Goal: Task Accomplishment & Management: Contribute content

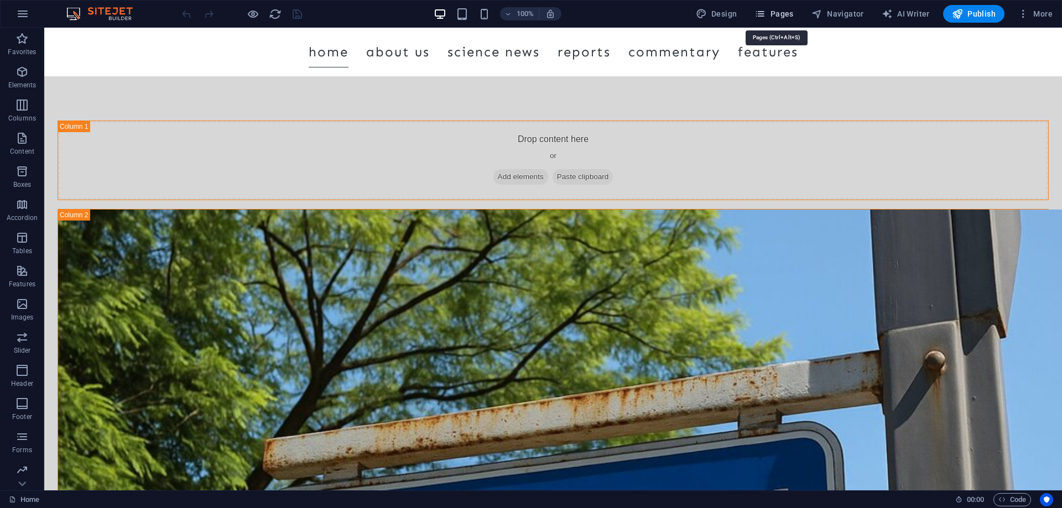
click at [774, 10] on span "Pages" at bounding box center [774, 13] width 39 height 11
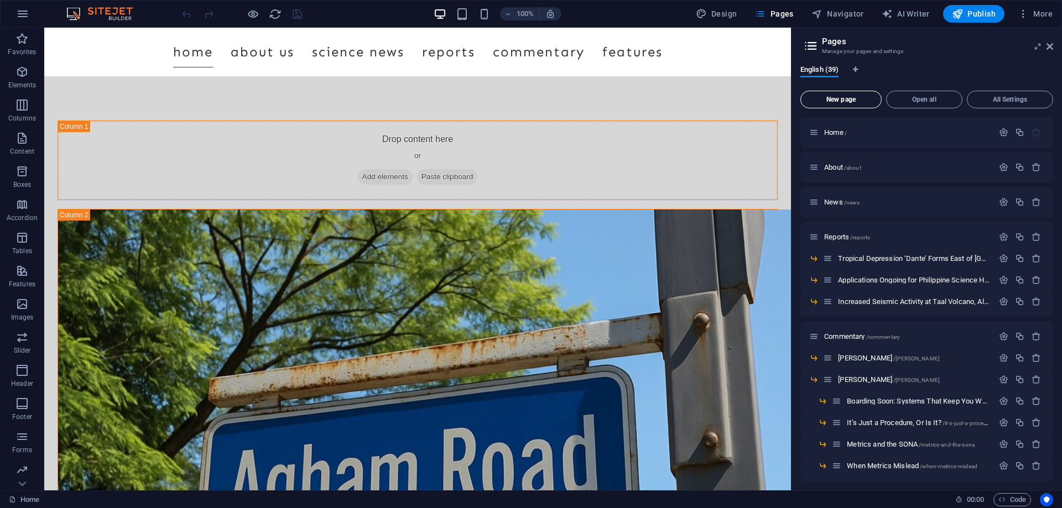
click at [847, 100] on span "New page" at bounding box center [840, 99] width 71 height 7
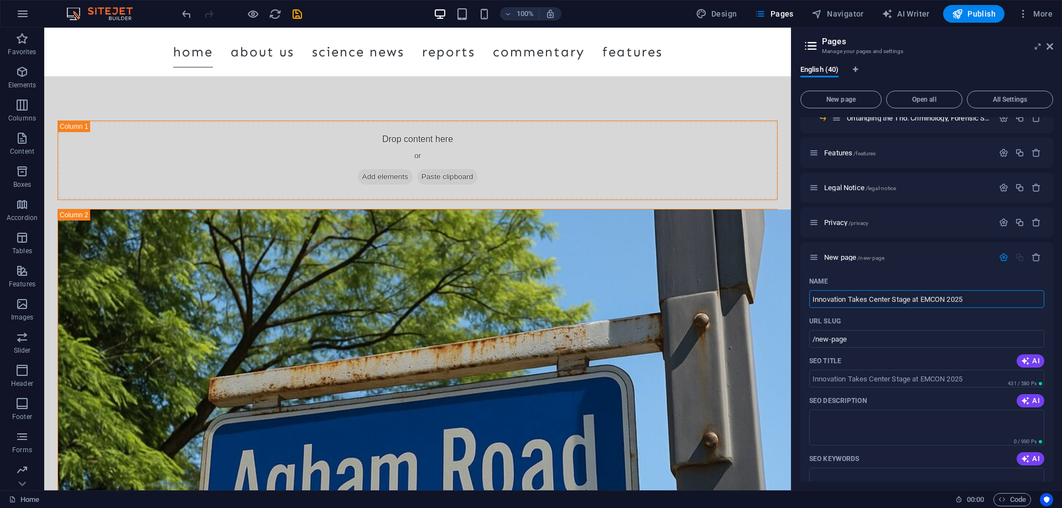
type input "Innovation Takes Center Stage at EMCON 2025"
type input "/innovation-takes-center-stage-at-emcon-2025"
type input "Innovation Takes Center Stage at EMCON 2025"
click at [975, 378] on input "SEO Title" at bounding box center [926, 379] width 235 height 18
paste input "EMCON 2025 Empowers MSMEs Through Science, Tech, and Sustainability"
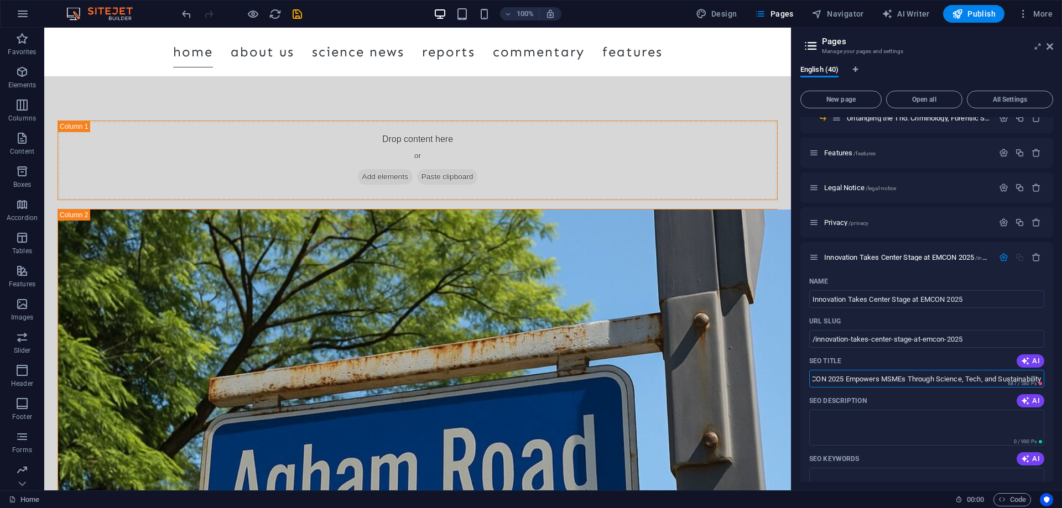
scroll to position [0, 0]
type input "EMCON 2025 Empowers MSMEs Through Science, Tech, and Sustainability"
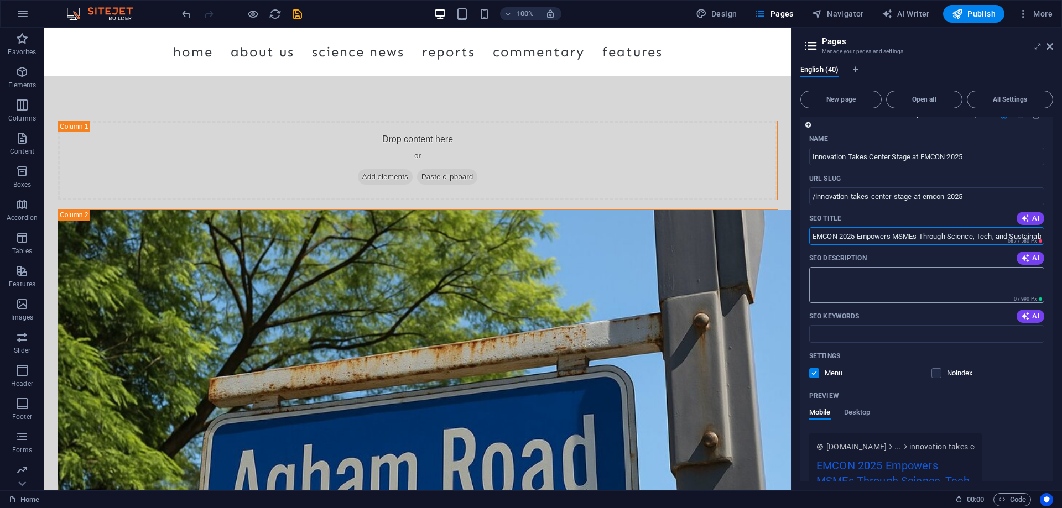
scroll to position [989, 0]
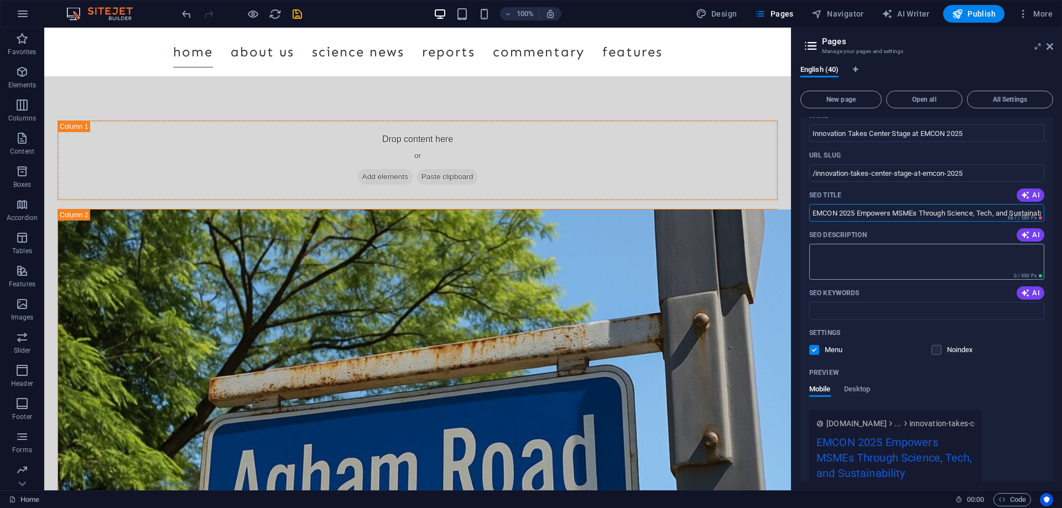
click at [867, 254] on textarea "SEO Description" at bounding box center [926, 262] width 235 height 36
paste textarea "EMCON 2025 returns on October 18 at Miriam College to unite MSME leaders, stude…"
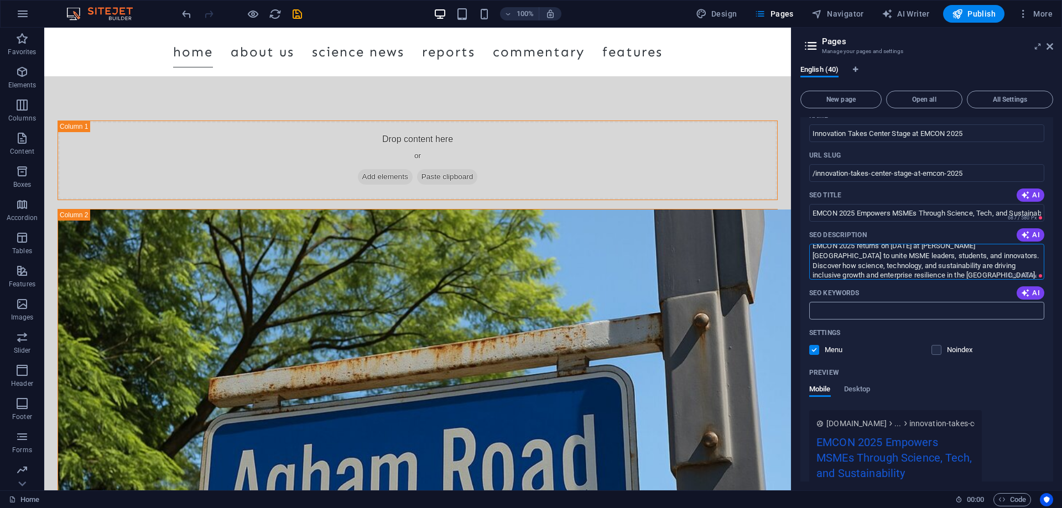
scroll to position [0, 0]
type textarea "EMCON 2025 returns on October 18 at Miriam College to unite MSME leaders, stude…"
click at [852, 313] on input "SEO Keywords" at bounding box center [926, 311] width 235 height 18
paste input "EMCON 2025 MSME innovation Philippines Entrepinoy Conference 2025 Miriam Colleg…"
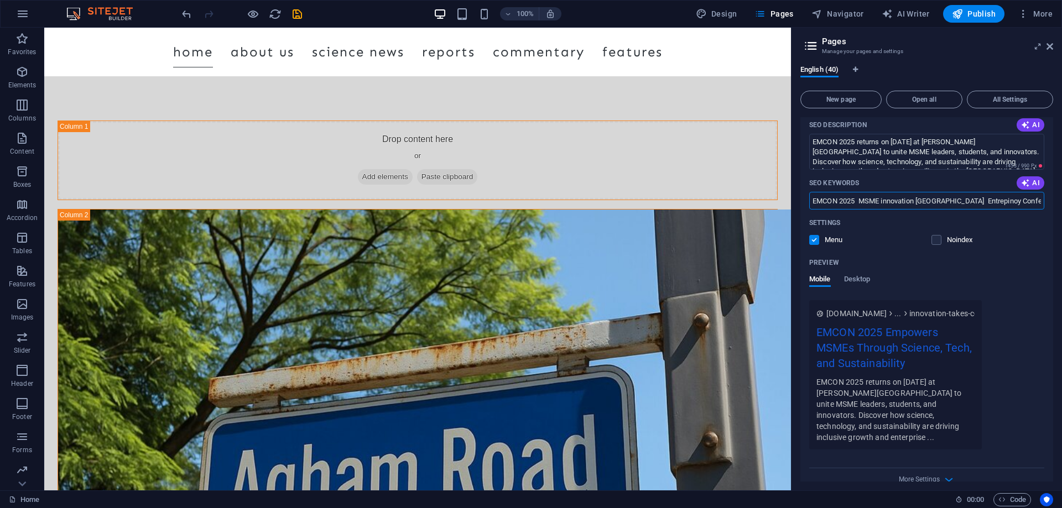
scroll to position [1105, 0]
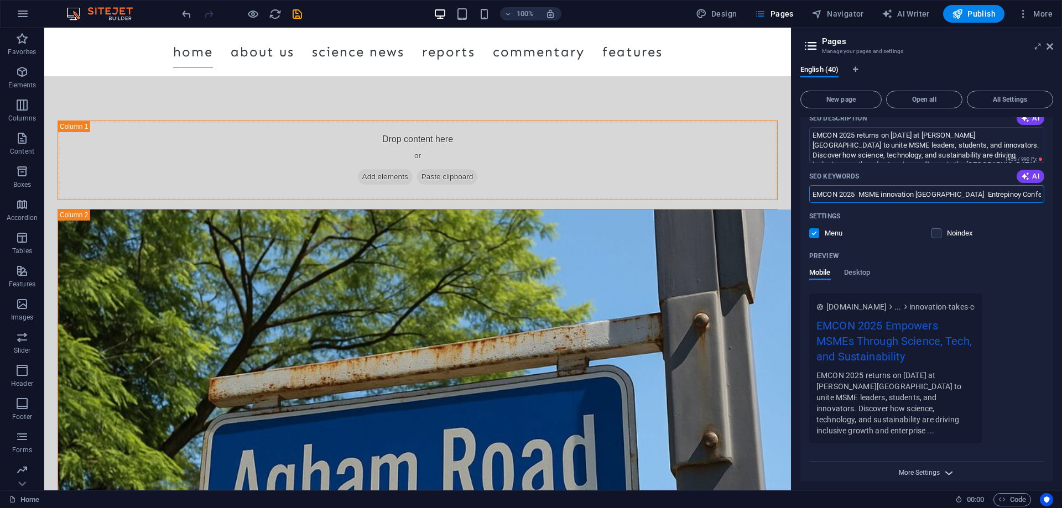
type input "EMCON 2025 MSME innovation Philippines Entrepinoy Conference 2025 Miriam Colleg…"
click at [928, 469] on span "More Settings" at bounding box center [919, 473] width 41 height 8
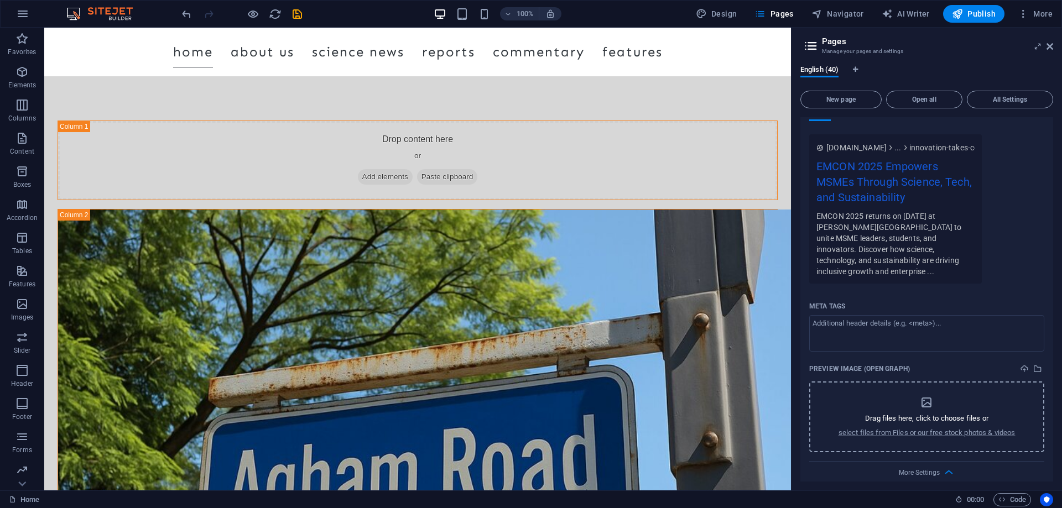
click at [928, 397] on icon "dropzone" at bounding box center [926, 402] width 13 height 13
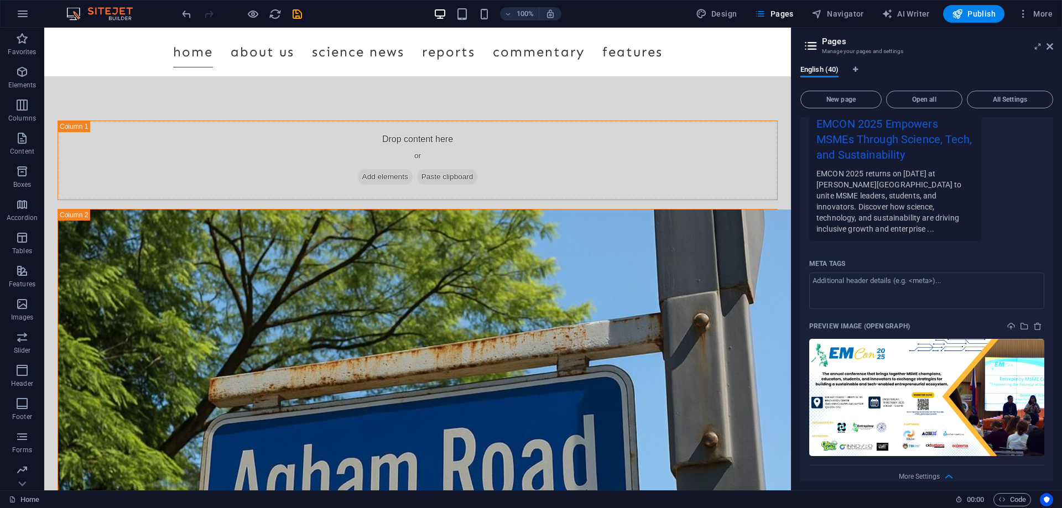
scroll to position [1310, 0]
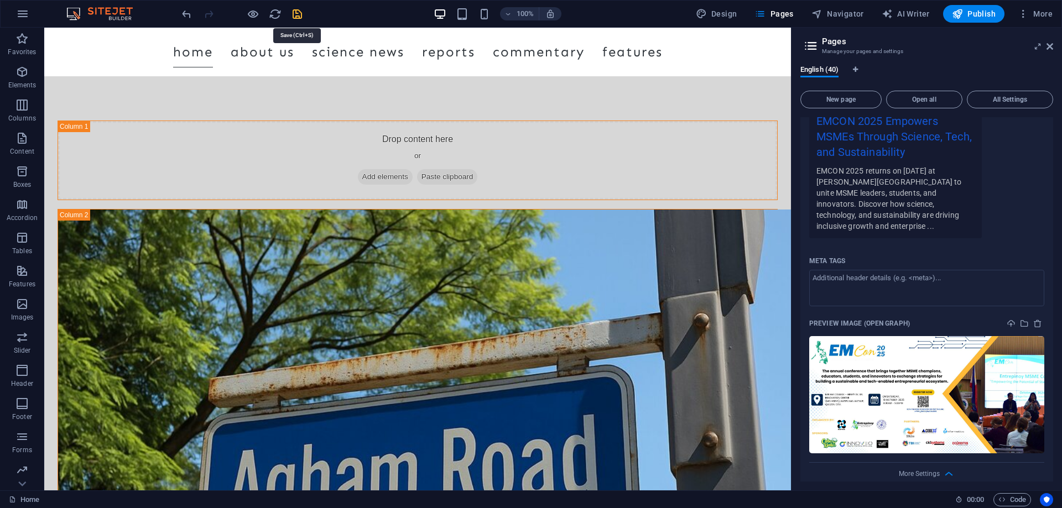
click at [298, 14] on icon "save" at bounding box center [297, 14] width 13 height 13
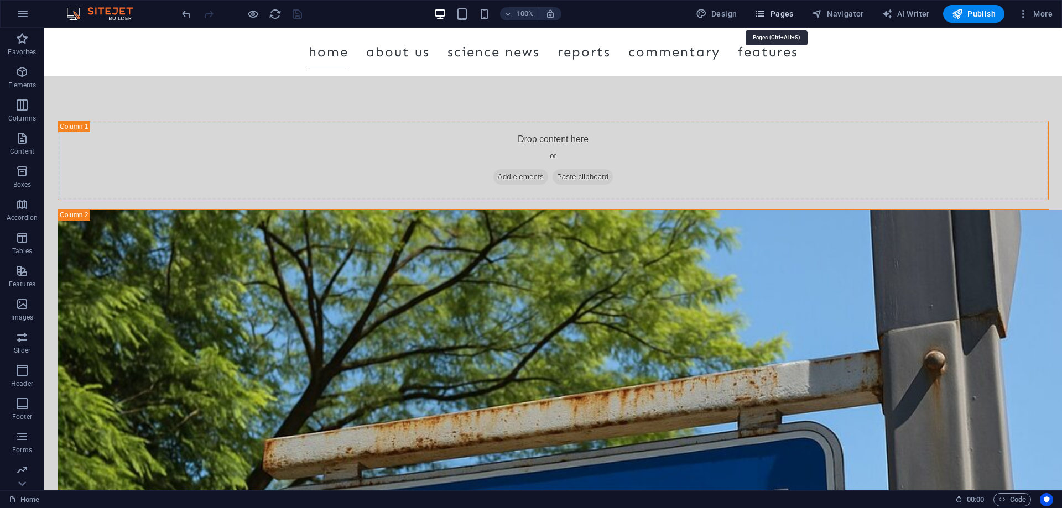
click at [781, 13] on span "Pages" at bounding box center [774, 13] width 39 height 11
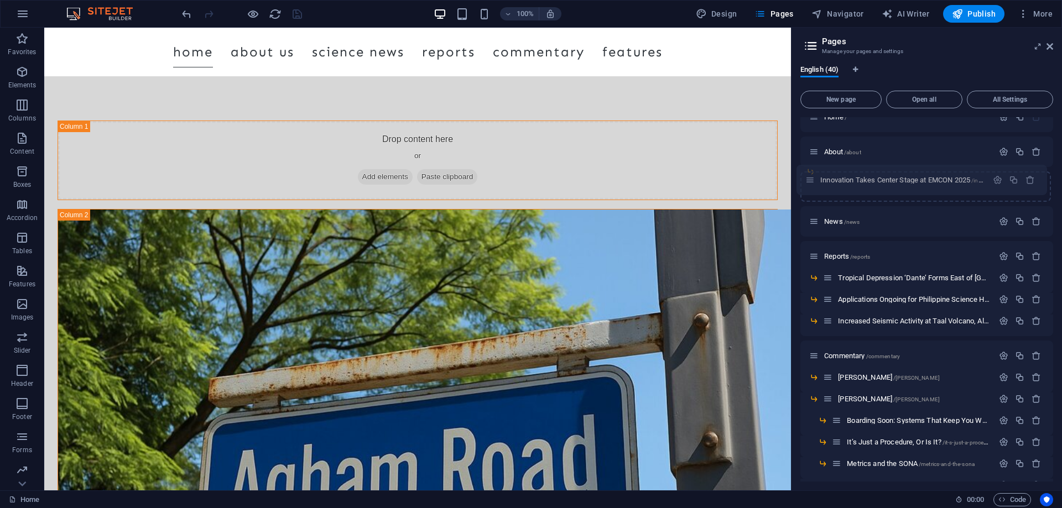
scroll to position [0, 0]
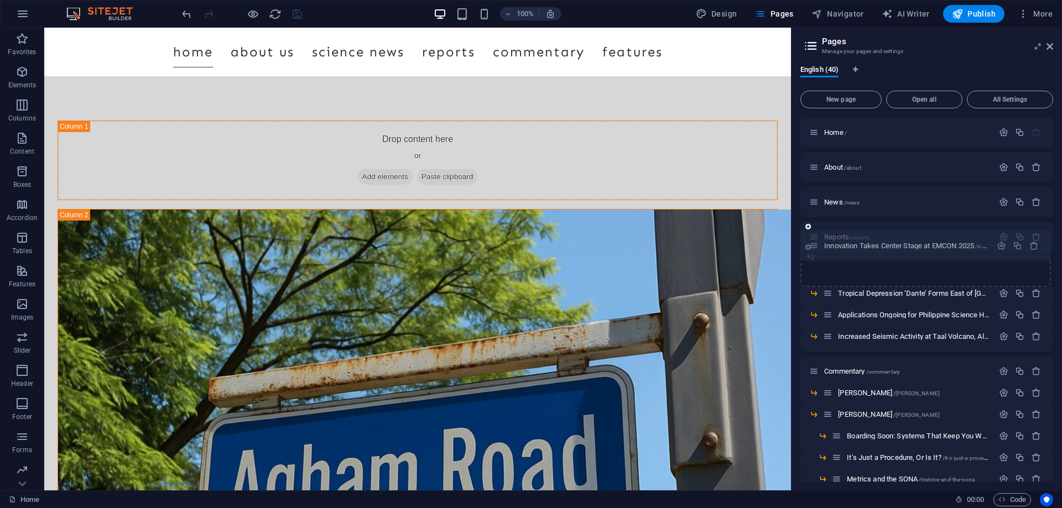
drag, startPoint x: 815, startPoint y: 466, endPoint x: 818, endPoint y: 247, distance: 219.6
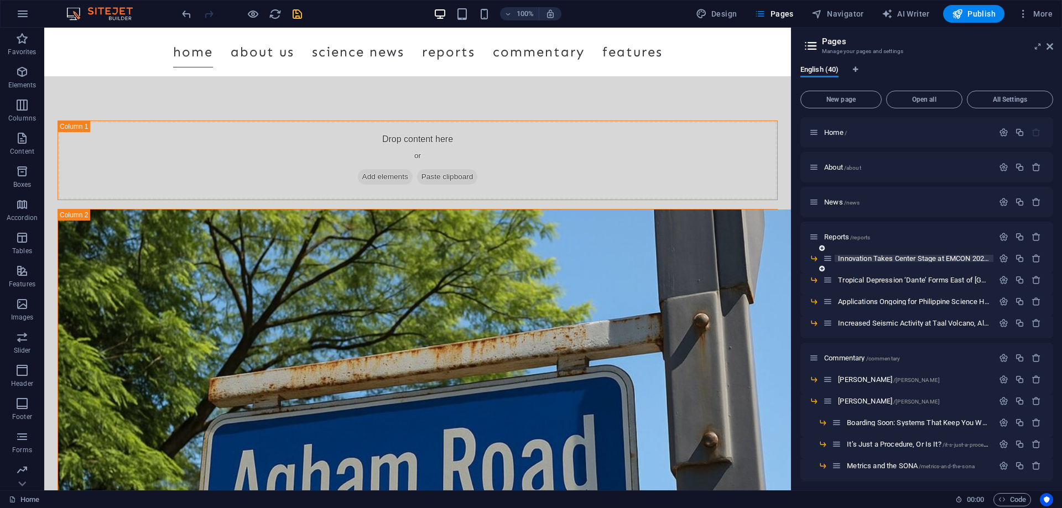
click at [903, 257] on span "Innovation Takes Center Stage at EMCON 2025 /innovation-takes-center-stage-at-e…" at bounding box center [972, 258] width 268 height 8
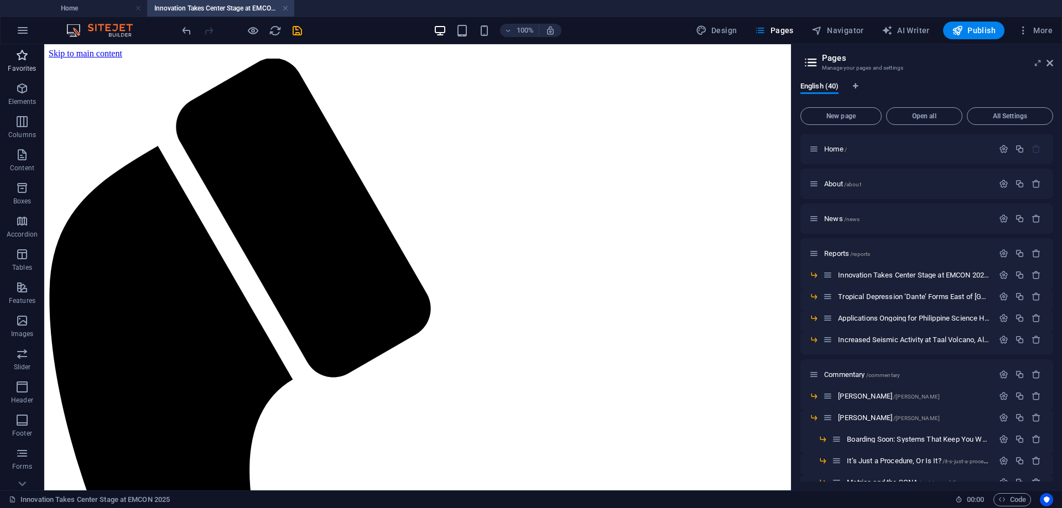
click at [24, 55] on icon "button" at bounding box center [21, 55] width 13 height 13
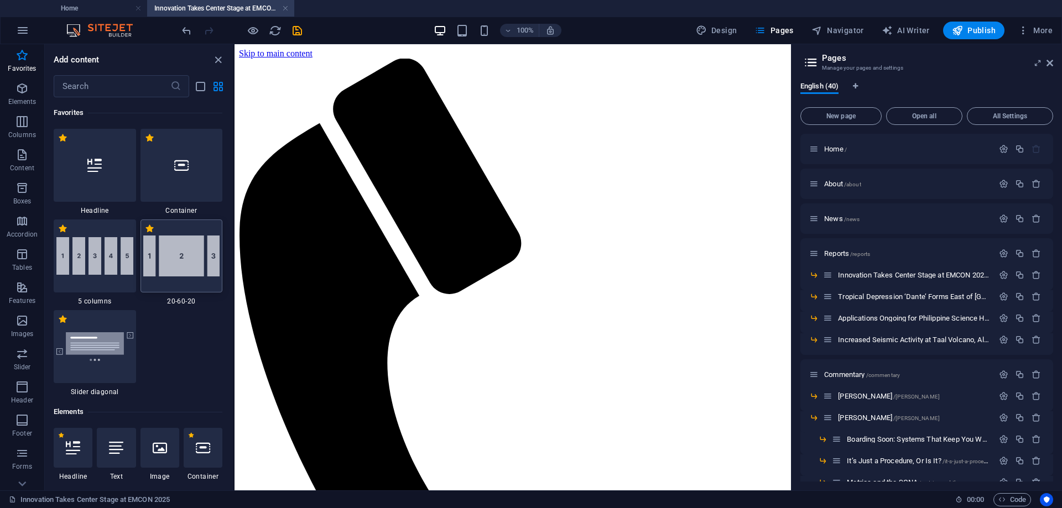
click at [177, 270] on img at bounding box center [181, 256] width 77 height 41
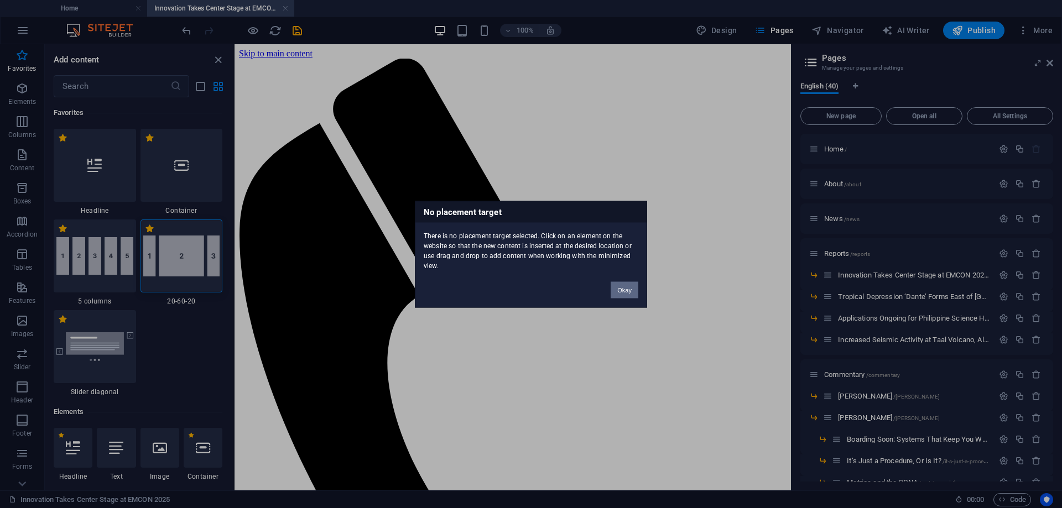
click at [630, 288] on button "Okay" at bounding box center [625, 290] width 28 height 17
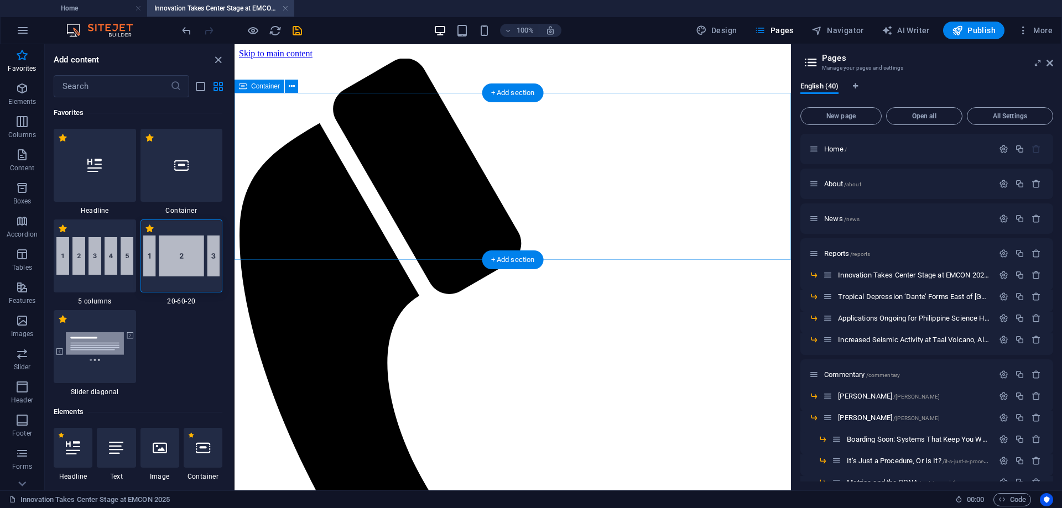
click at [185, 261] on img at bounding box center [181, 256] width 77 height 41
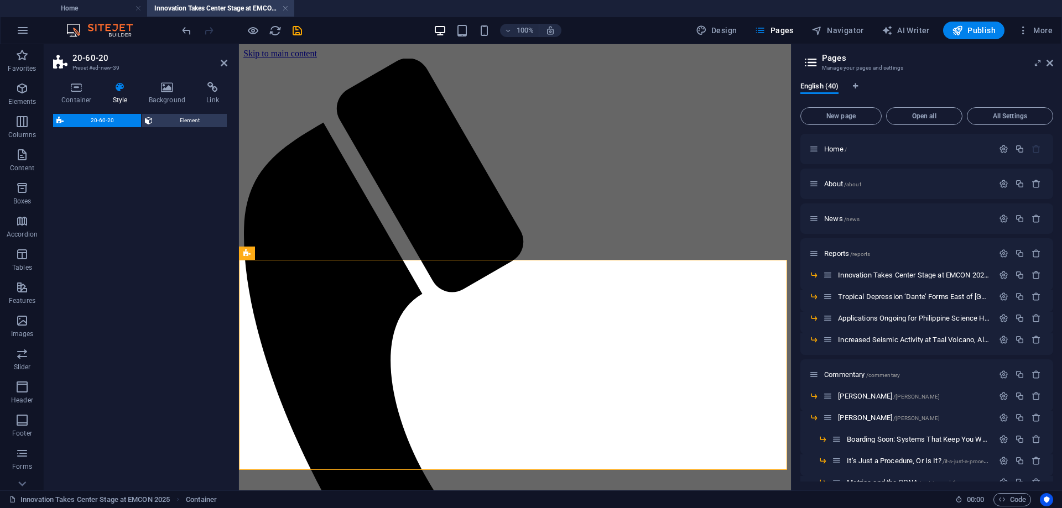
select select "%"
select select "rem"
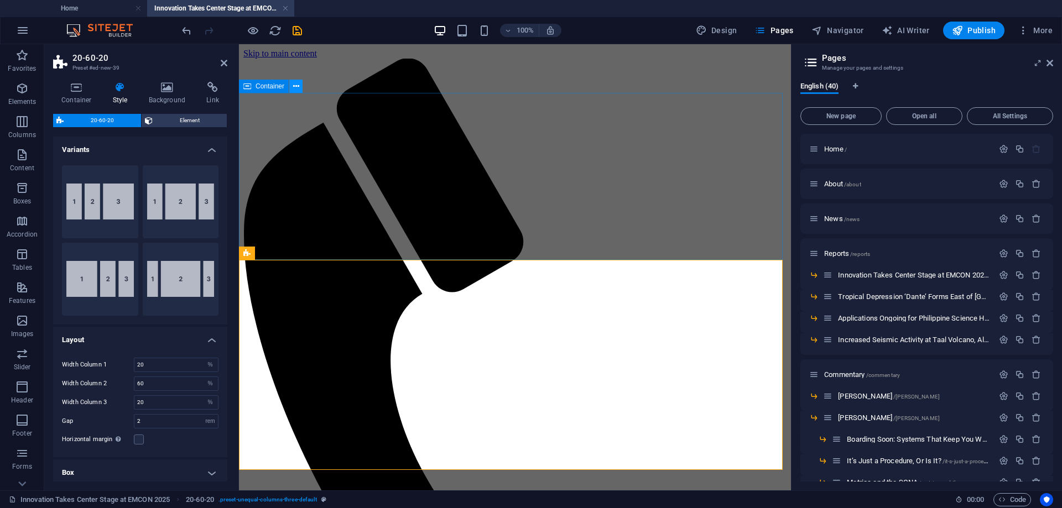
click at [297, 87] on icon at bounding box center [296, 87] width 6 height 12
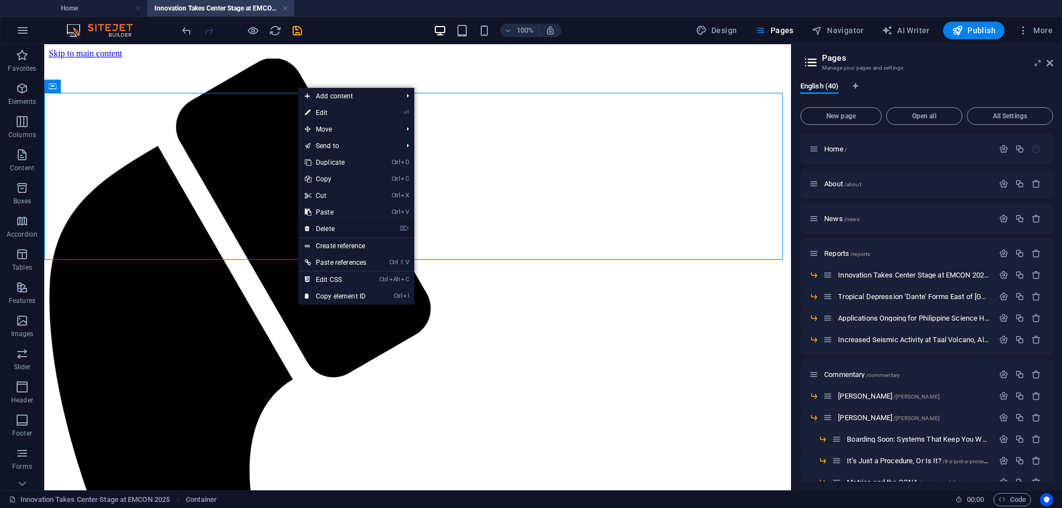
click at [341, 226] on link "⌦ Delete" at bounding box center [335, 229] width 75 height 17
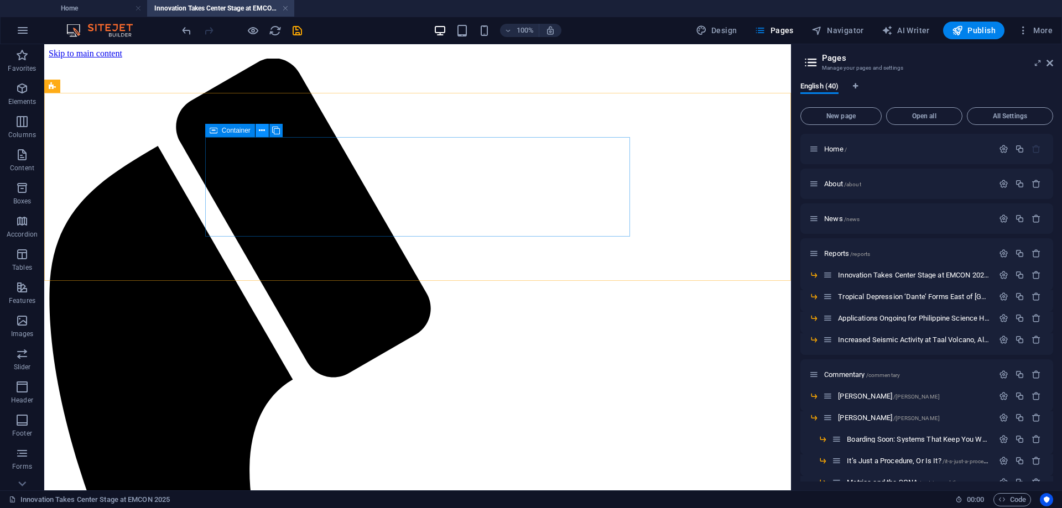
click at [264, 128] on icon at bounding box center [262, 131] width 6 height 12
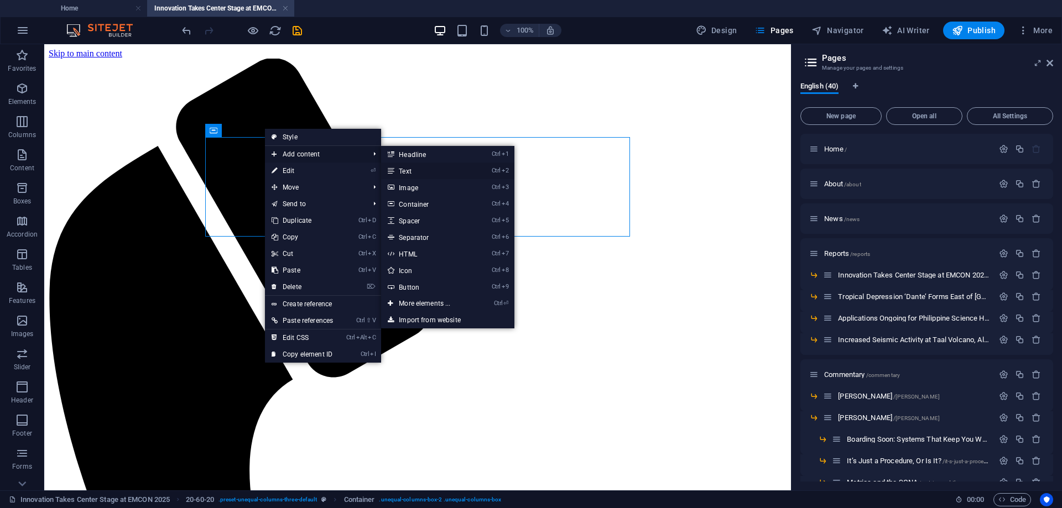
click at [409, 170] on link "Ctrl 2 Text" at bounding box center [426, 171] width 91 height 17
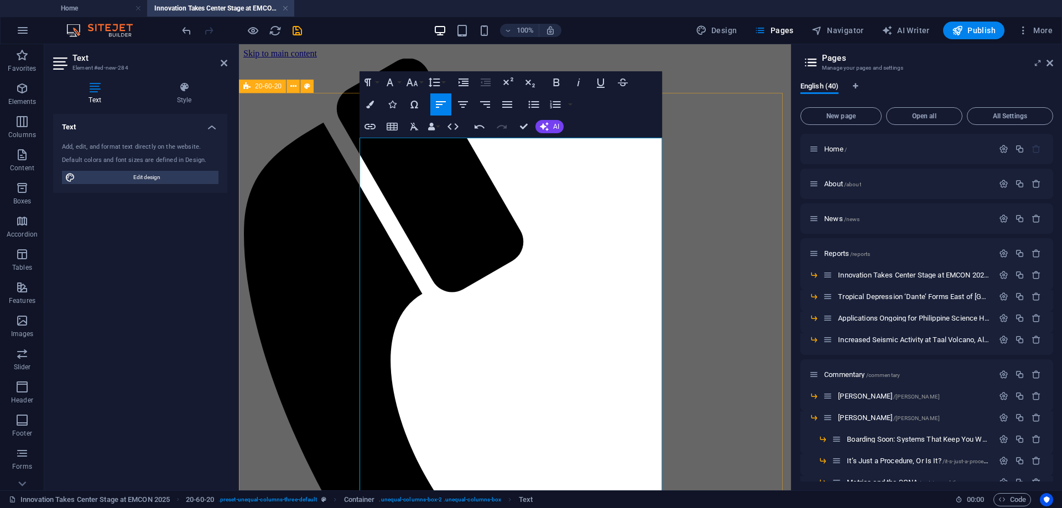
drag, startPoint x: 618, startPoint y: 146, endPoint x: 357, endPoint y: 143, distance: 261.1
click at [417, 81] on icon "button" at bounding box center [411, 82] width 13 height 13
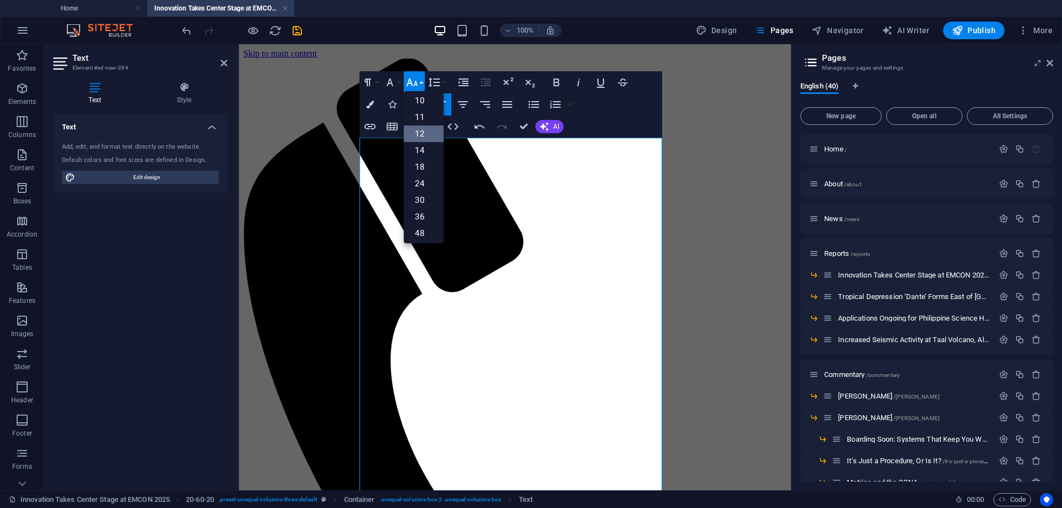
scroll to position [55, 0]
click at [419, 197] on link "36" at bounding box center [424, 198] width 40 height 17
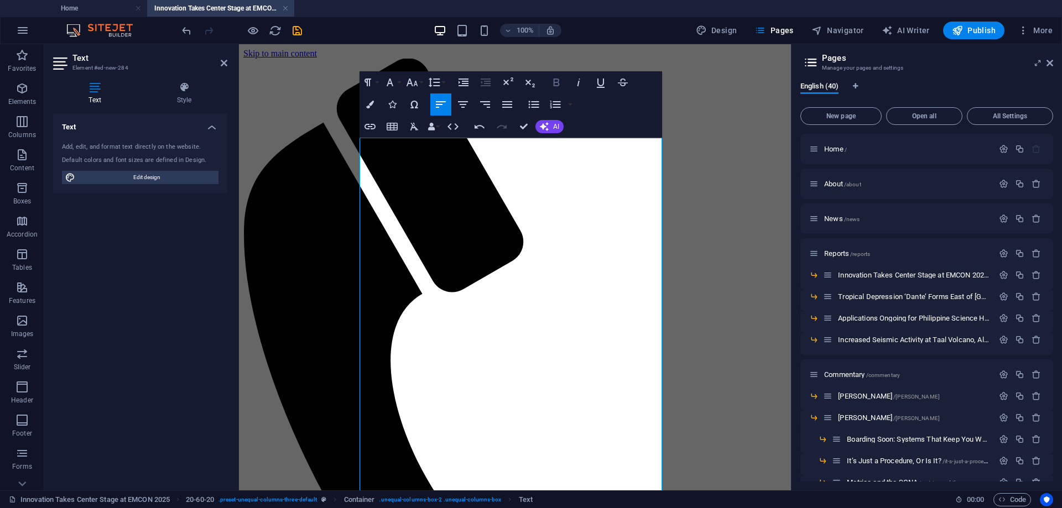
click at [556, 82] on icon "button" at bounding box center [557, 83] width 6 height 8
click at [368, 106] on icon "button" at bounding box center [370, 105] width 8 height 8
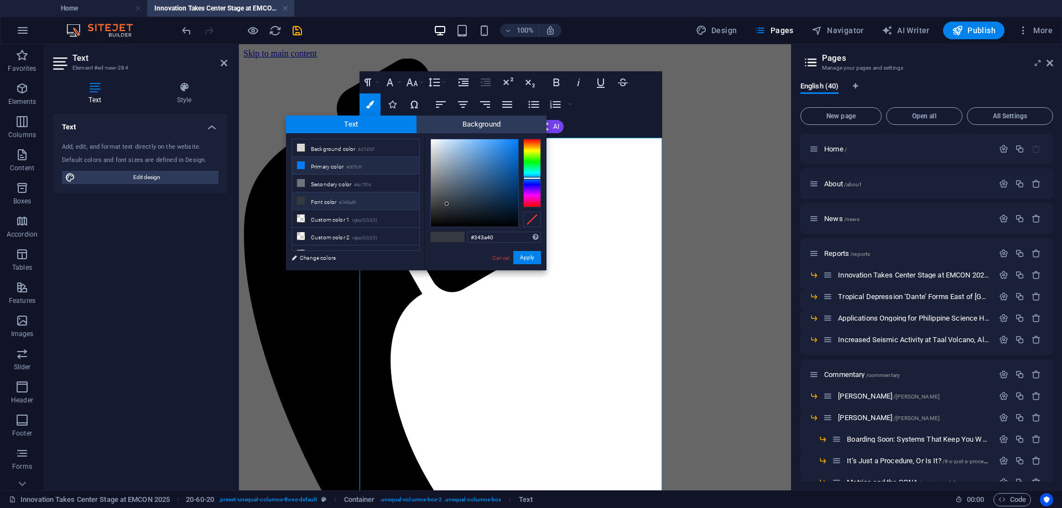
click at [332, 163] on li "Primary color #007bff" at bounding box center [355, 166] width 127 height 18
type input "#007bff"
click at [532, 257] on button "Apply" at bounding box center [527, 257] width 28 height 13
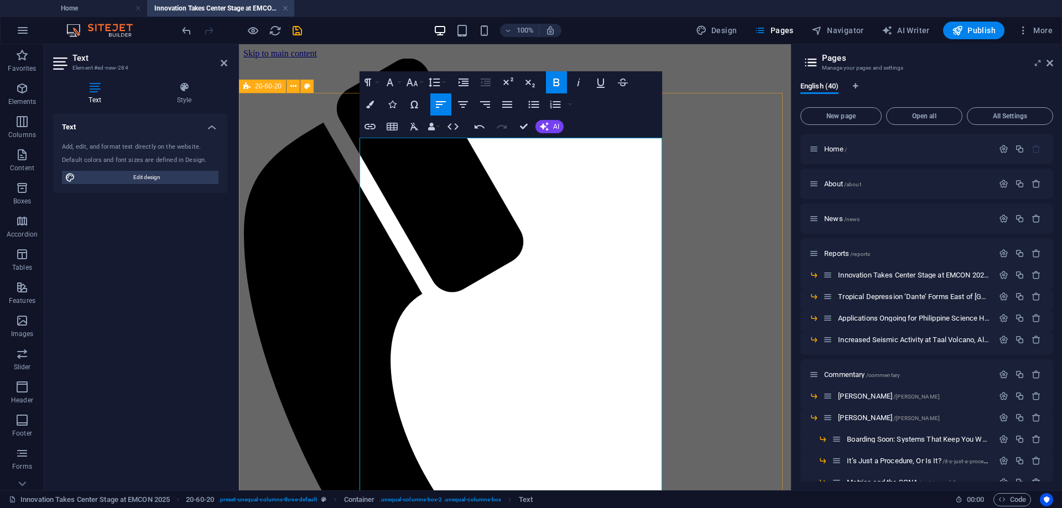
drag, startPoint x: 537, startPoint y: 210, endPoint x: 353, endPoint y: 209, distance: 183.7
drag, startPoint x: 576, startPoint y: 83, endPoint x: 329, endPoint y: 227, distance: 286.8
click at [576, 83] on icon "button" at bounding box center [578, 82] width 13 height 13
drag, startPoint x: 487, startPoint y: 247, endPoint x: 360, endPoint y: 245, distance: 127.2
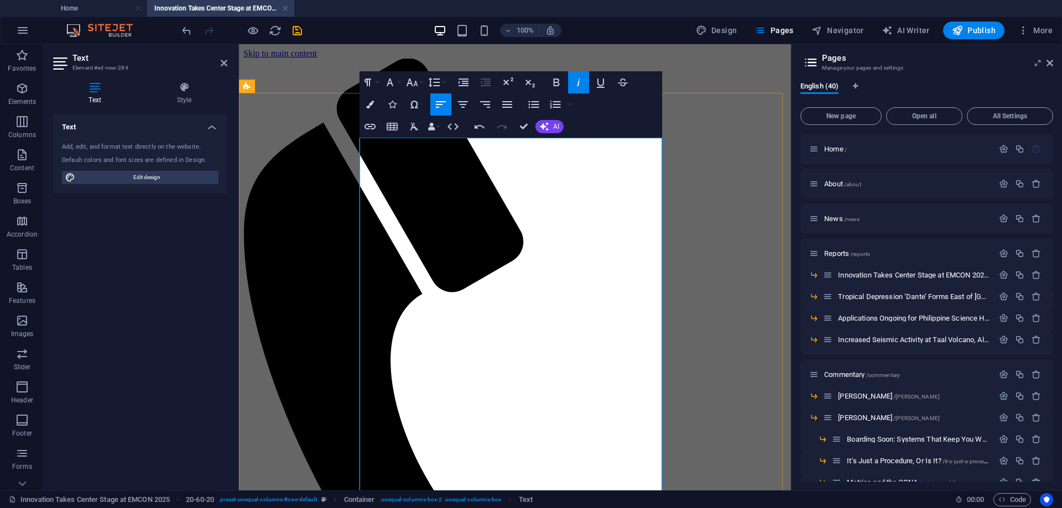
drag, startPoint x: 556, startPoint y: 81, endPoint x: 287, endPoint y: 245, distance: 315.3
click at [556, 81] on icon "button" at bounding box center [556, 82] width 13 height 13
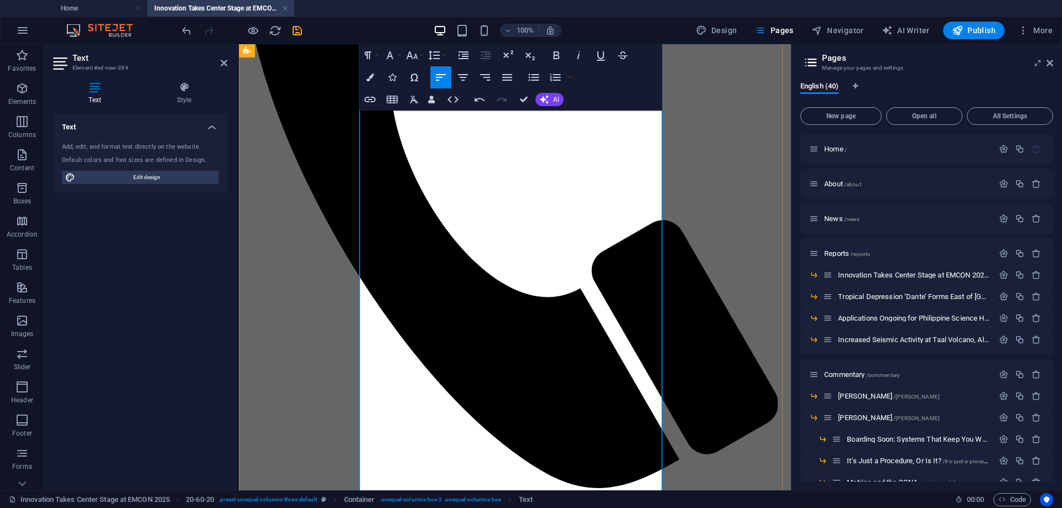
scroll to position [387, 0]
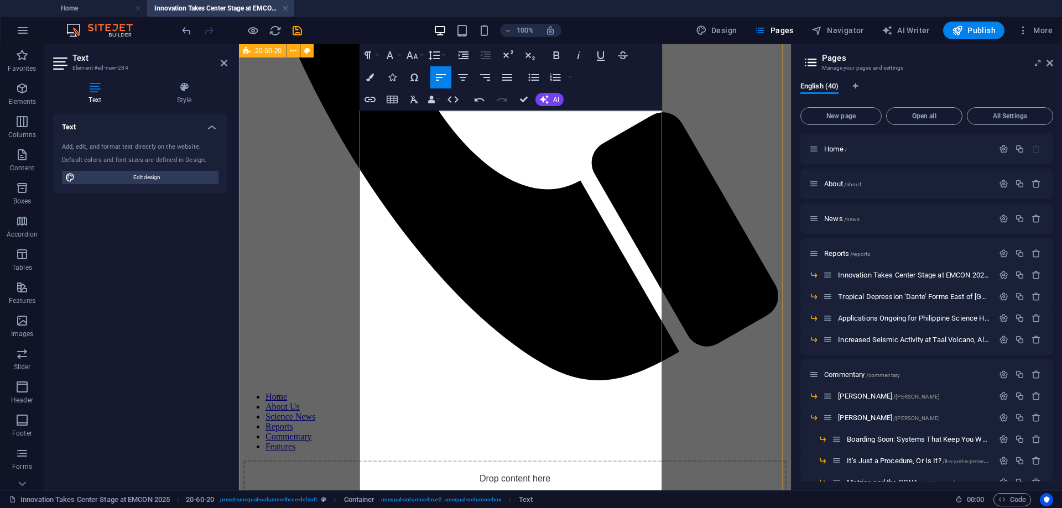
drag, startPoint x: 554, startPoint y: 249, endPoint x: 357, endPoint y: 248, distance: 197.5
click at [554, 54] on icon "button" at bounding box center [557, 55] width 6 height 8
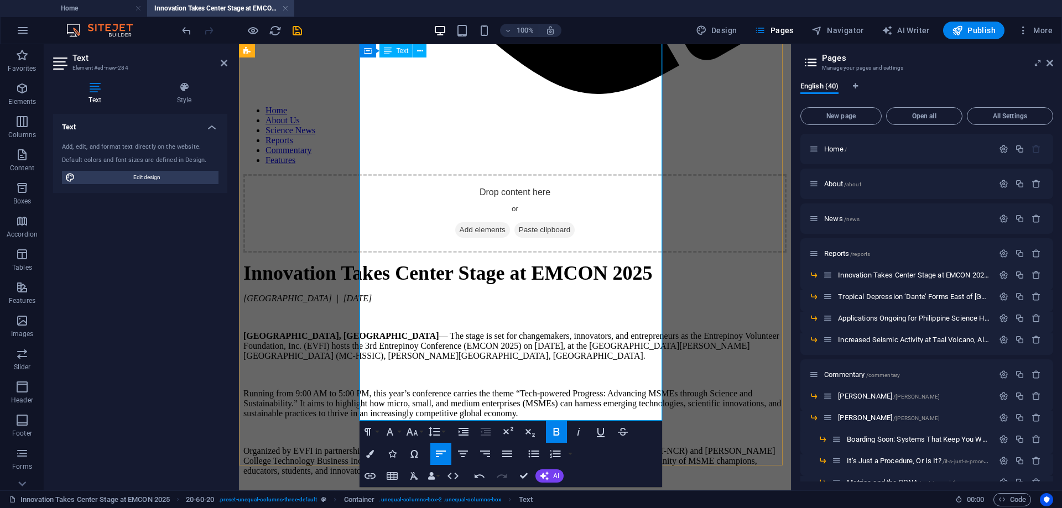
scroll to position [719, 0]
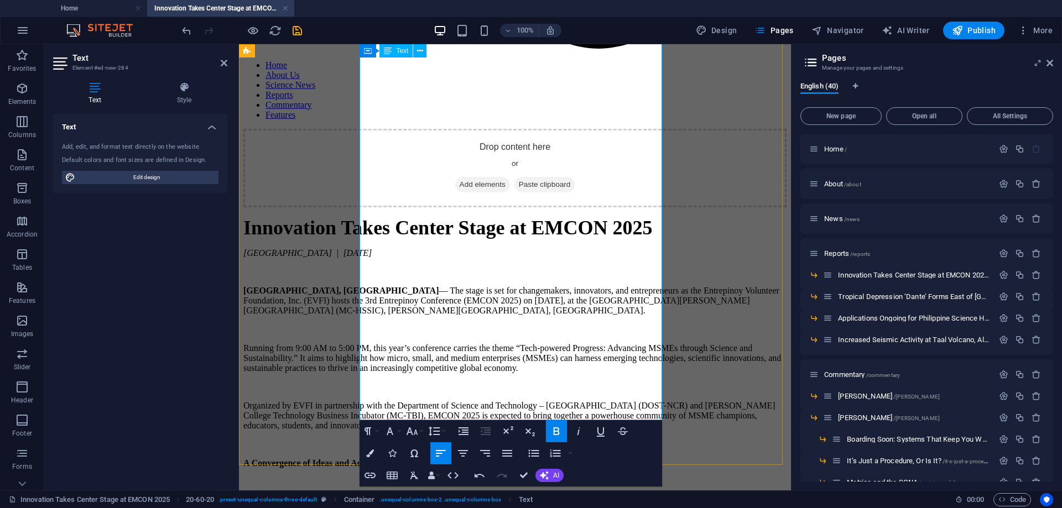
drag, startPoint x: 437, startPoint y: 287, endPoint x: 360, endPoint y: 287, distance: 77.4
drag, startPoint x: 559, startPoint y: 432, endPoint x: 290, endPoint y: 280, distance: 308.6
click at [559, 432] on icon "button" at bounding box center [557, 432] width 6 height 8
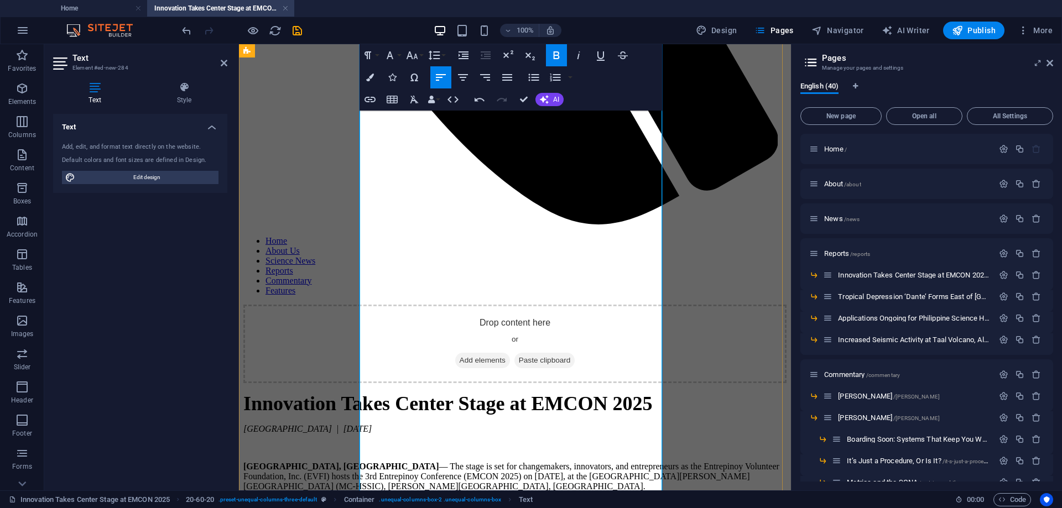
scroll to position [498, 0]
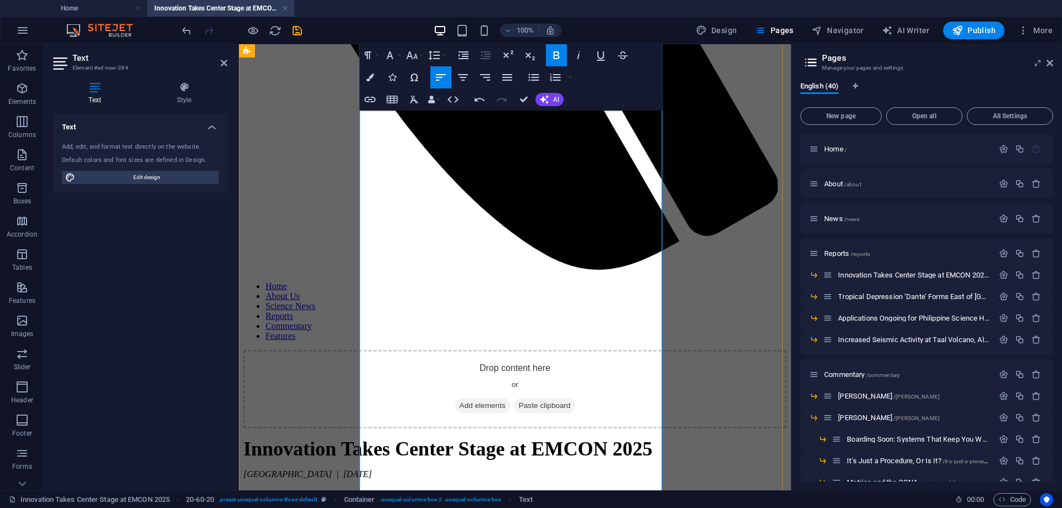
drag, startPoint x: 455, startPoint y: 332, endPoint x: 362, endPoint y: 245, distance: 127.6
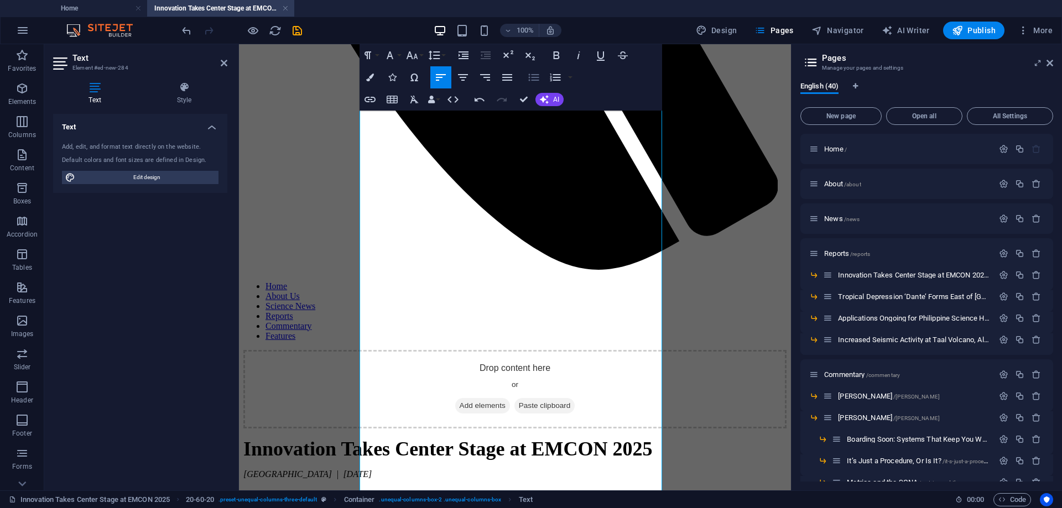
click at [533, 80] on icon "button" at bounding box center [534, 77] width 11 height 7
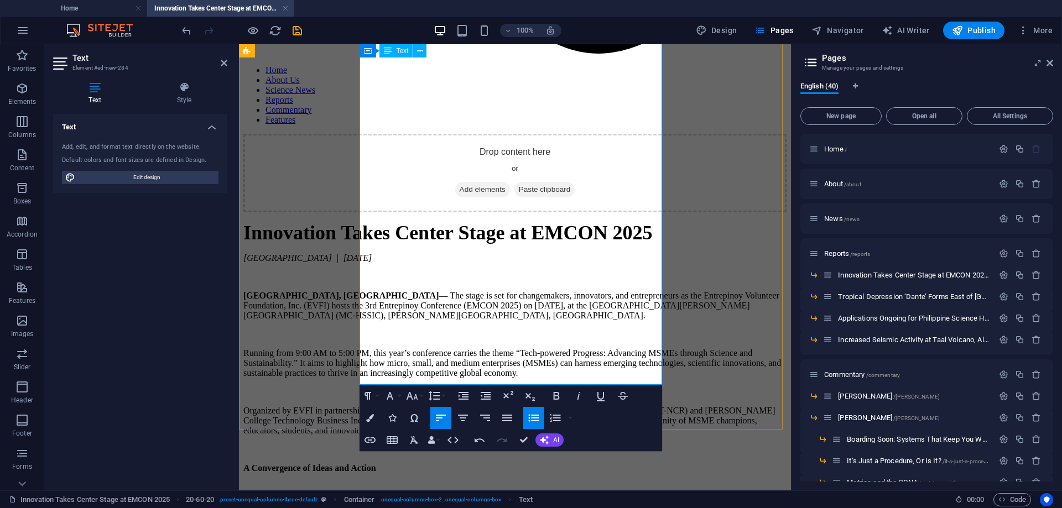
scroll to position [719, 0]
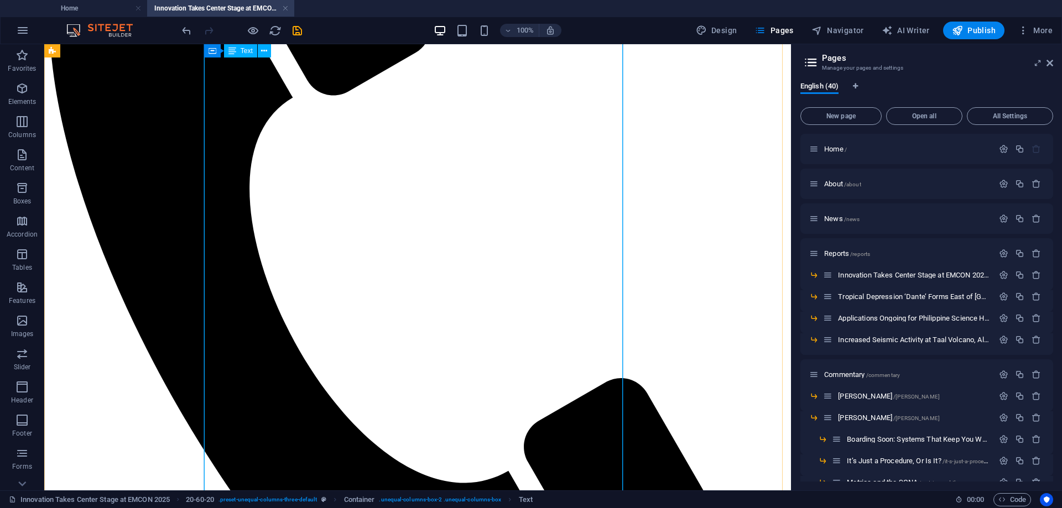
scroll to position [0, 0]
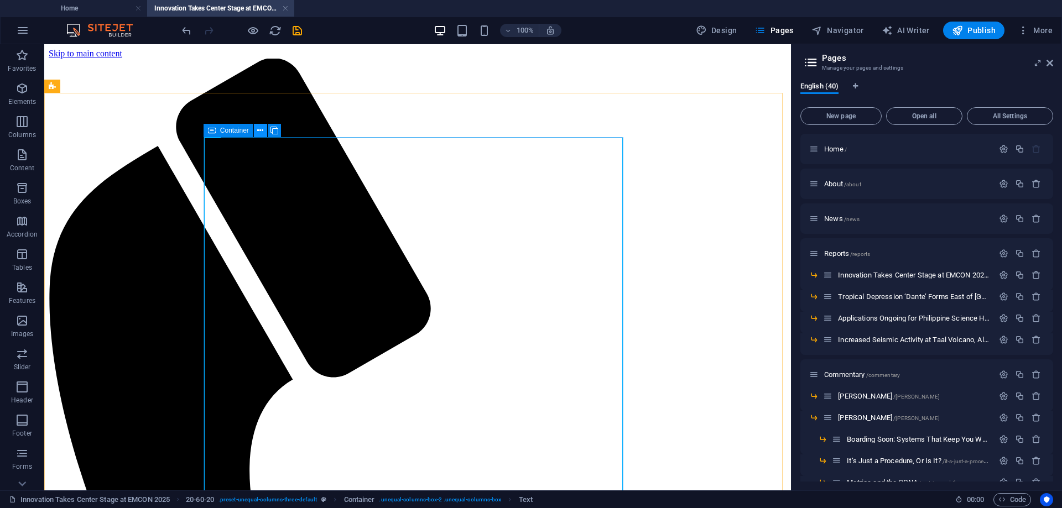
click at [258, 131] on icon at bounding box center [260, 131] width 6 height 12
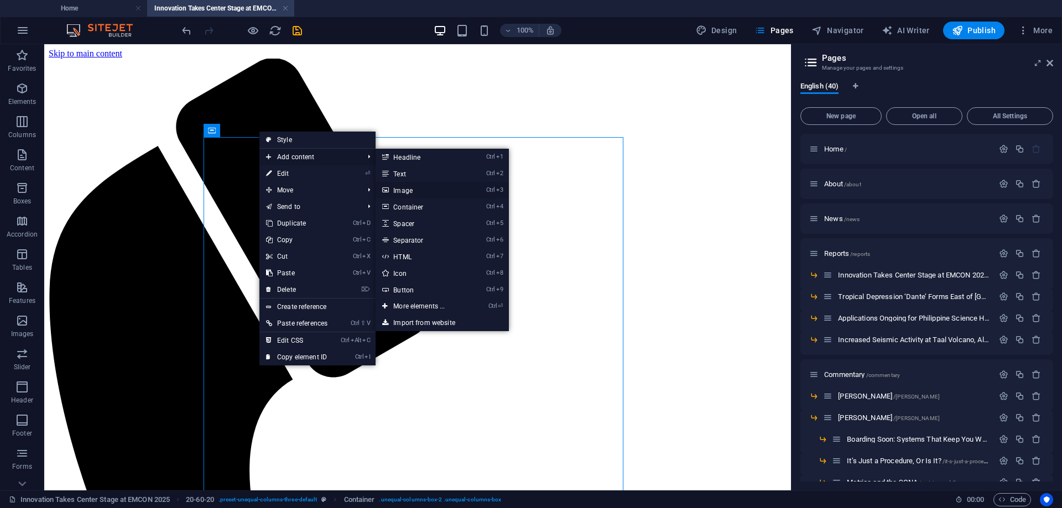
click at [403, 187] on link "Ctrl 3 Image" at bounding box center [421, 190] width 91 height 17
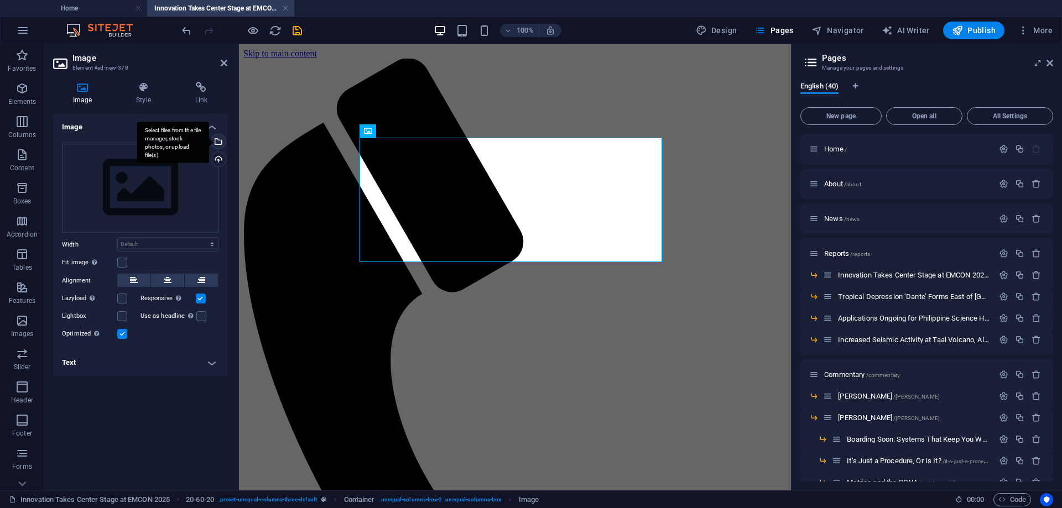
click at [217, 141] on div "Select files from the file manager, stock photos, or upload file(s)" at bounding box center [217, 142] width 17 height 17
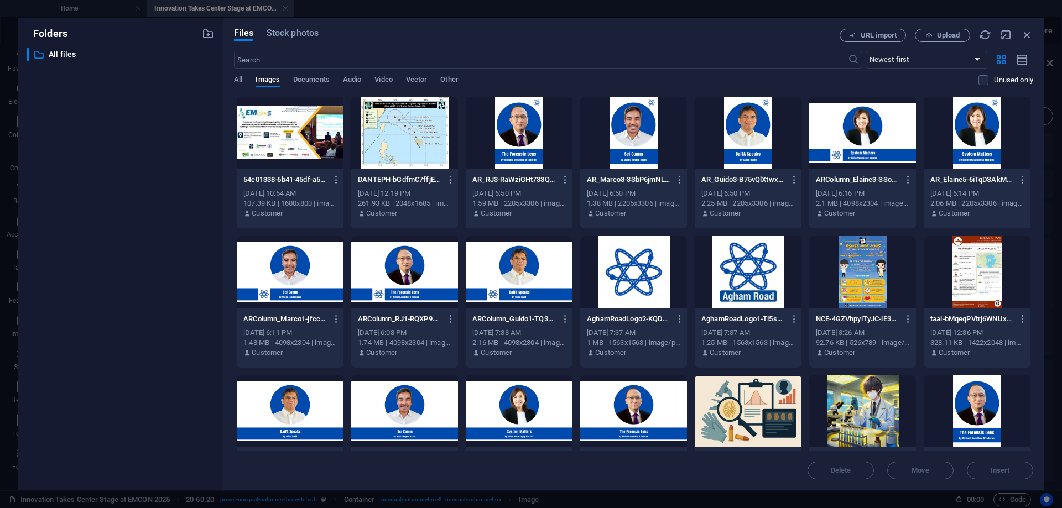
click at [287, 135] on div at bounding box center [290, 133] width 107 height 72
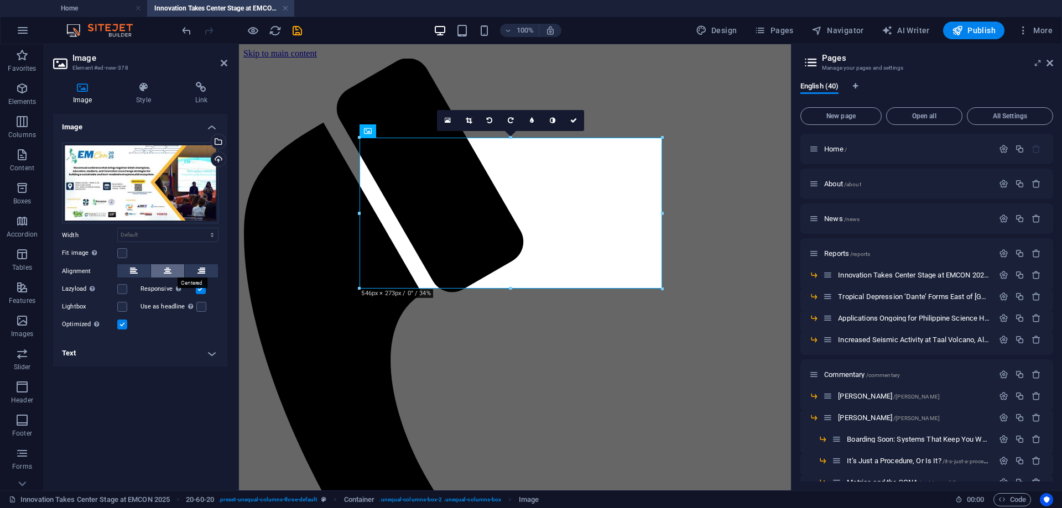
click at [171, 270] on button at bounding box center [167, 270] width 33 height 13
click at [120, 252] on label at bounding box center [122, 253] width 10 height 10
click at [0, 0] on input "Fit image Automatically fit image to a fixed width and height" at bounding box center [0, 0] width 0 height 0
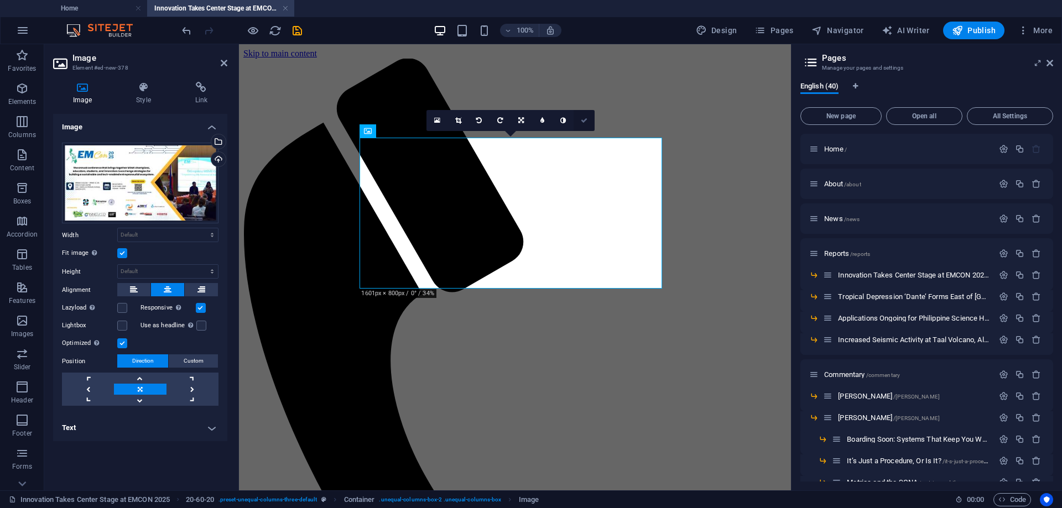
click at [586, 121] on icon at bounding box center [584, 120] width 7 height 7
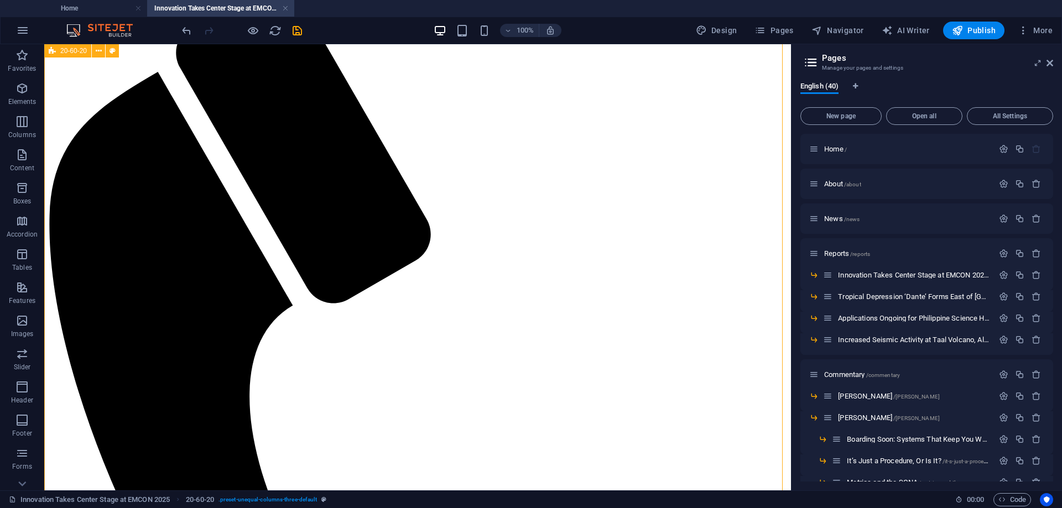
scroll to position [55, 0]
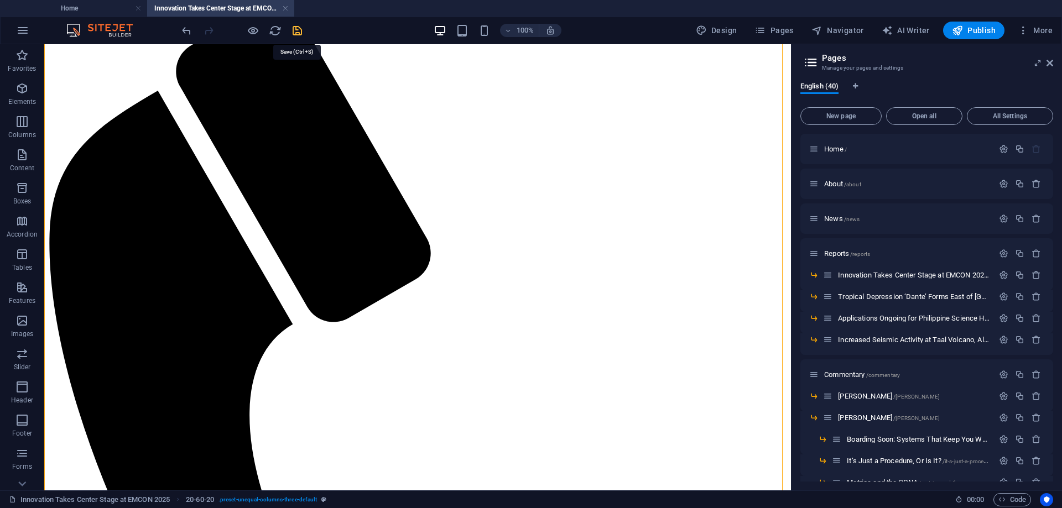
click at [298, 28] on icon "save" at bounding box center [297, 30] width 13 height 13
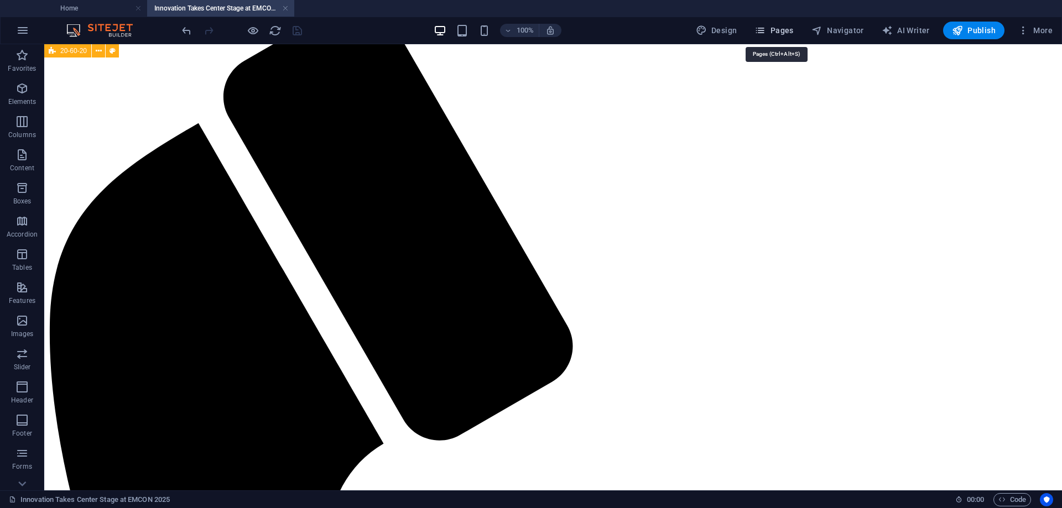
click at [782, 30] on span "Pages" at bounding box center [774, 30] width 39 height 11
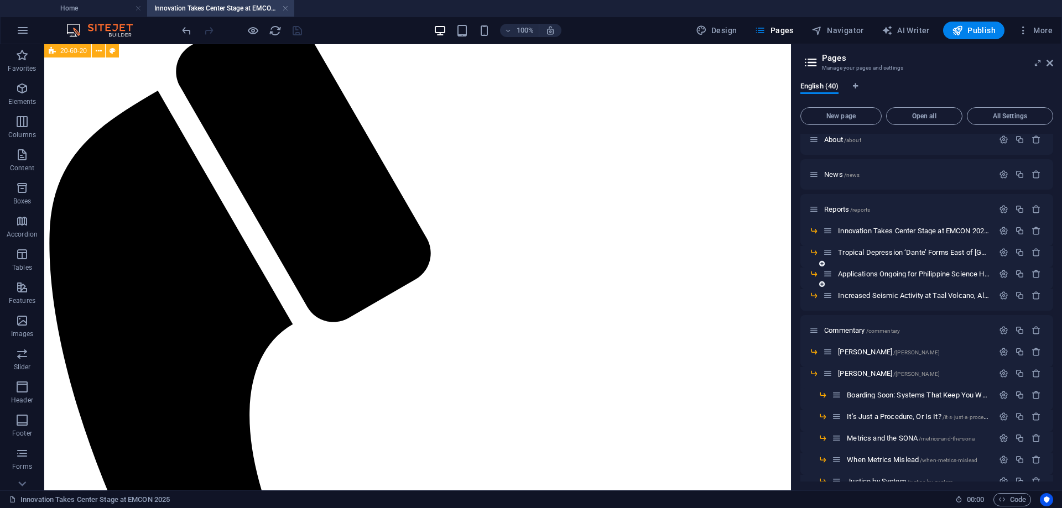
scroll to position [0, 0]
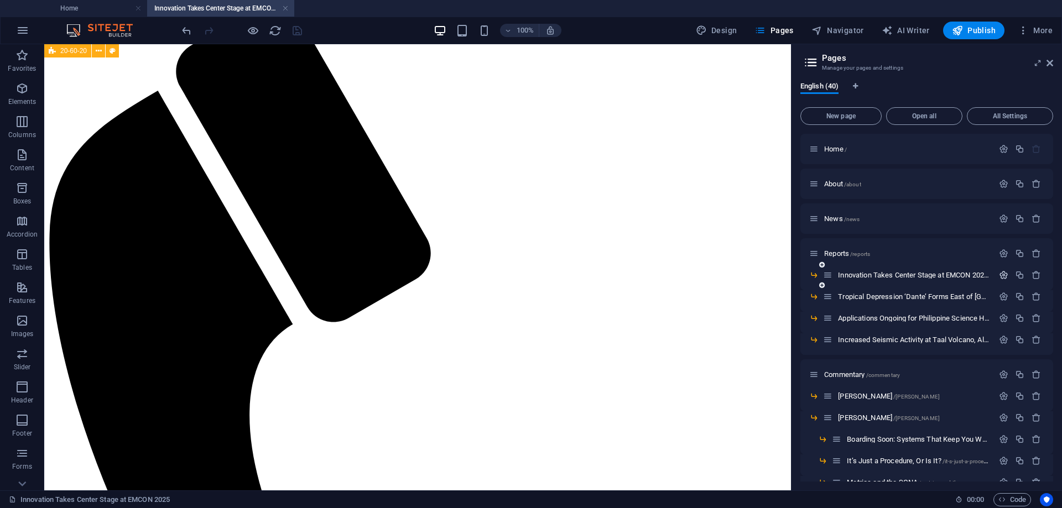
click at [999, 274] on icon "button" at bounding box center [1003, 275] width 9 height 9
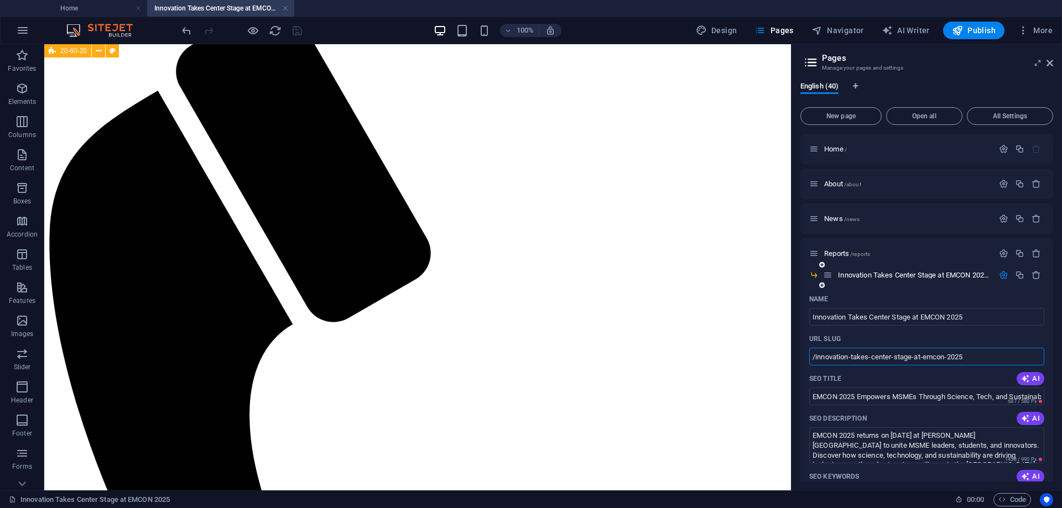
drag, startPoint x: 974, startPoint y: 356, endPoint x: 814, endPoint y: 357, distance: 159.9
click at [814, 357] on input "/innovation-takes-center-stage-at-emcon-2025" at bounding box center [926, 357] width 235 height 18
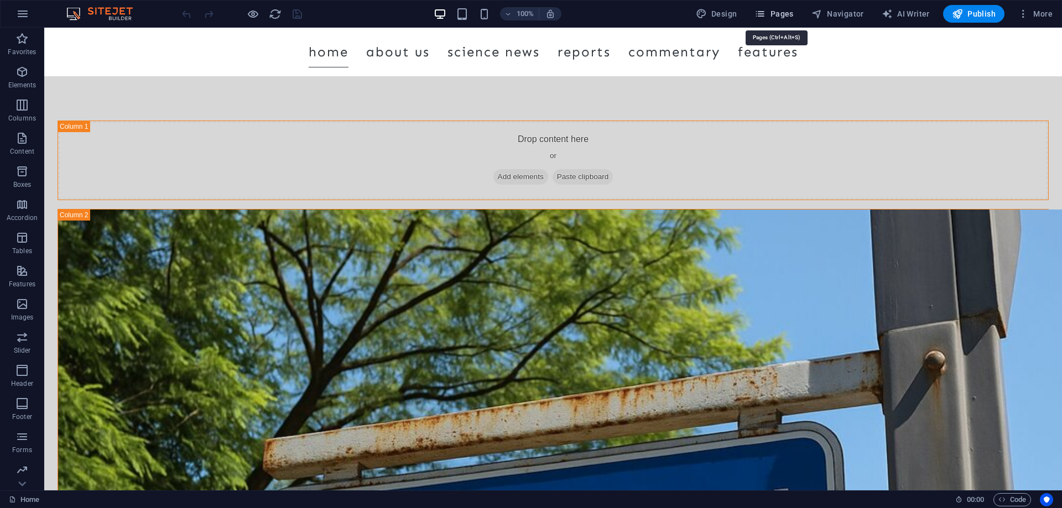
click at [779, 14] on span "Pages" at bounding box center [774, 13] width 39 height 11
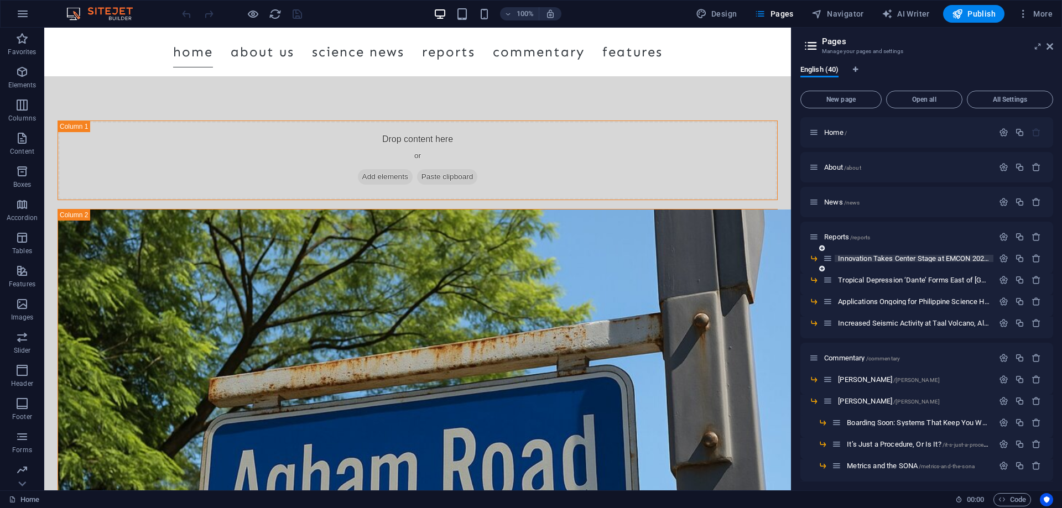
click at [881, 258] on span "Innovation Takes Center Stage at EMCON 2025 /innovation-takes-center-stage-at-e…" at bounding box center [972, 258] width 268 height 8
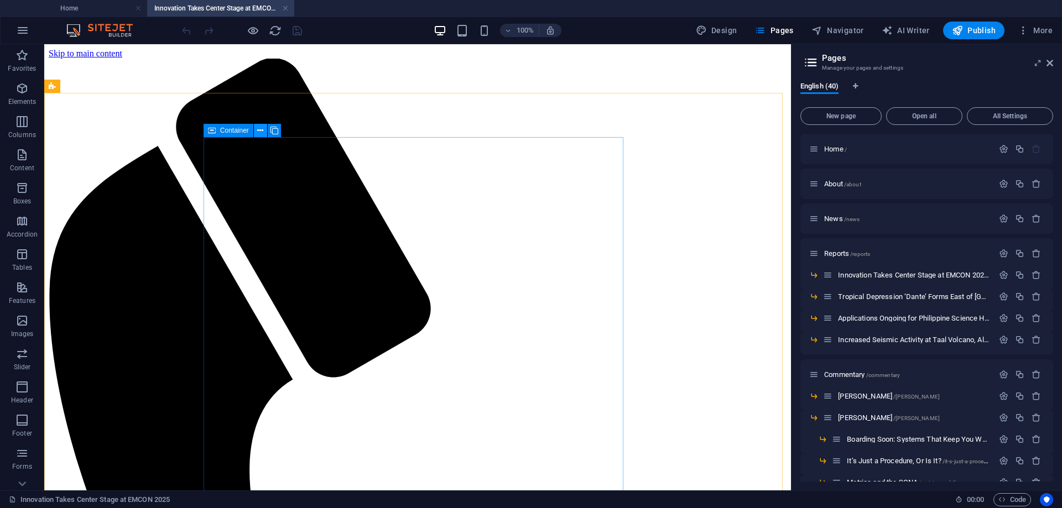
click at [263, 128] on icon at bounding box center [260, 131] width 6 height 12
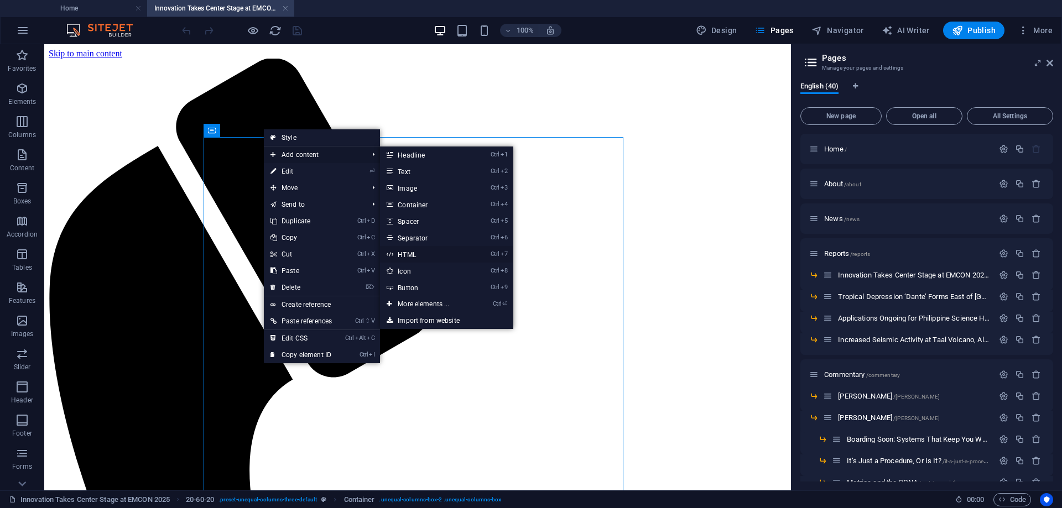
click at [417, 254] on link "Ctrl 7 HTML" at bounding box center [425, 254] width 91 height 17
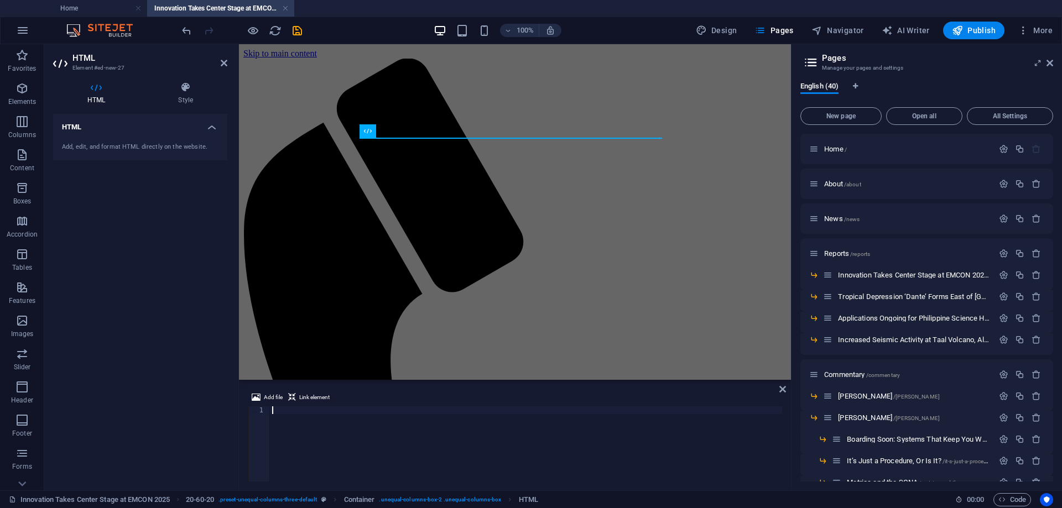
type textarea "</script>"
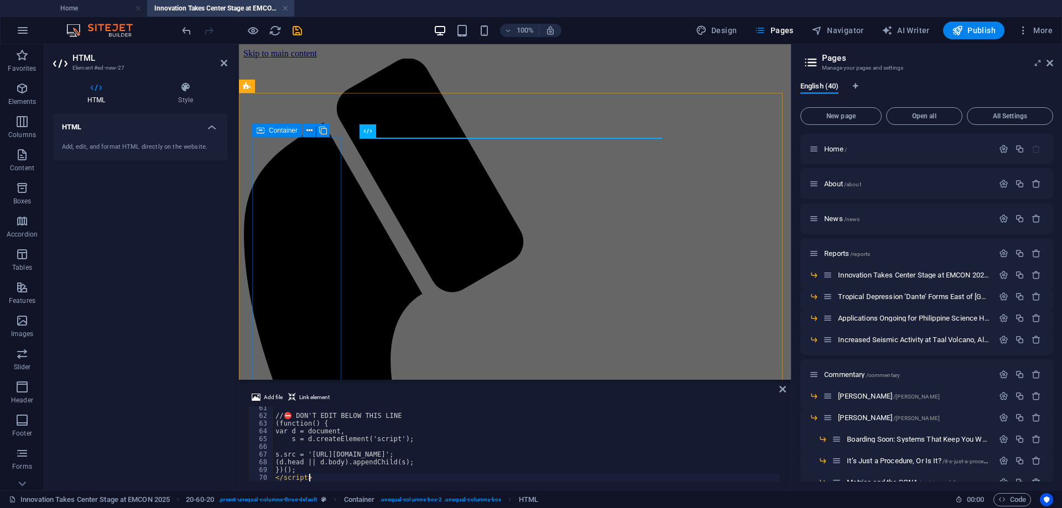
scroll to position [467, 0]
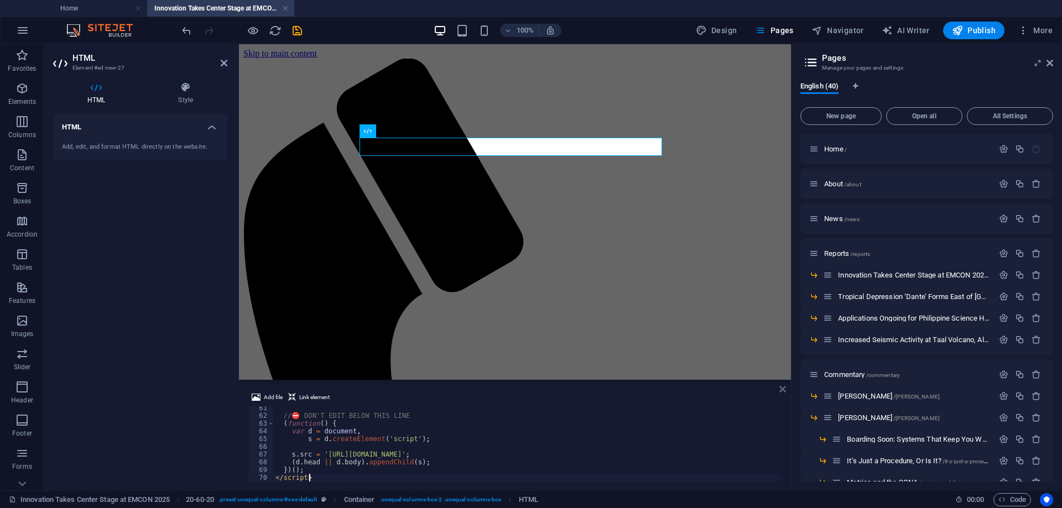
click at [783, 391] on icon at bounding box center [782, 389] width 7 height 9
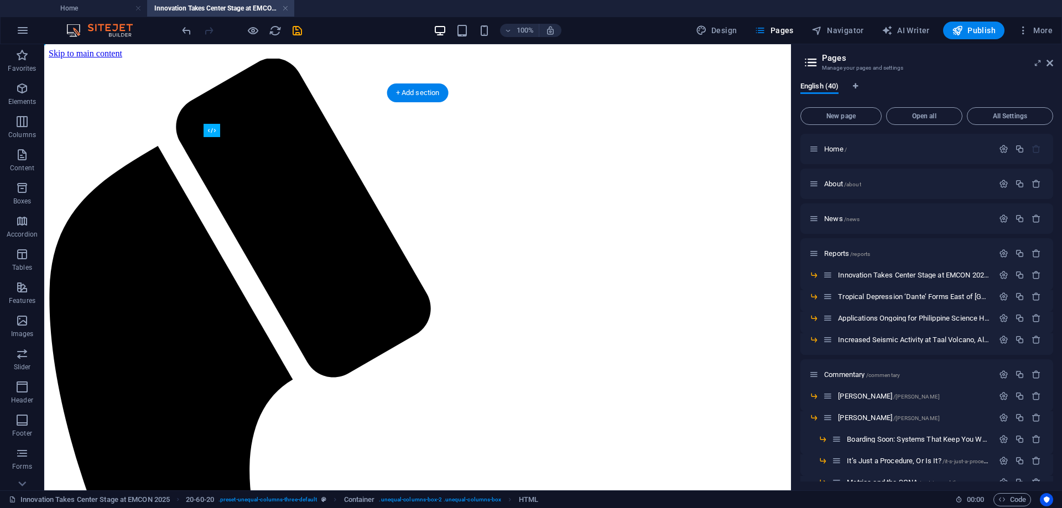
drag, startPoint x: 284, startPoint y: 173, endPoint x: 240, endPoint y: 238, distance: 78.1
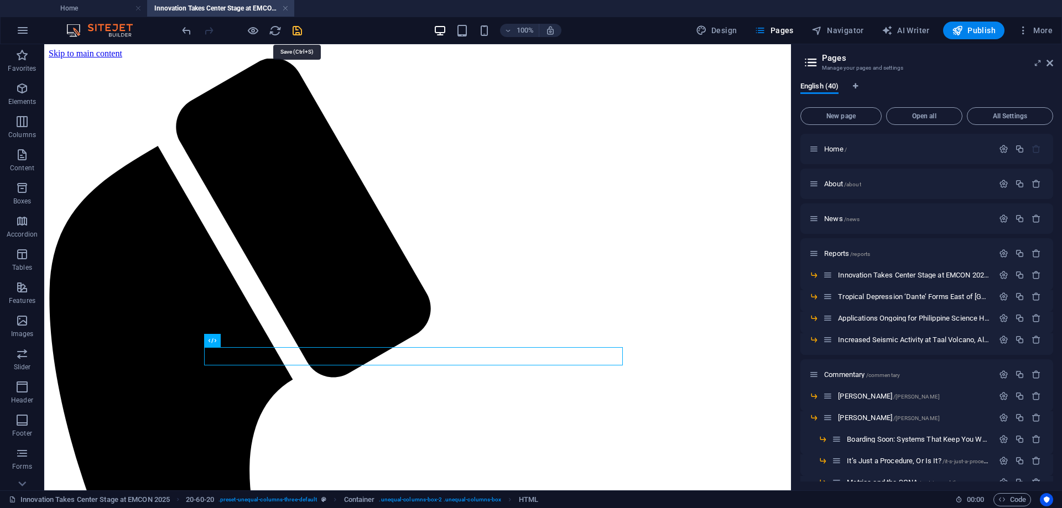
click at [299, 27] on icon "save" at bounding box center [297, 30] width 13 height 13
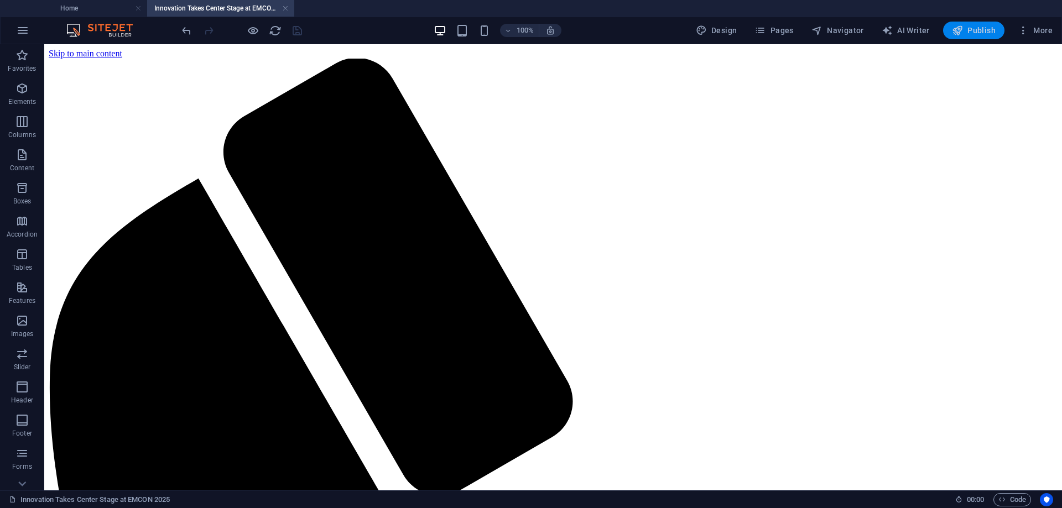
click at [980, 28] on span "Publish" at bounding box center [974, 30] width 44 height 11
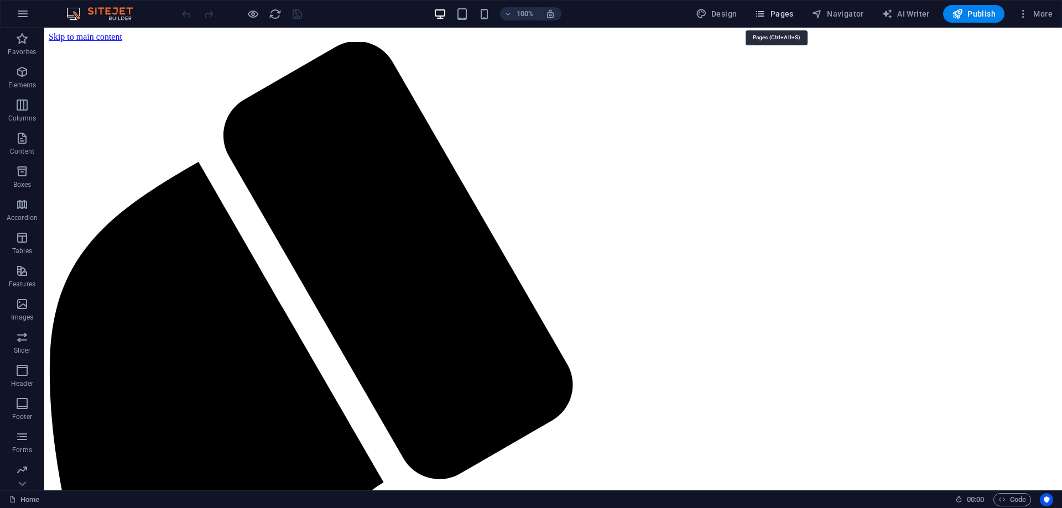
click at [777, 11] on span "Pages" at bounding box center [774, 13] width 39 height 11
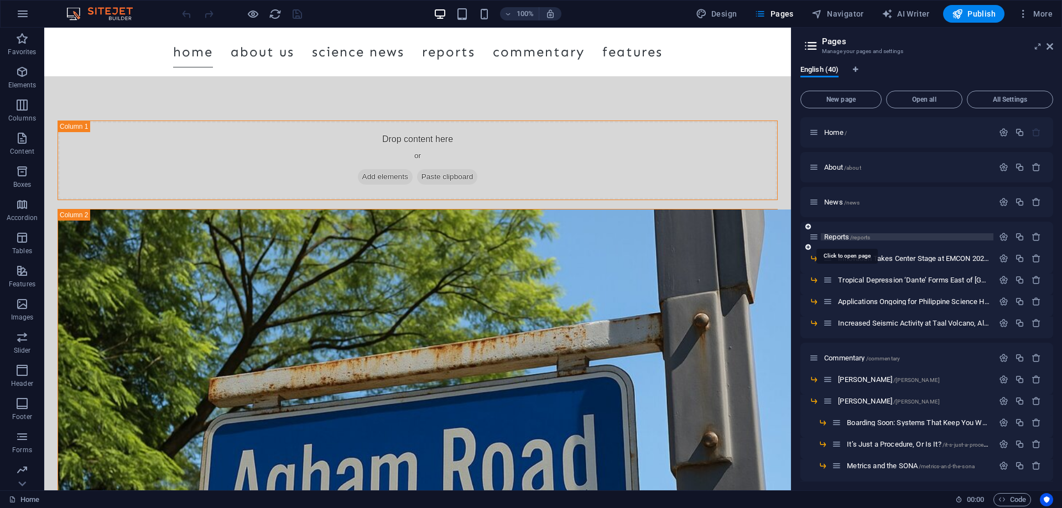
click at [833, 236] on span "Reports /reports" at bounding box center [847, 237] width 46 height 8
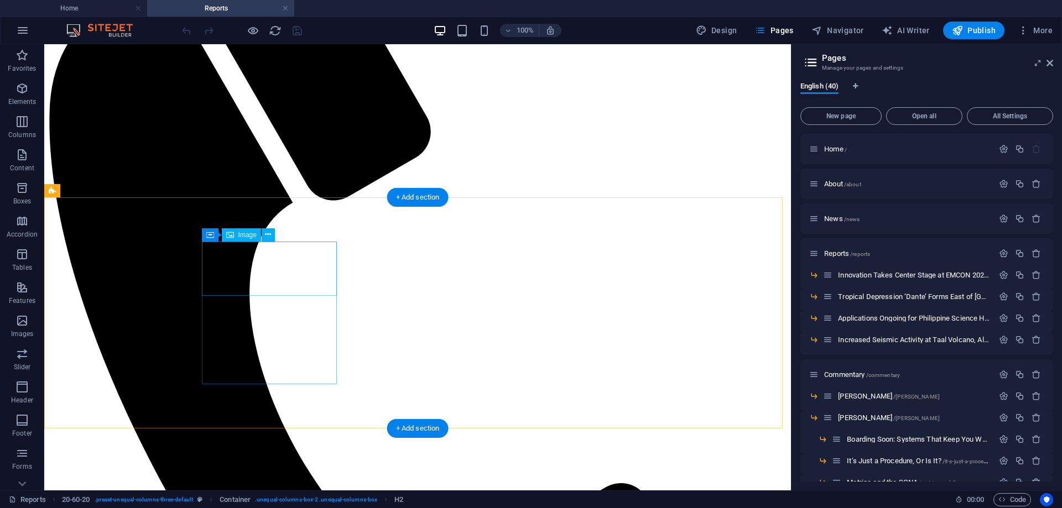
scroll to position [220, 0]
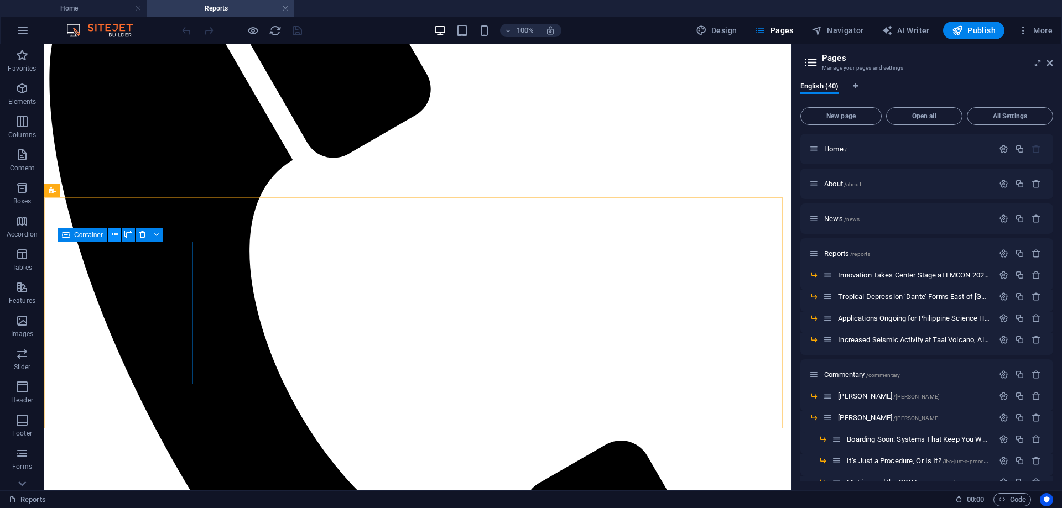
click at [112, 234] on icon at bounding box center [115, 235] width 6 height 12
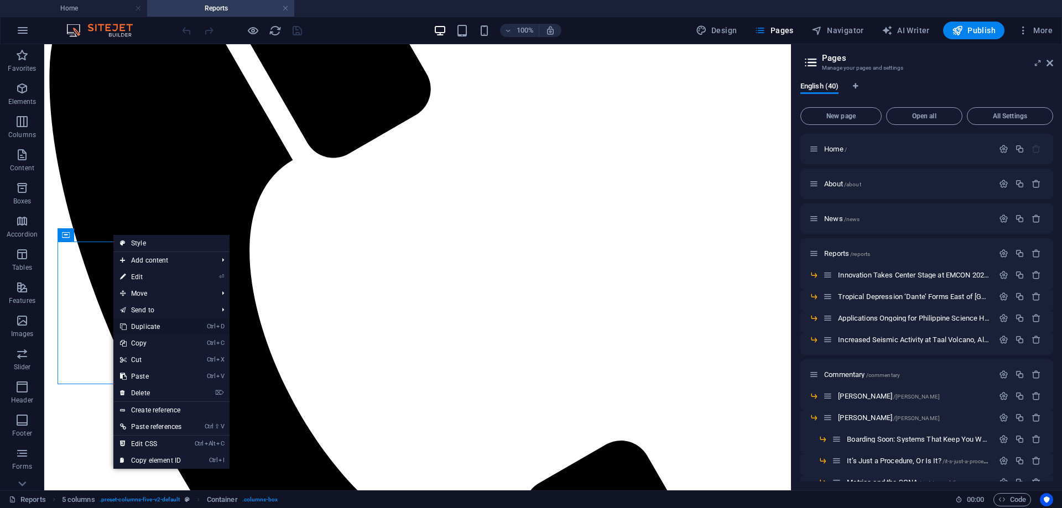
click at [162, 327] on link "Ctrl D Duplicate" at bounding box center [150, 327] width 75 height 17
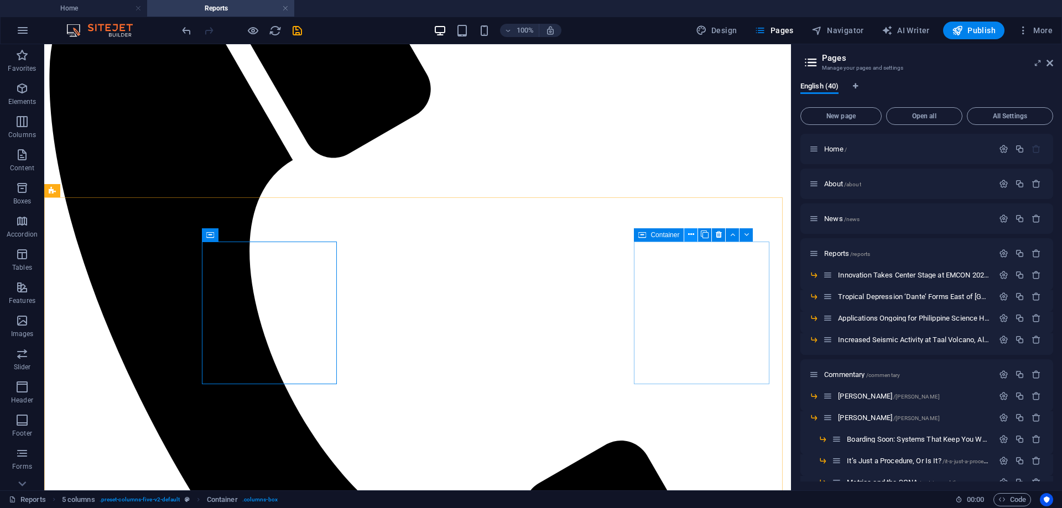
click at [693, 233] on icon at bounding box center [691, 235] width 6 height 12
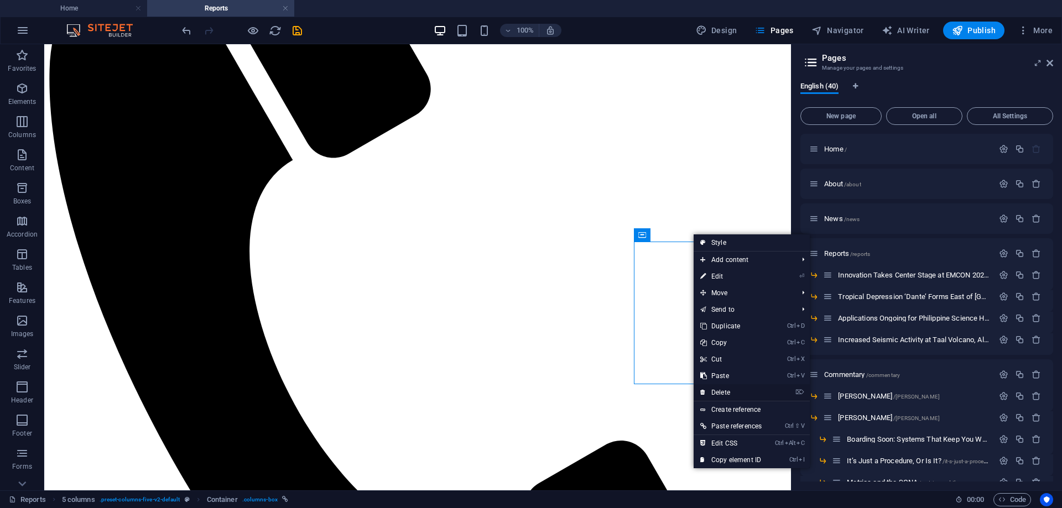
click at [741, 391] on link "⌦ Delete" at bounding box center [731, 392] width 75 height 17
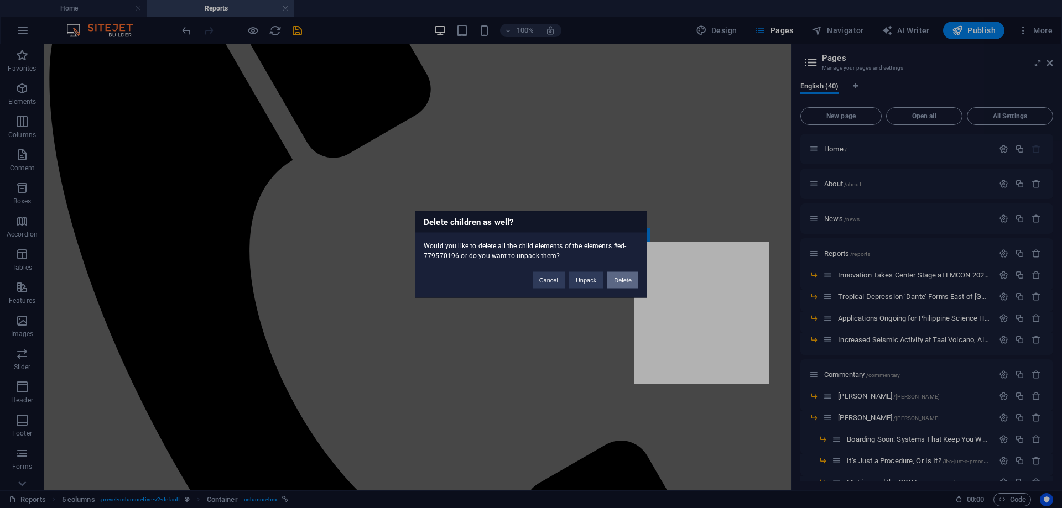
click at [621, 277] on button "Delete" at bounding box center [622, 280] width 31 height 17
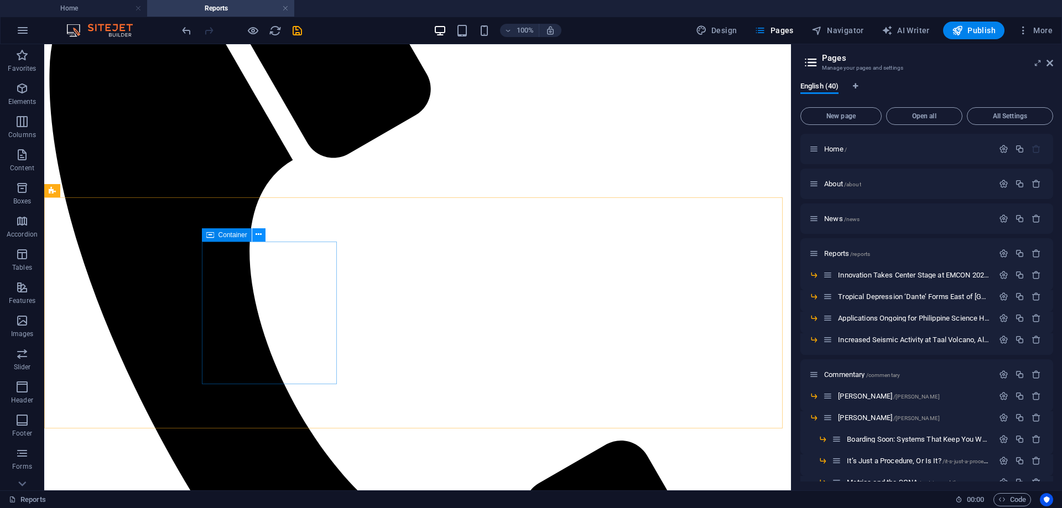
click at [261, 235] on icon at bounding box center [259, 235] width 6 height 12
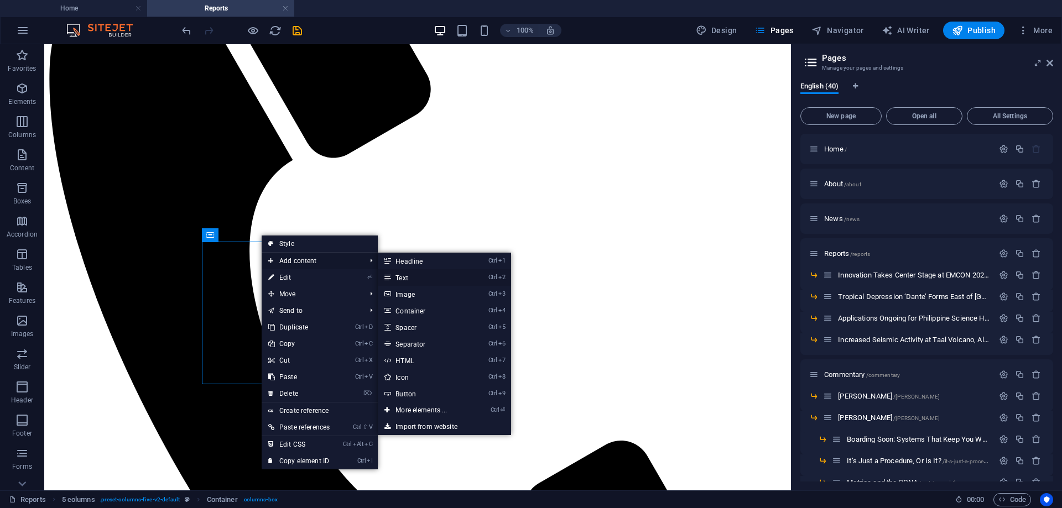
click at [401, 277] on link "Ctrl 2 Text" at bounding box center [423, 277] width 91 height 17
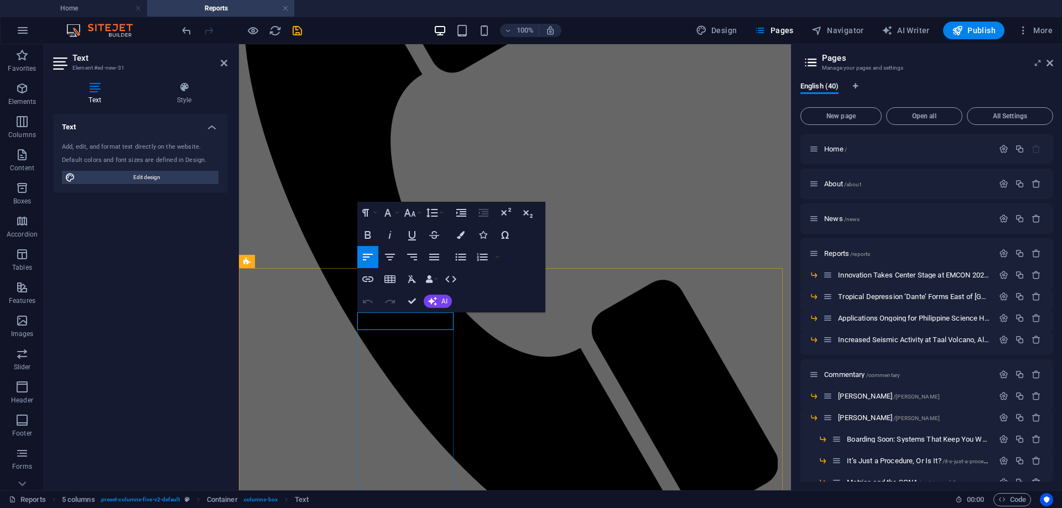
scroll to position [126, 5]
drag, startPoint x: 435, startPoint y: 362, endPoint x: 356, endPoint y: 316, distance: 91.9
click at [368, 233] on icon "button" at bounding box center [367, 234] width 13 height 13
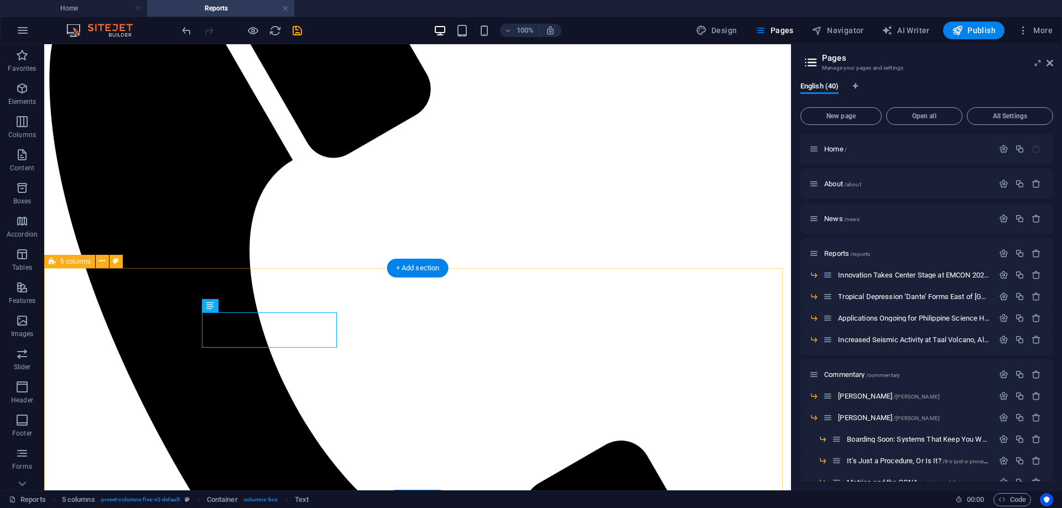
scroll to position [149, 0]
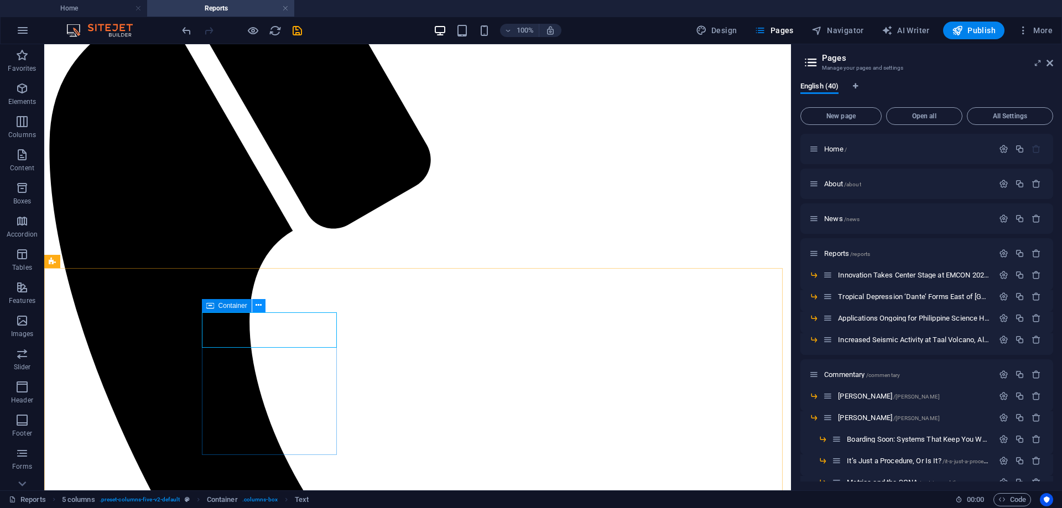
click at [259, 304] on icon at bounding box center [259, 306] width 6 height 12
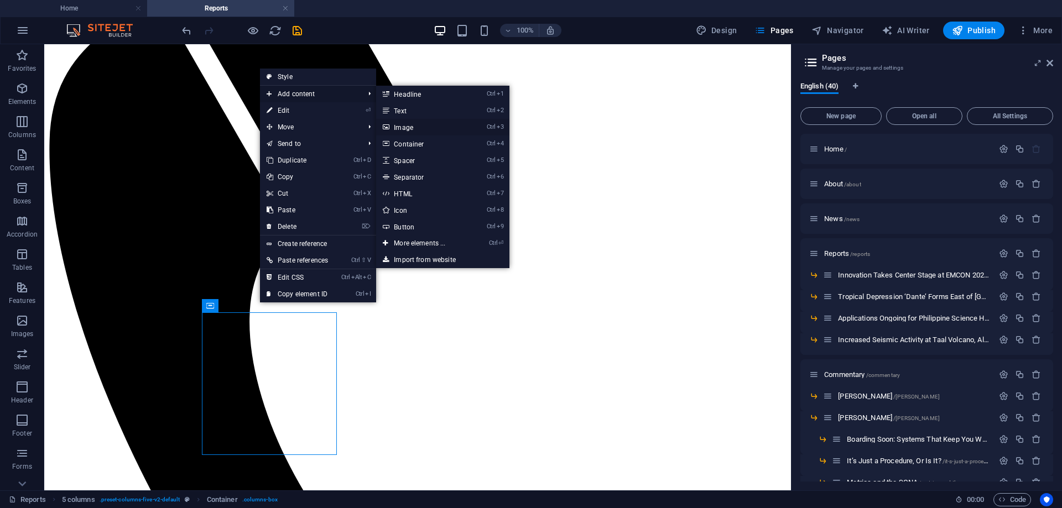
click at [412, 127] on link "Ctrl 3 Image" at bounding box center [421, 127] width 91 height 17
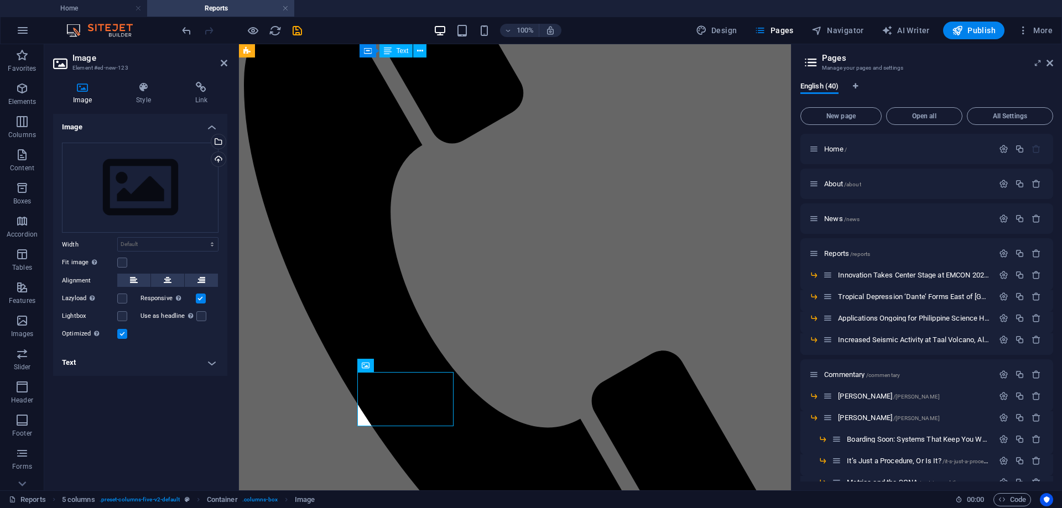
scroll to position [160, 0]
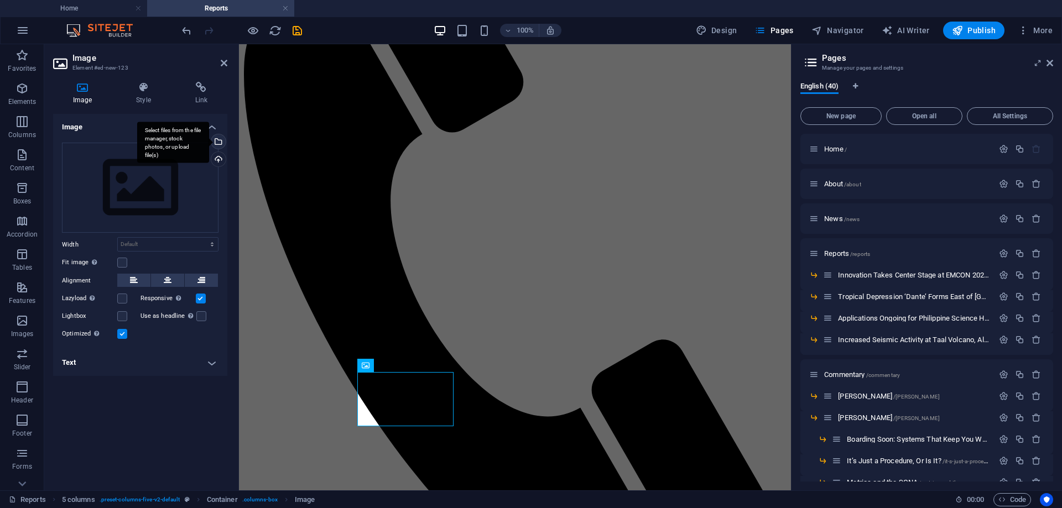
click at [220, 141] on div "Select files from the file manager, stock photos, or upload file(s)" at bounding box center [217, 142] width 17 height 17
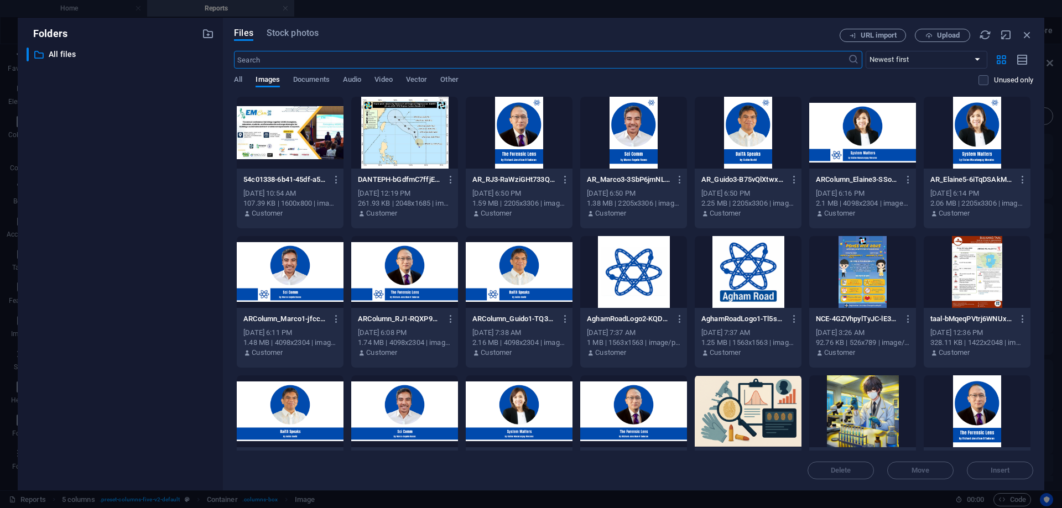
scroll to position [0, 0]
click at [271, 139] on div at bounding box center [290, 133] width 107 height 72
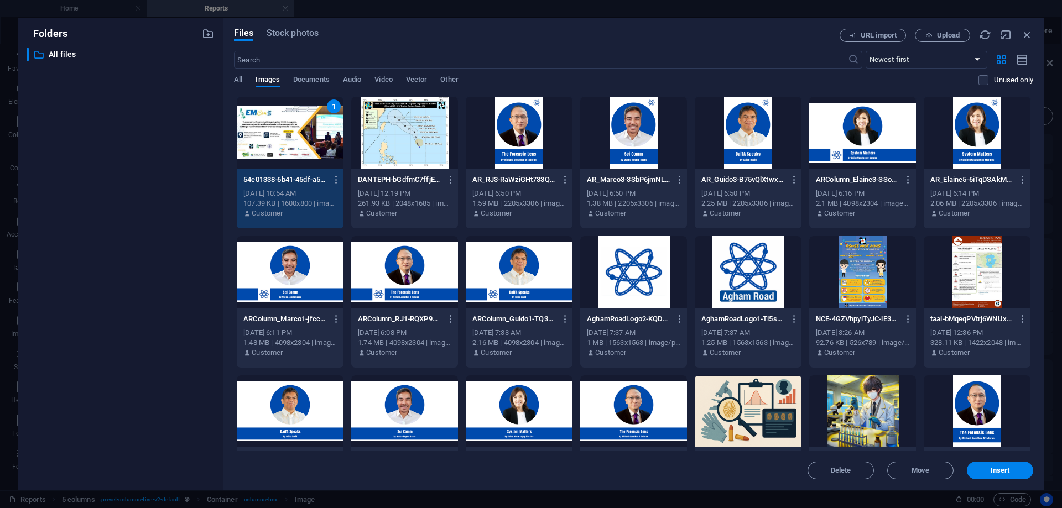
click at [271, 139] on div "1" at bounding box center [290, 133] width 107 height 72
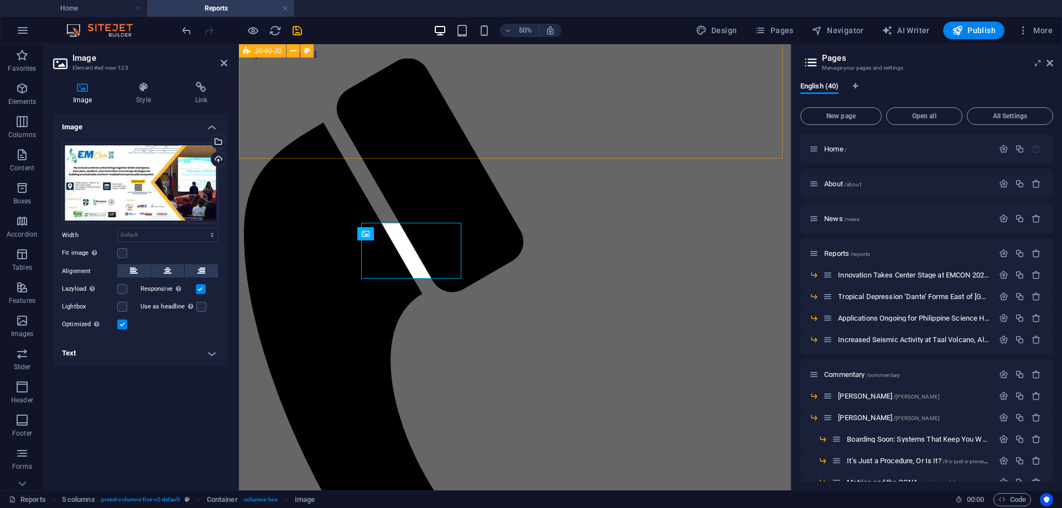
scroll to position [292, 0]
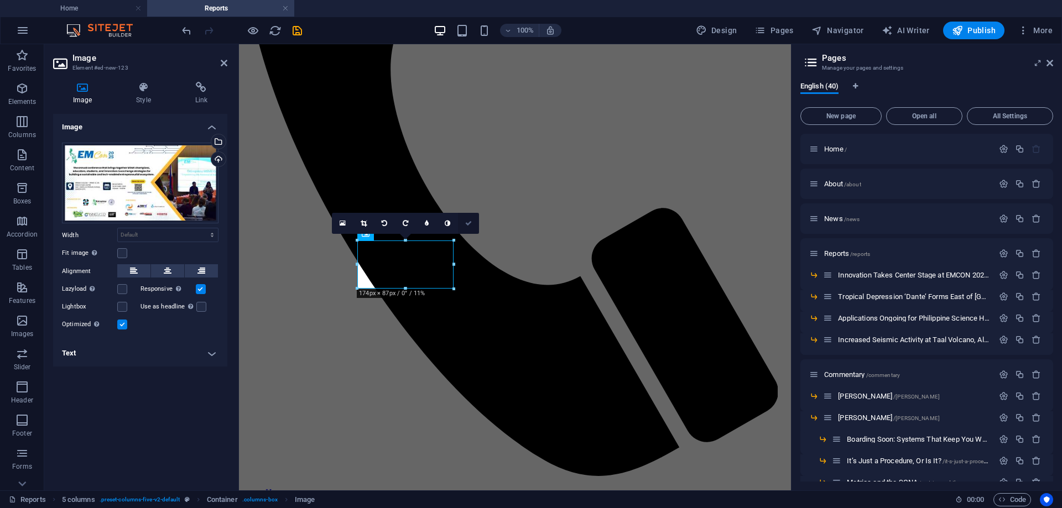
click at [469, 222] on icon at bounding box center [468, 223] width 7 height 7
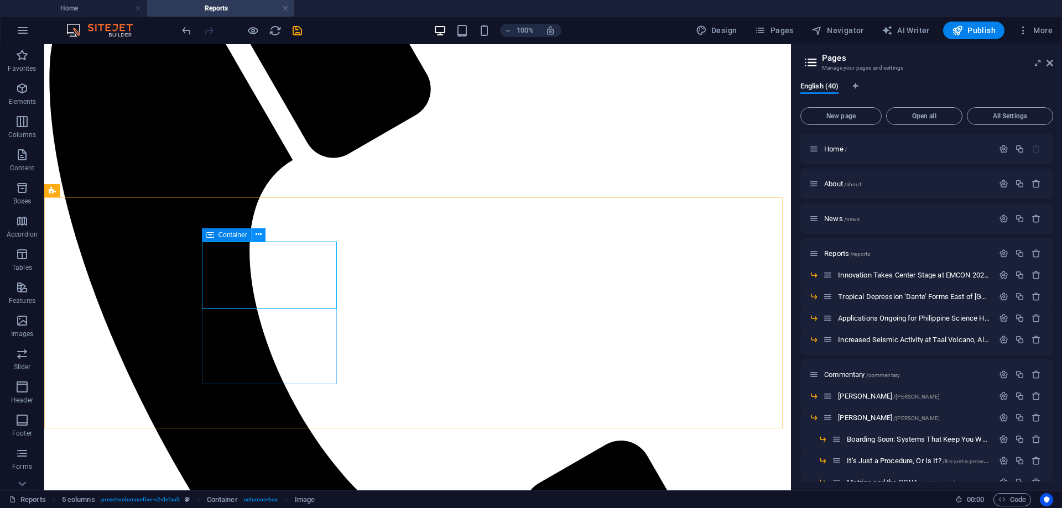
click at [259, 231] on icon at bounding box center [259, 235] width 6 height 12
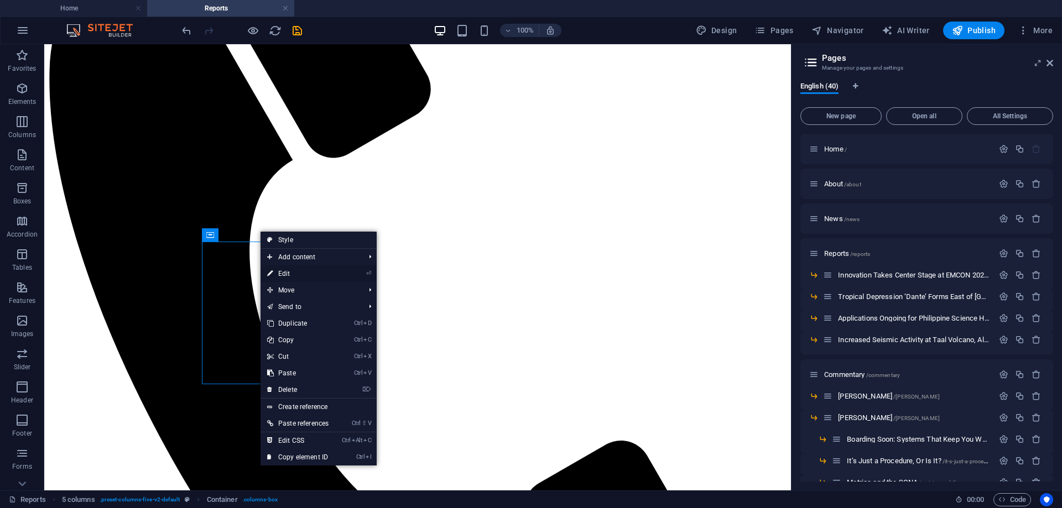
click at [291, 279] on link "⏎ Edit" at bounding box center [298, 274] width 75 height 17
select select
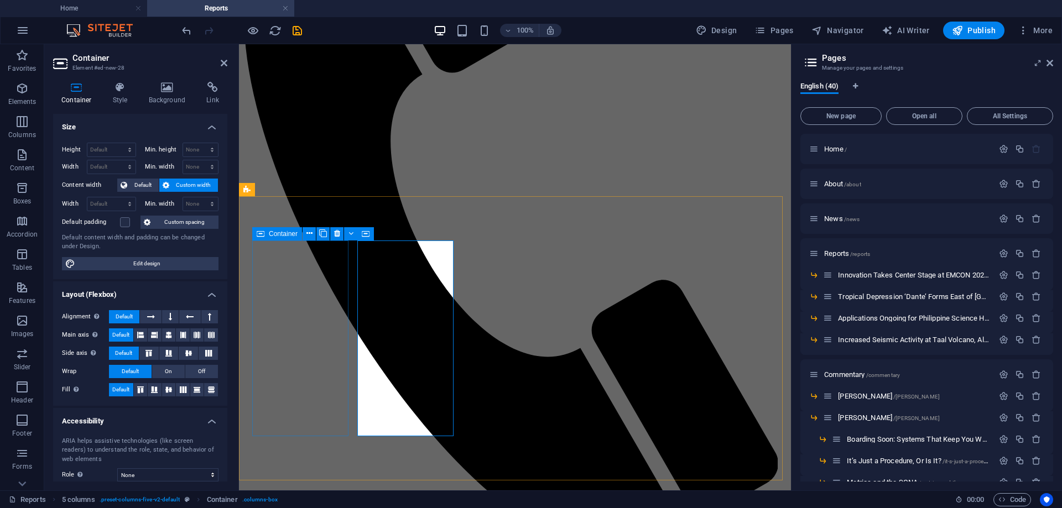
scroll to position [292, 0]
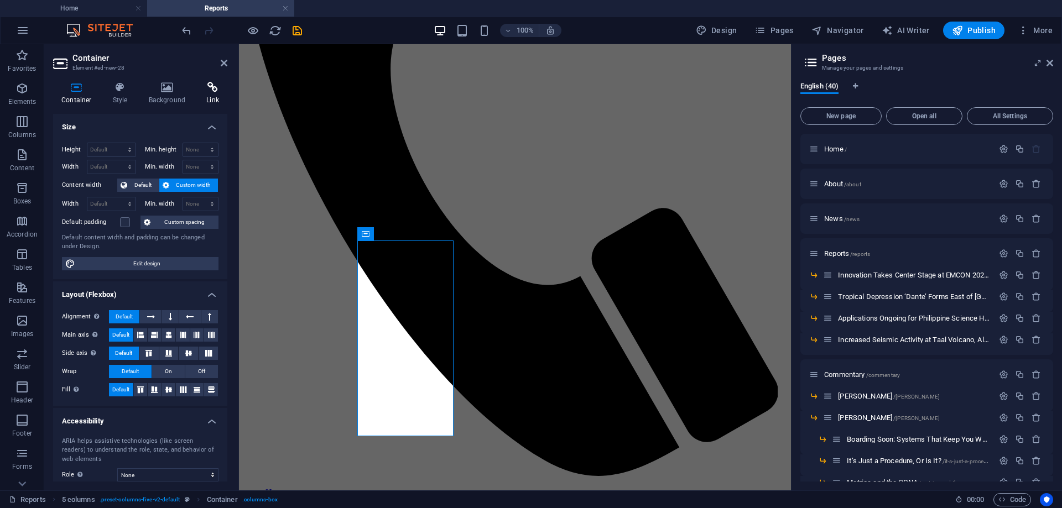
click at [210, 90] on icon at bounding box center [212, 87] width 29 height 11
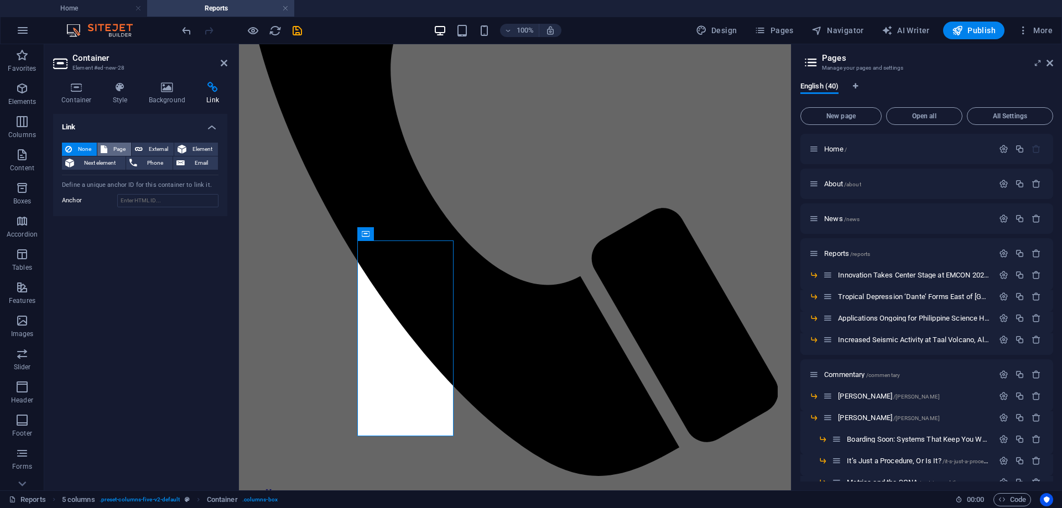
click at [118, 148] on span "Page" at bounding box center [119, 149] width 17 height 13
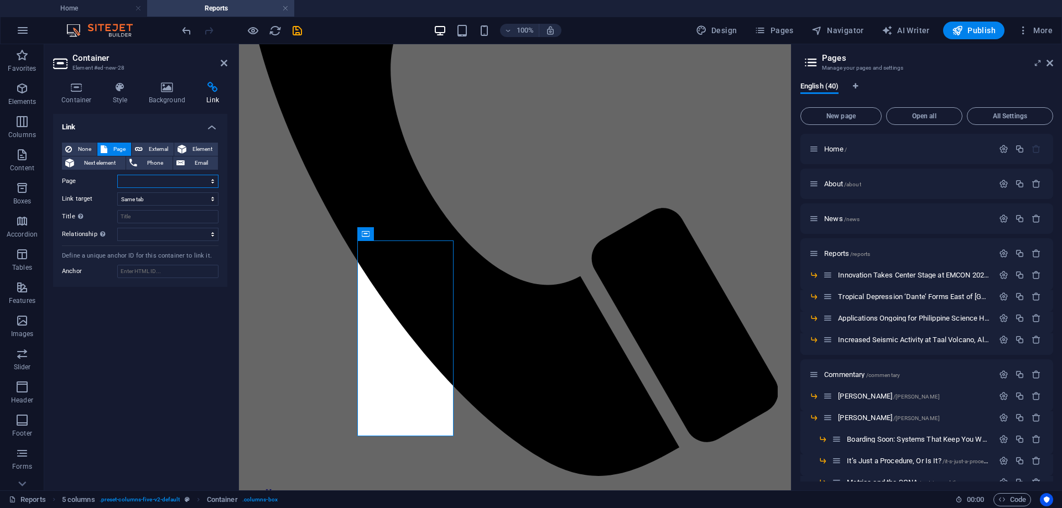
click at [139, 180] on select "Home About News Reports -- Innovation Takes Center Stage at EMCON 2025 -- Tropi…" at bounding box center [167, 181] width 101 height 13
select select "4"
click at [117, 175] on select "Home About News Reports -- Innovation Takes Center Stage at EMCON 2025 -- Tropi…" at bounding box center [167, 181] width 101 height 13
click at [222, 62] on icon at bounding box center [224, 63] width 7 height 9
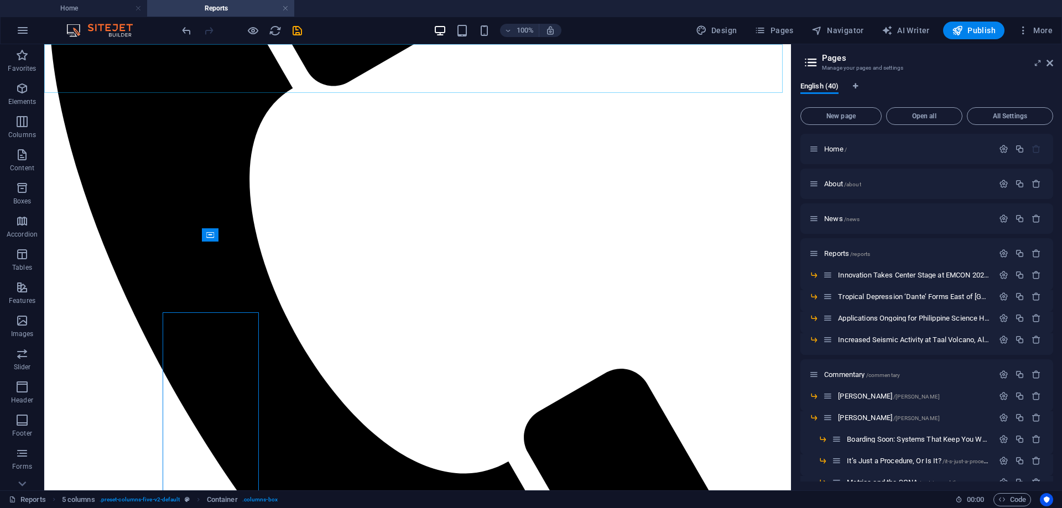
scroll to position [220, 0]
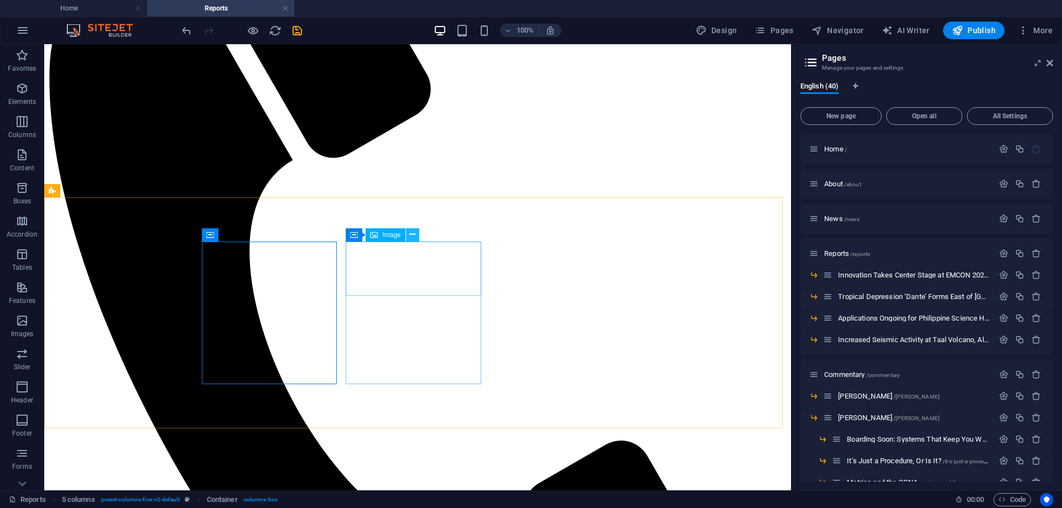
click at [417, 233] on button at bounding box center [412, 234] width 13 height 13
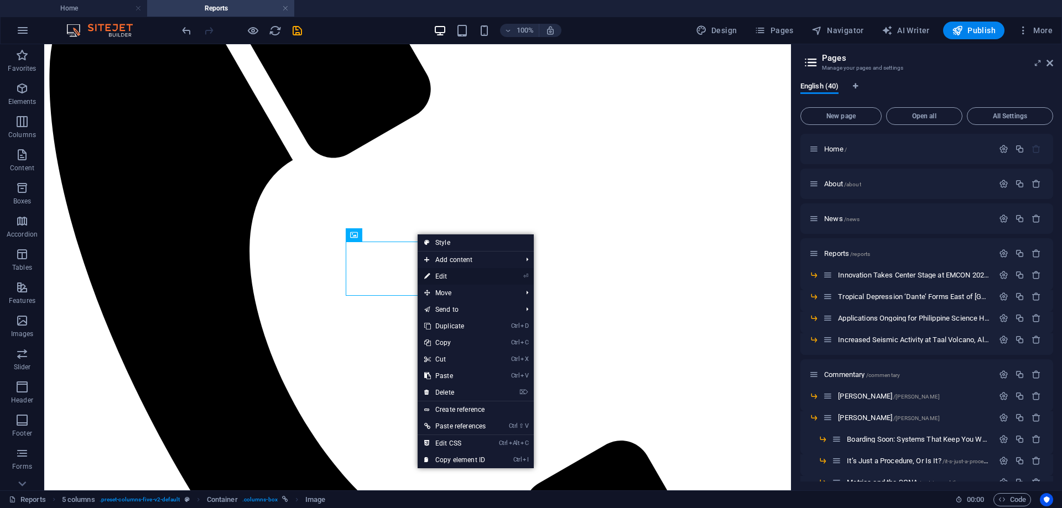
click at [449, 278] on link "⏎ Edit" at bounding box center [455, 276] width 75 height 17
select select "px"
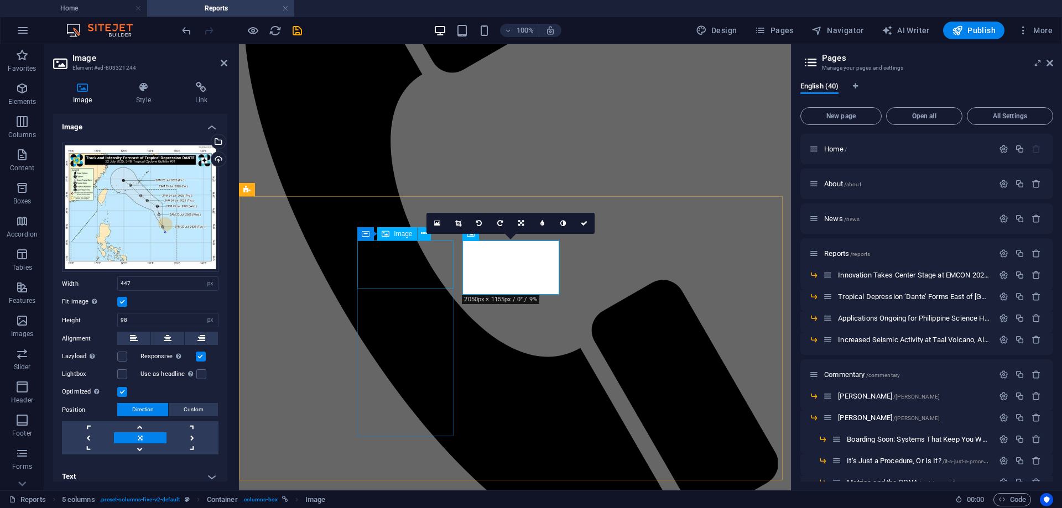
scroll to position [292, 0]
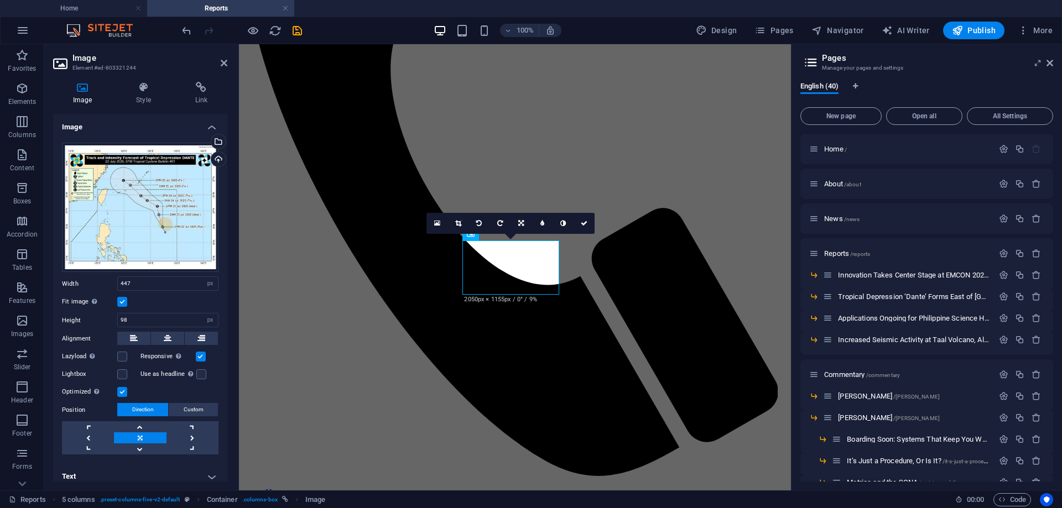
click at [122, 298] on label at bounding box center [122, 302] width 10 height 10
click at [0, 0] on input "Fit image Automatically fit image to a fixed width and height" at bounding box center [0, 0] width 0 height 0
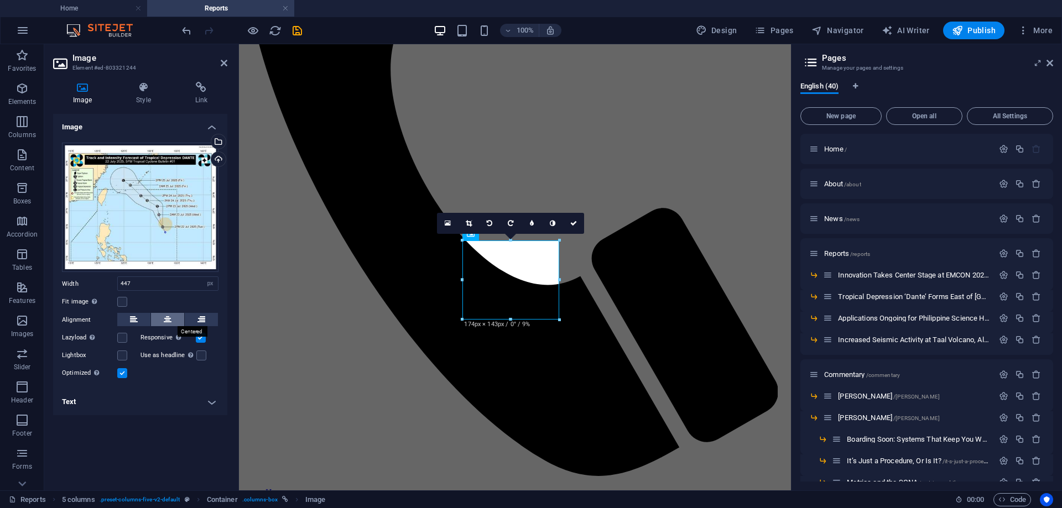
click at [169, 319] on icon at bounding box center [168, 319] width 8 height 13
click at [123, 300] on label at bounding box center [122, 302] width 10 height 10
click at [0, 0] on input "Fit image Automatically fit image to a fixed width and height" at bounding box center [0, 0] width 0 height 0
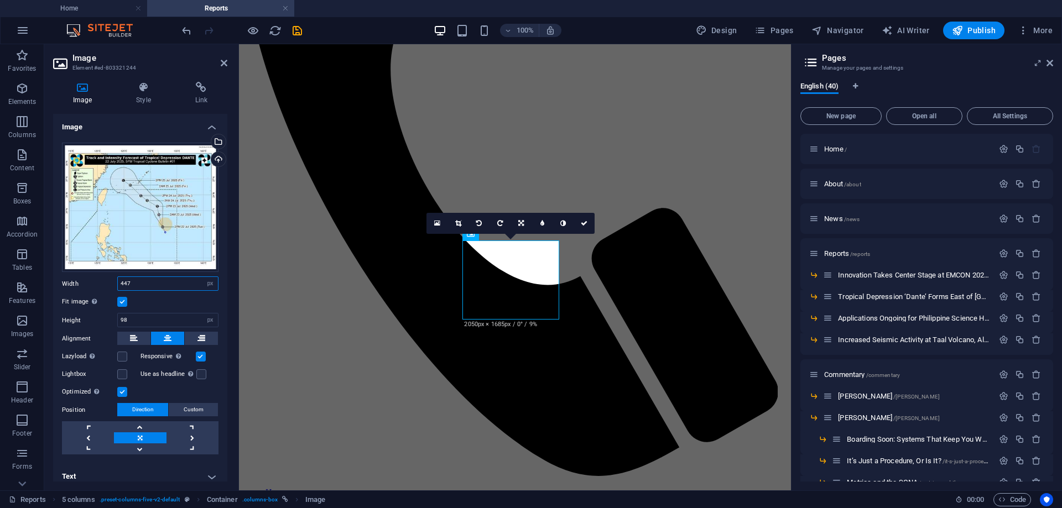
click at [155, 282] on input "447" at bounding box center [168, 283] width 100 height 13
drag, startPoint x: 155, startPoint y: 282, endPoint x: 64, endPoint y: 282, distance: 90.7
click at [64, 282] on div "Width 447 Default auto px rem % em vh vw" at bounding box center [140, 284] width 157 height 14
drag, startPoint x: 137, startPoint y: 316, endPoint x: 96, endPoint y: 318, distance: 40.4
click at [96, 318] on div "Height 98 Default auto px" at bounding box center [140, 320] width 157 height 14
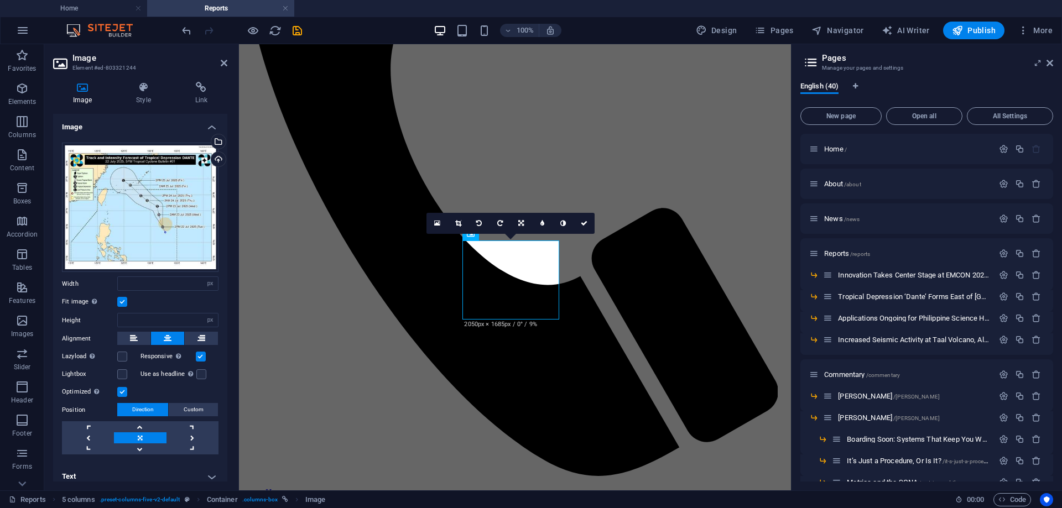
click at [120, 299] on label at bounding box center [122, 302] width 10 height 10
click at [0, 0] on input "Fit image Automatically fit image to a fixed width and height" at bounding box center [0, 0] width 0 height 0
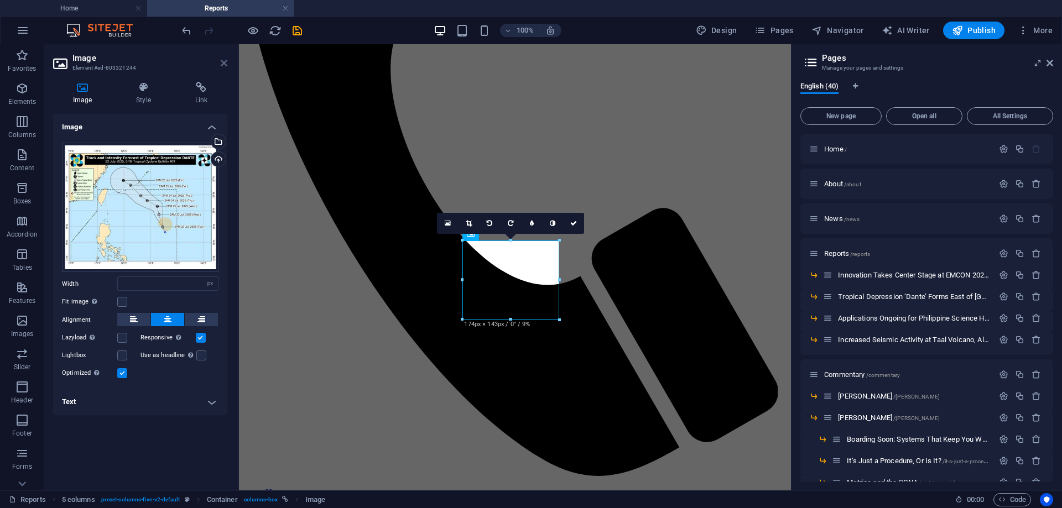
click at [224, 62] on icon at bounding box center [224, 63] width 7 height 9
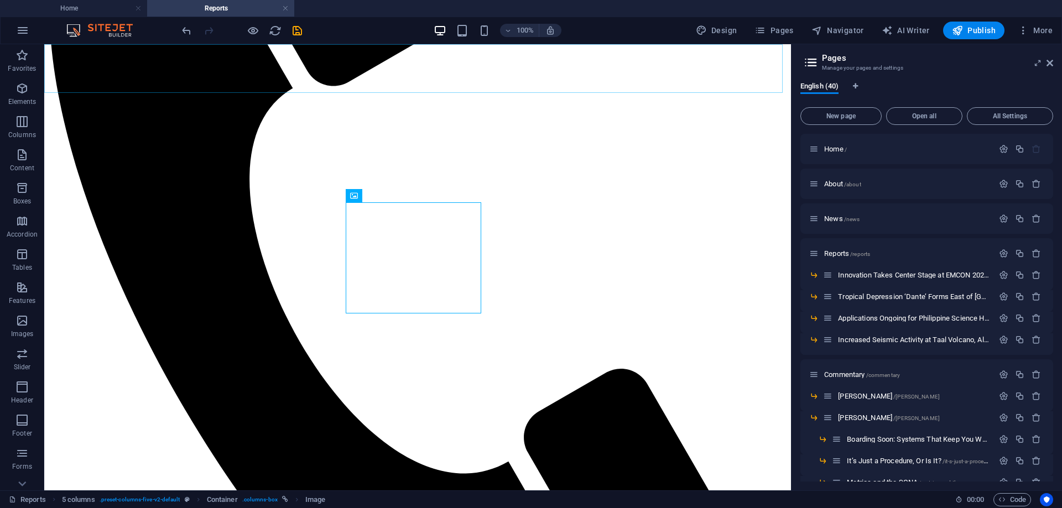
scroll to position [259, 0]
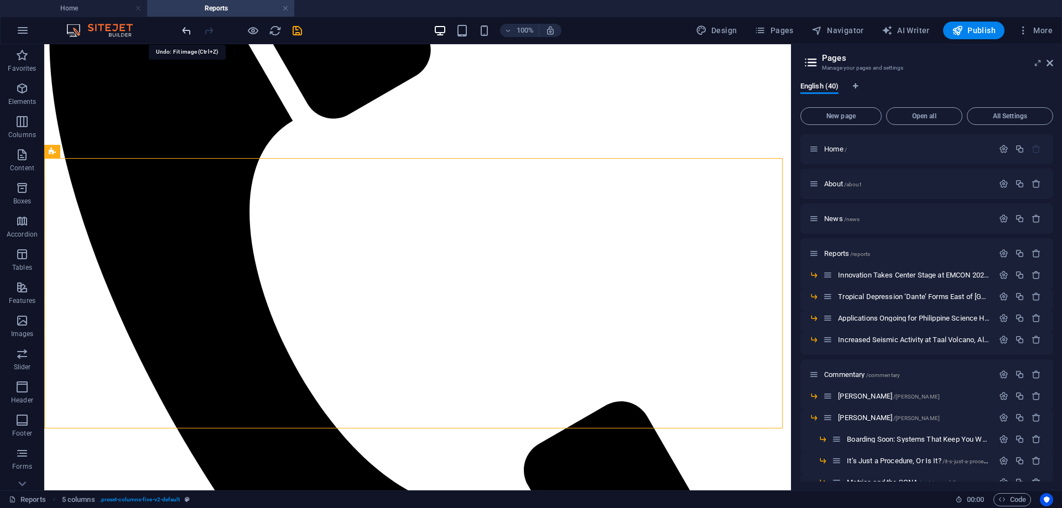
click at [186, 30] on icon "undo" at bounding box center [186, 30] width 13 height 13
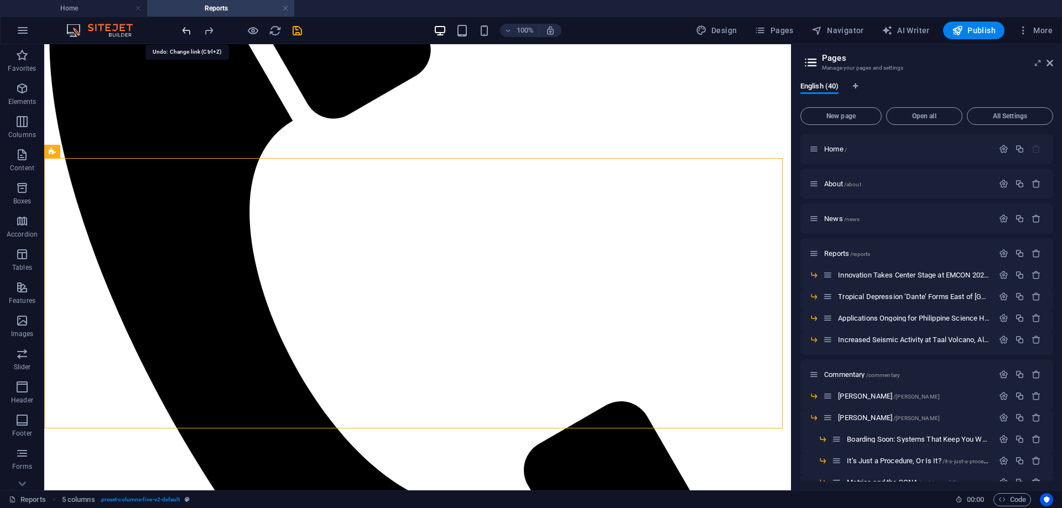
click at [186, 30] on icon "undo" at bounding box center [186, 30] width 13 height 13
click at [187, 32] on icon "undo" at bounding box center [186, 30] width 13 height 13
click at [211, 29] on icon "redo" at bounding box center [208, 30] width 13 height 13
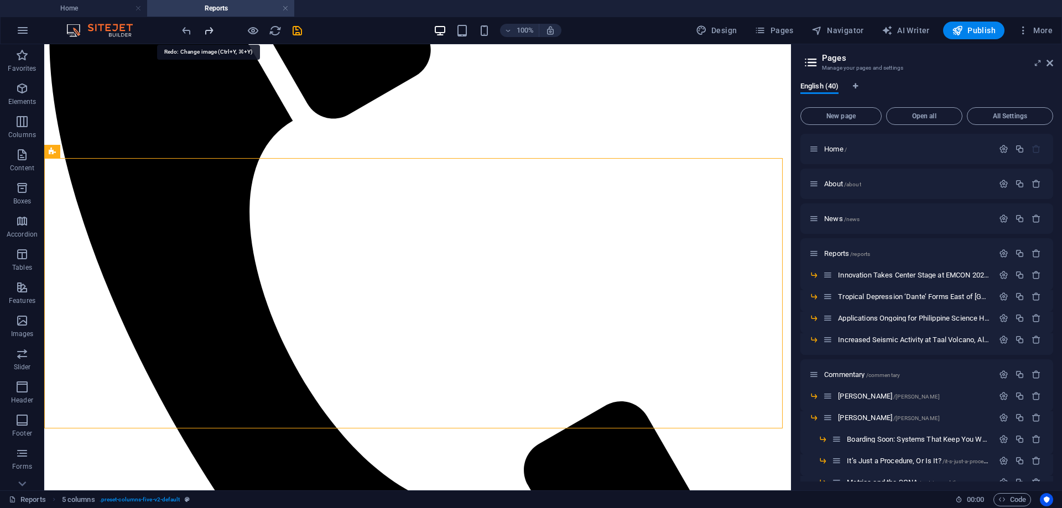
click at [211, 29] on icon "redo" at bounding box center [208, 30] width 13 height 13
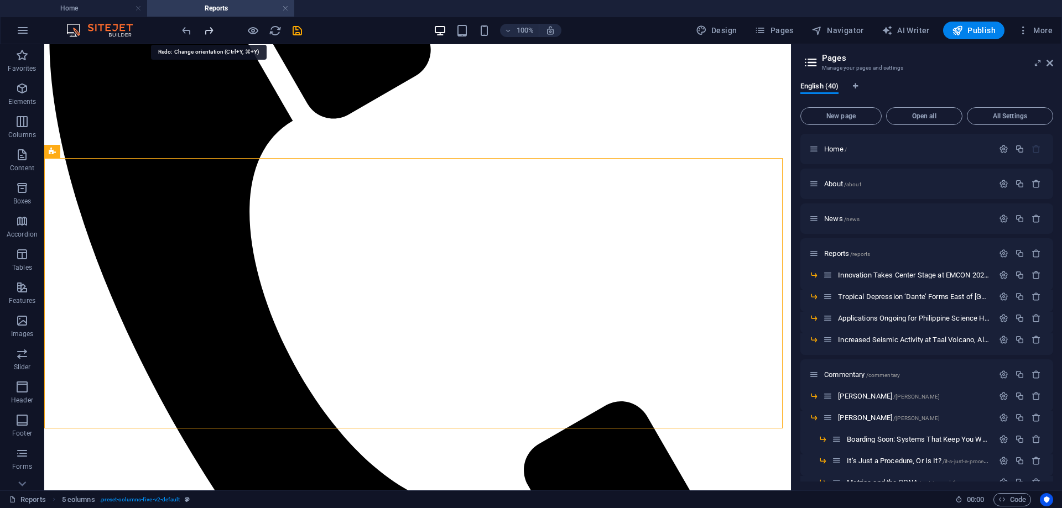
click at [211, 29] on icon "redo" at bounding box center [208, 30] width 13 height 13
click at [211, 29] on div at bounding box center [242, 31] width 124 height 18
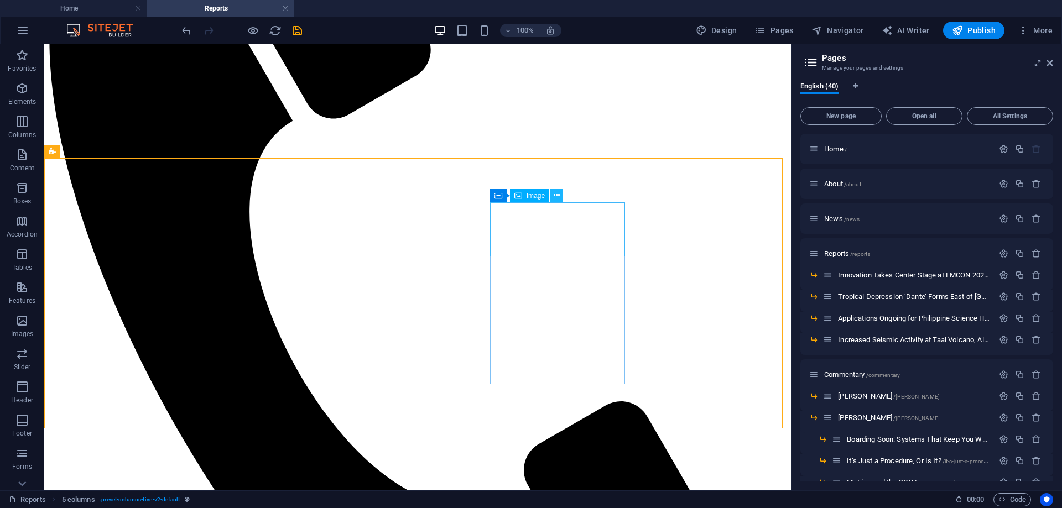
click at [558, 195] on icon at bounding box center [557, 196] width 6 height 12
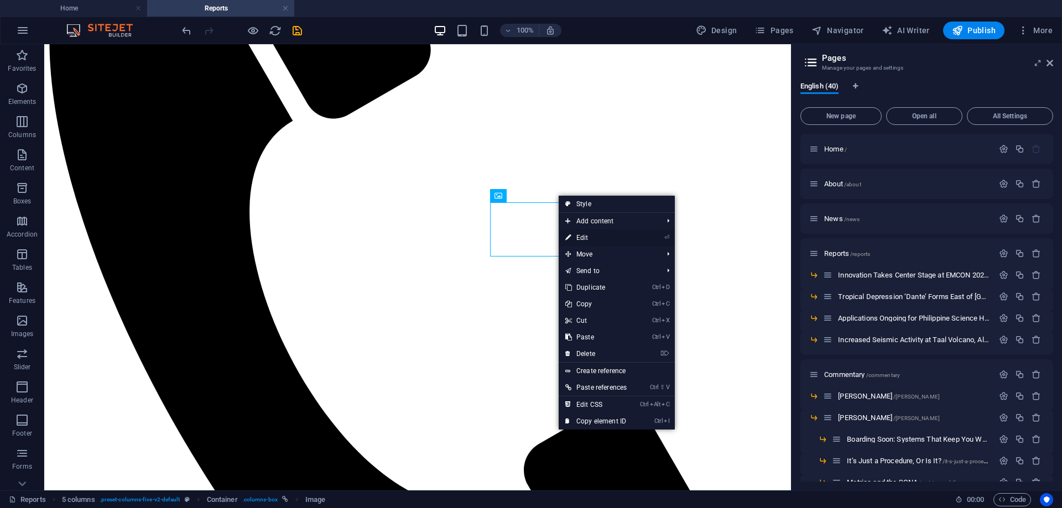
click at [592, 237] on link "⏎ Edit" at bounding box center [596, 238] width 75 height 17
select select "px"
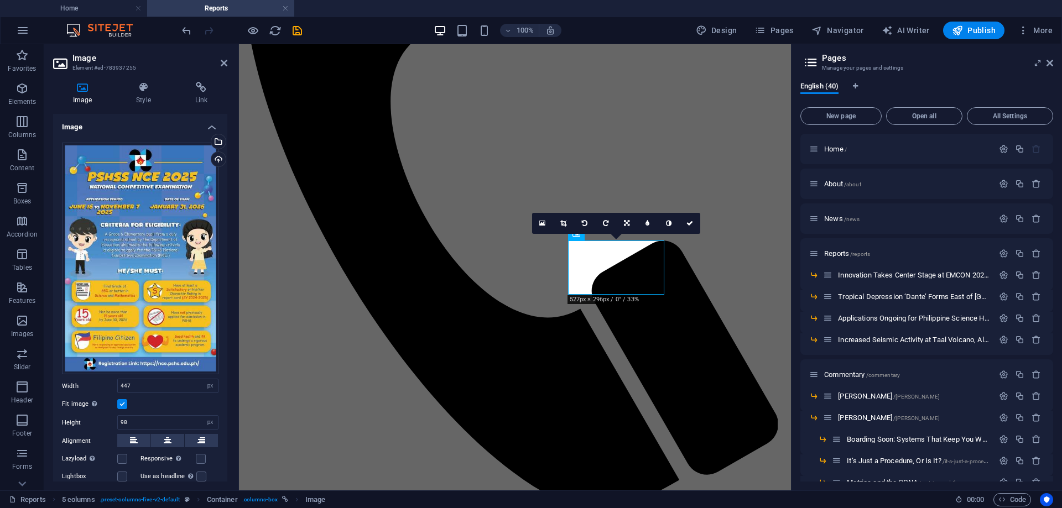
scroll to position [292, 0]
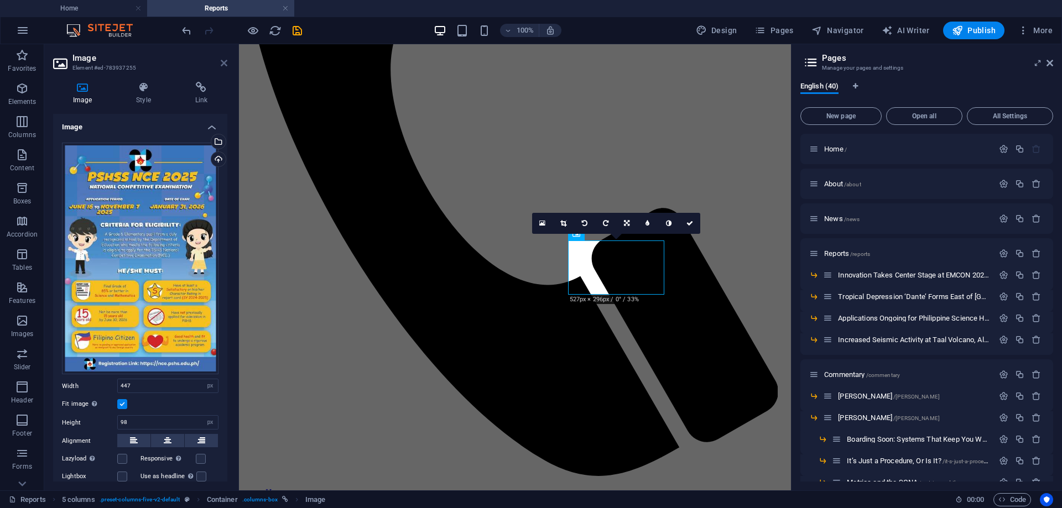
click at [224, 64] on icon at bounding box center [224, 63] width 7 height 9
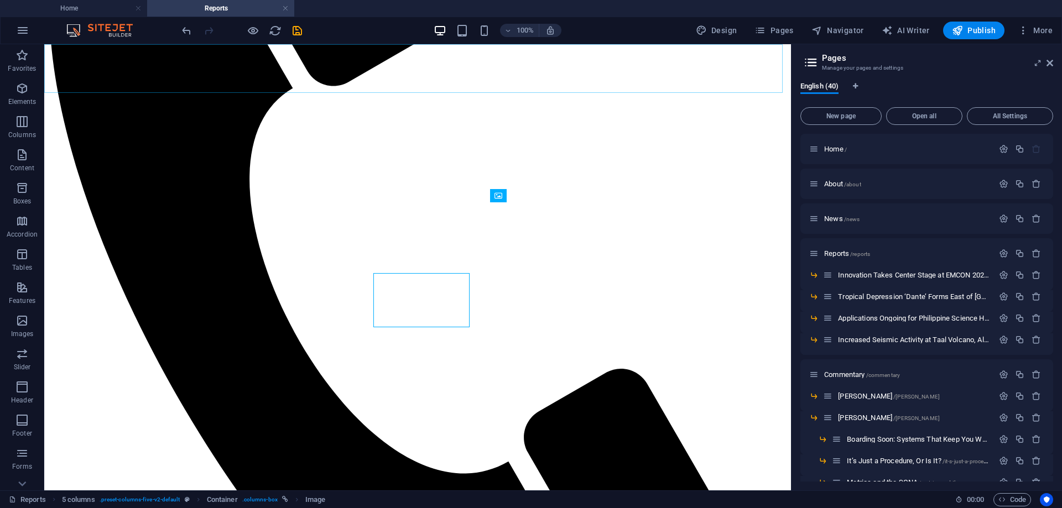
scroll to position [259, 0]
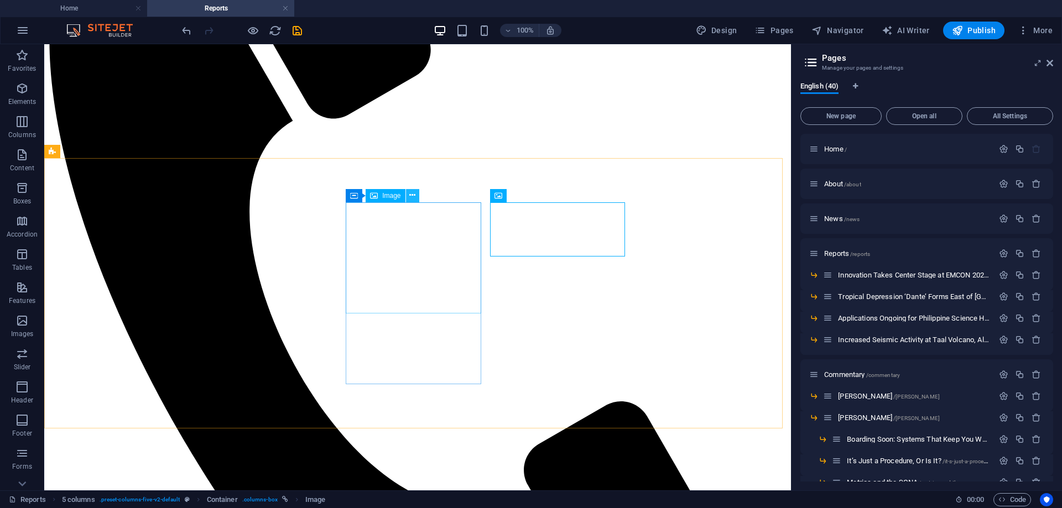
click at [415, 194] on icon at bounding box center [412, 196] width 6 height 12
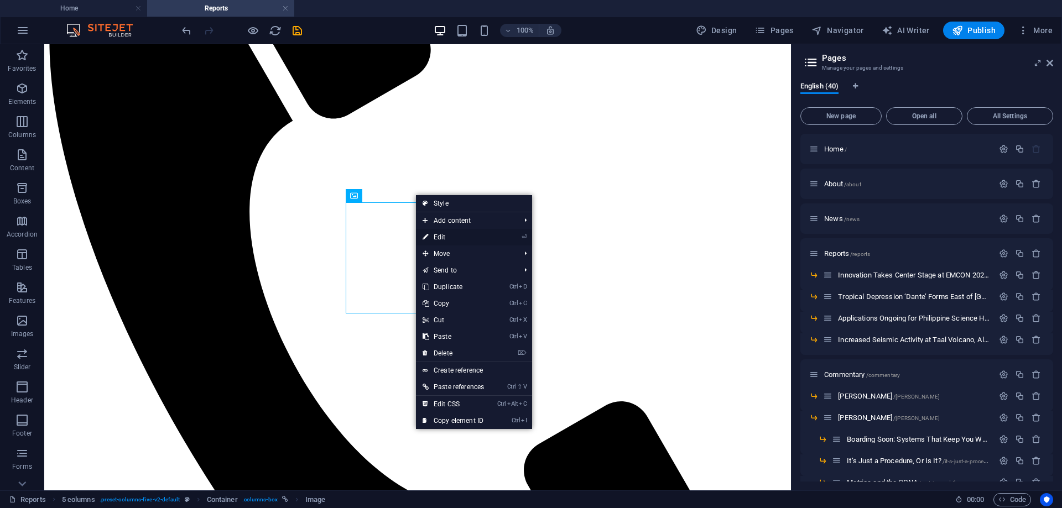
click at [456, 238] on link "⏎ Edit" at bounding box center [453, 237] width 75 height 17
select select "px"
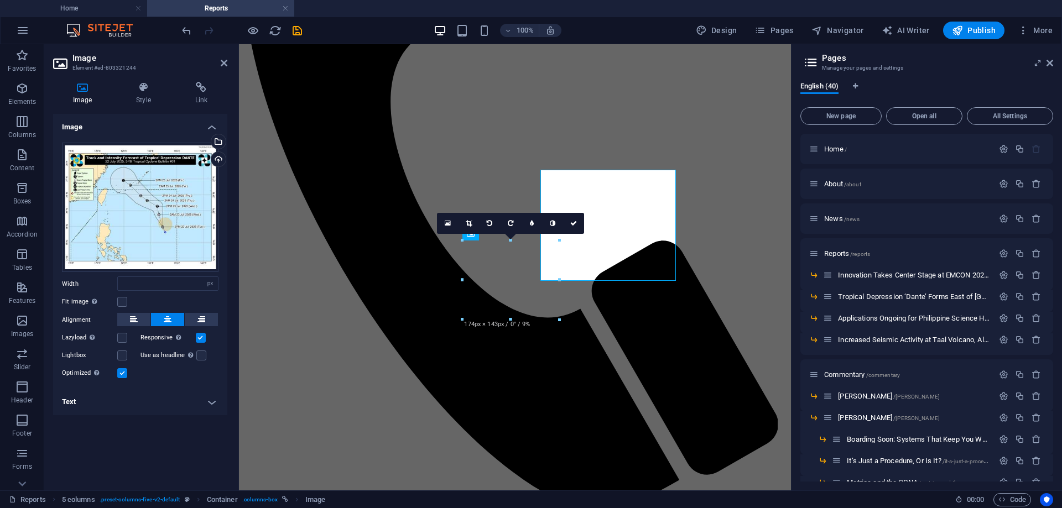
scroll to position [292, 0]
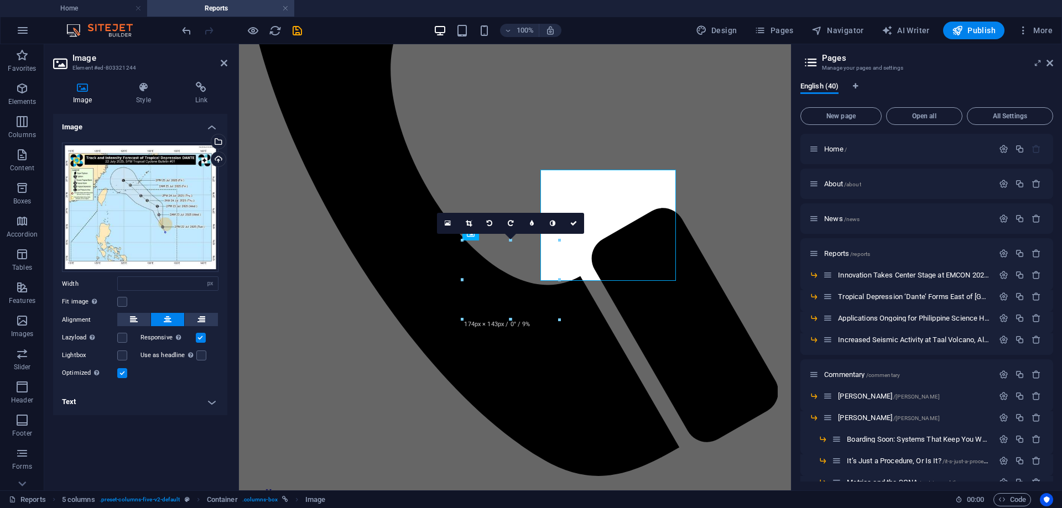
type input "447"
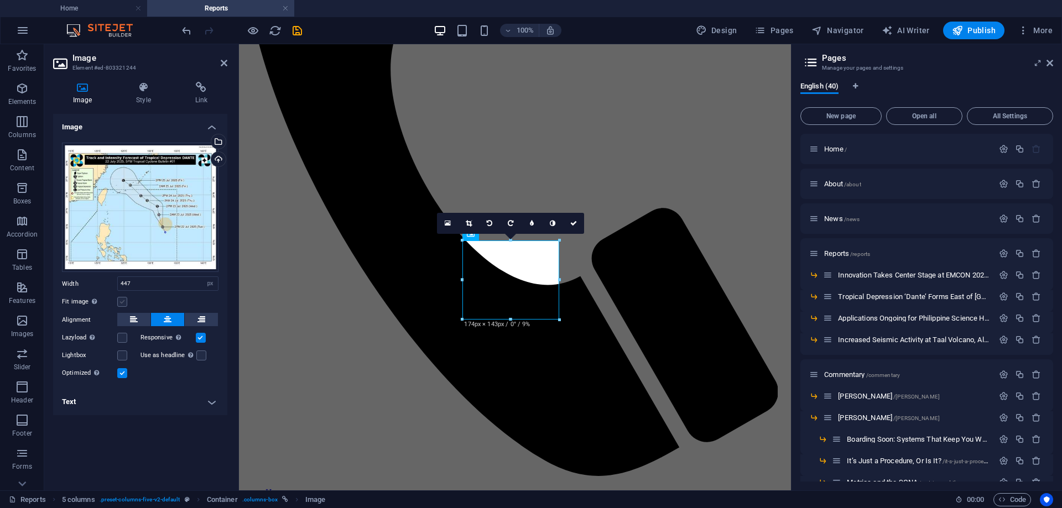
click at [121, 301] on label at bounding box center [122, 302] width 10 height 10
click at [0, 0] on input "Fit image Automatically fit image to a fixed width and height" at bounding box center [0, 0] width 0 height 0
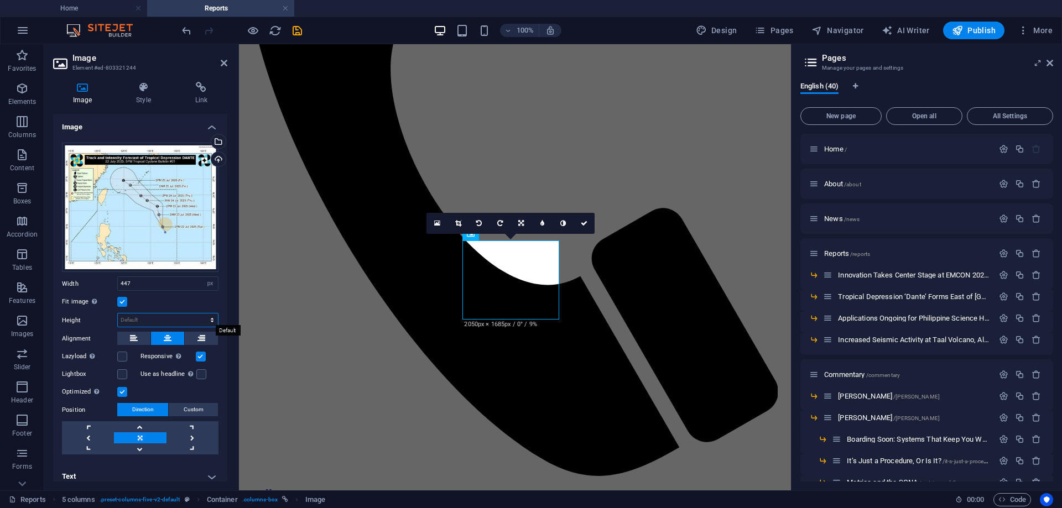
click at [144, 314] on select "Default auto px" at bounding box center [168, 320] width 100 height 13
select select "px"
click at [200, 314] on select "Default auto px" at bounding box center [168, 320] width 100 height 13
type input "98"
click at [165, 299] on div "Fit image Automatically fit image to a fixed width and height" at bounding box center [140, 301] width 157 height 13
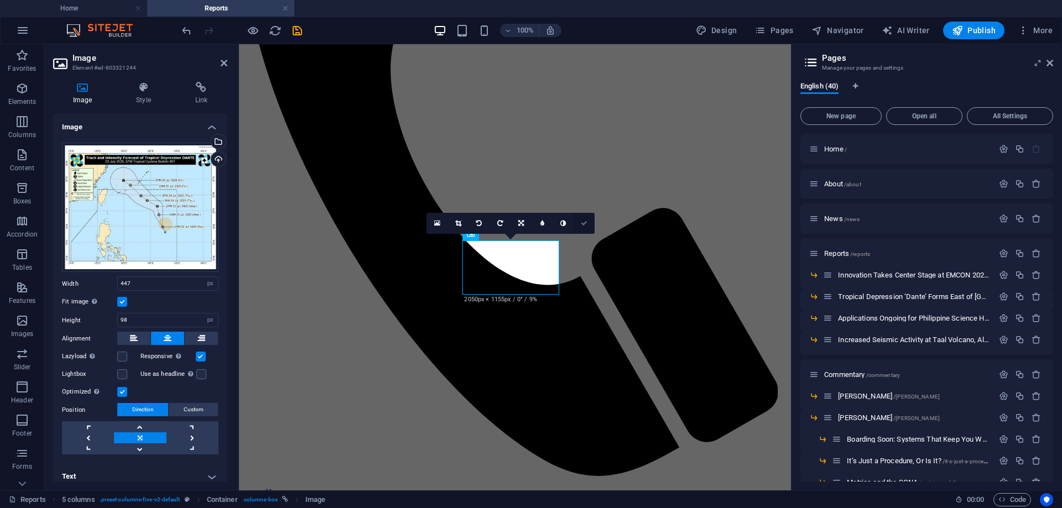
click at [584, 223] on icon at bounding box center [584, 223] width 7 height 7
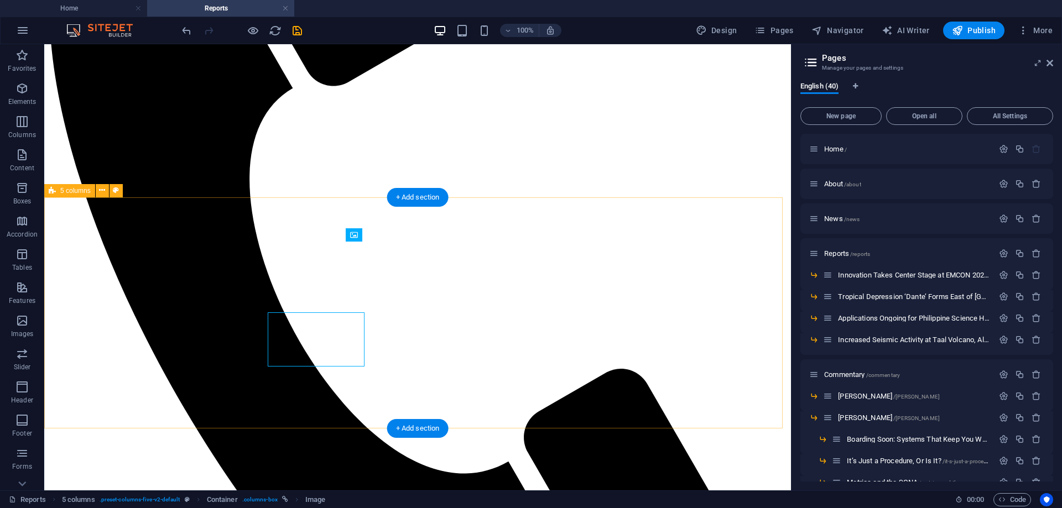
scroll to position [220, 0]
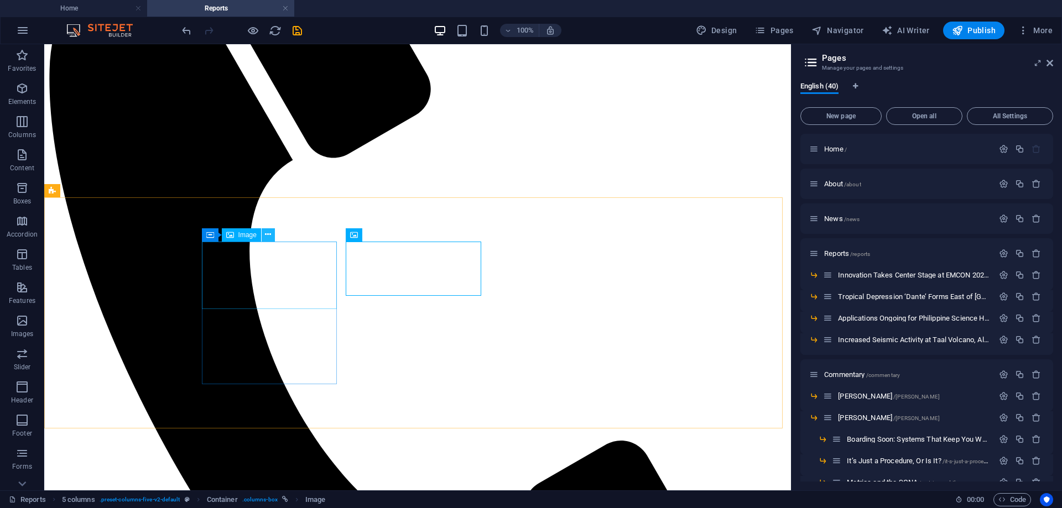
click at [268, 234] on icon at bounding box center [268, 235] width 6 height 12
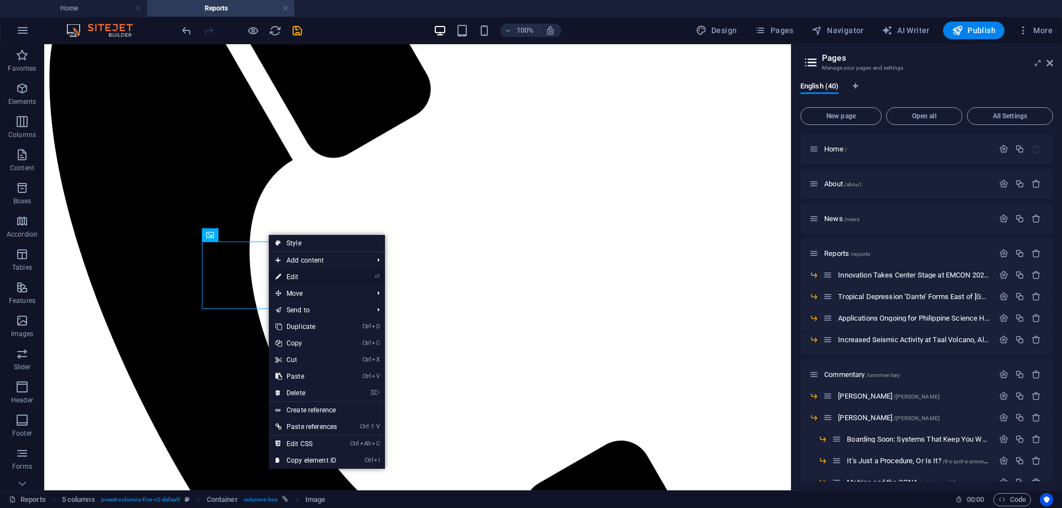
click at [304, 276] on link "⏎ Edit" at bounding box center [306, 277] width 75 height 17
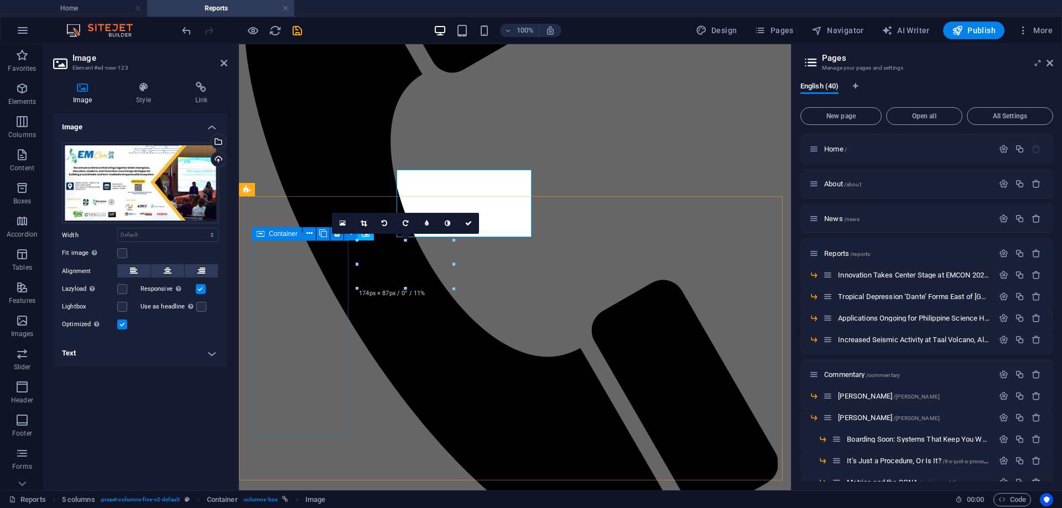
scroll to position [292, 0]
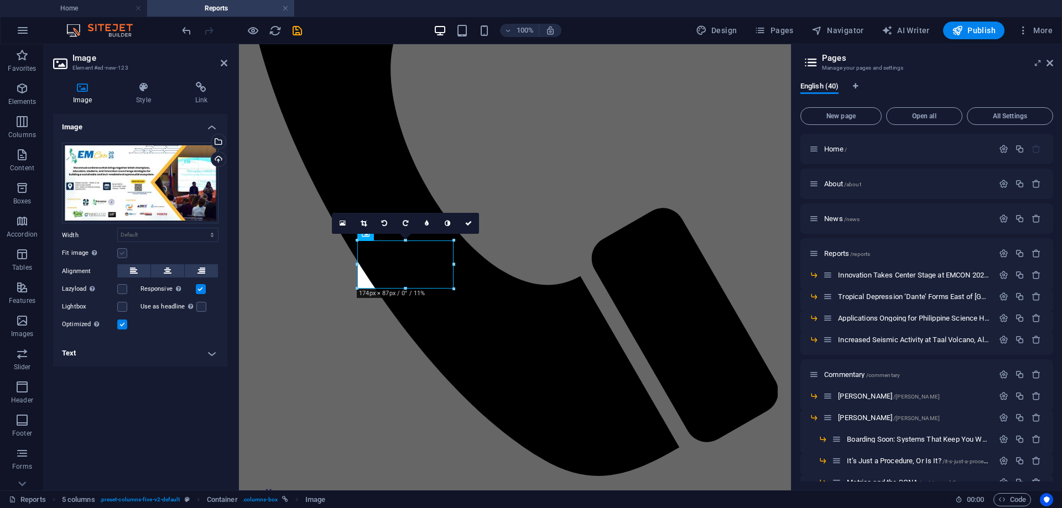
click at [122, 252] on label at bounding box center [122, 253] width 10 height 10
click at [0, 0] on input "Fit image Automatically fit image to a fixed width and height" at bounding box center [0, 0] width 0 height 0
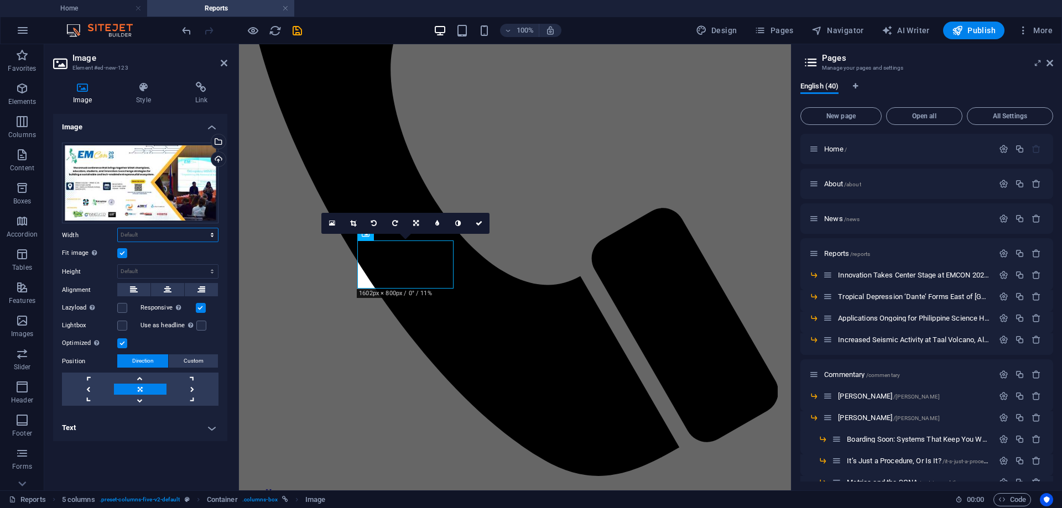
click at [148, 235] on select "Default auto px rem % em vh vw" at bounding box center [168, 234] width 100 height 13
select select "px"
click at [202, 228] on select "Default auto px rem % em vh vw" at bounding box center [168, 234] width 100 height 13
type input "447"
click at [138, 271] on select "Default auto px" at bounding box center [168, 271] width 100 height 13
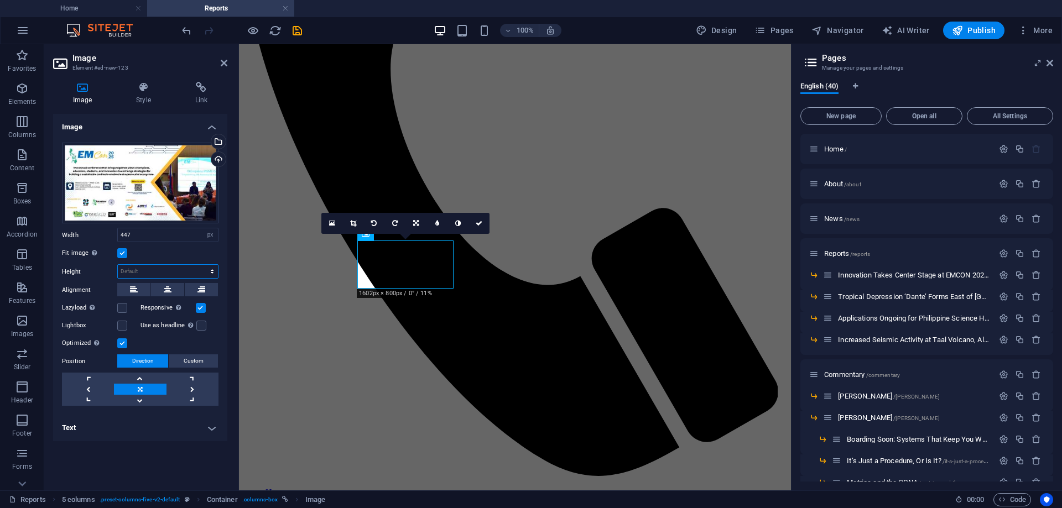
select select "px"
click at [202, 265] on select "Default auto px" at bounding box center [168, 271] width 100 height 13
type input "98"
click at [176, 253] on div "Fit image Automatically fit image to a fixed width and height" at bounding box center [140, 253] width 157 height 13
click at [479, 222] on icon at bounding box center [479, 223] width 7 height 7
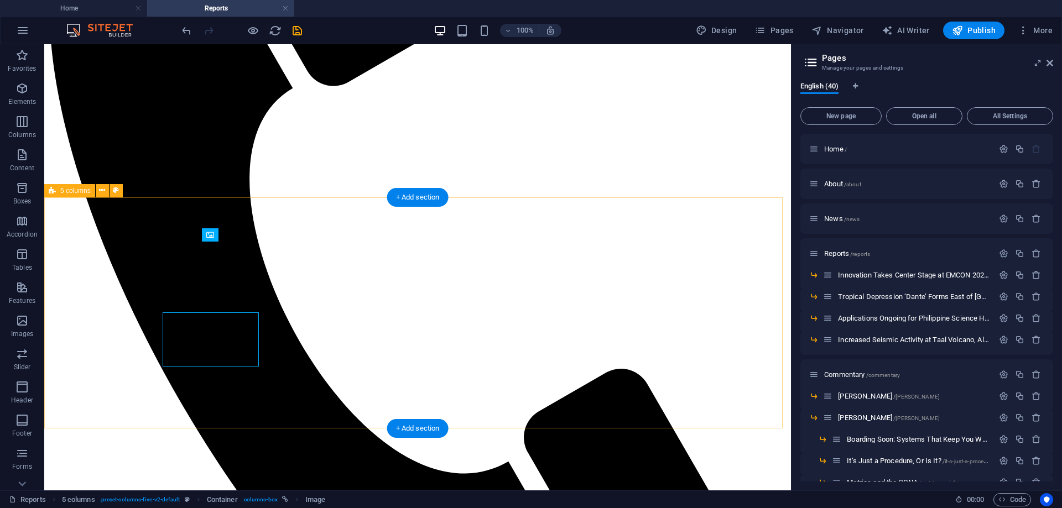
scroll to position [220, 0]
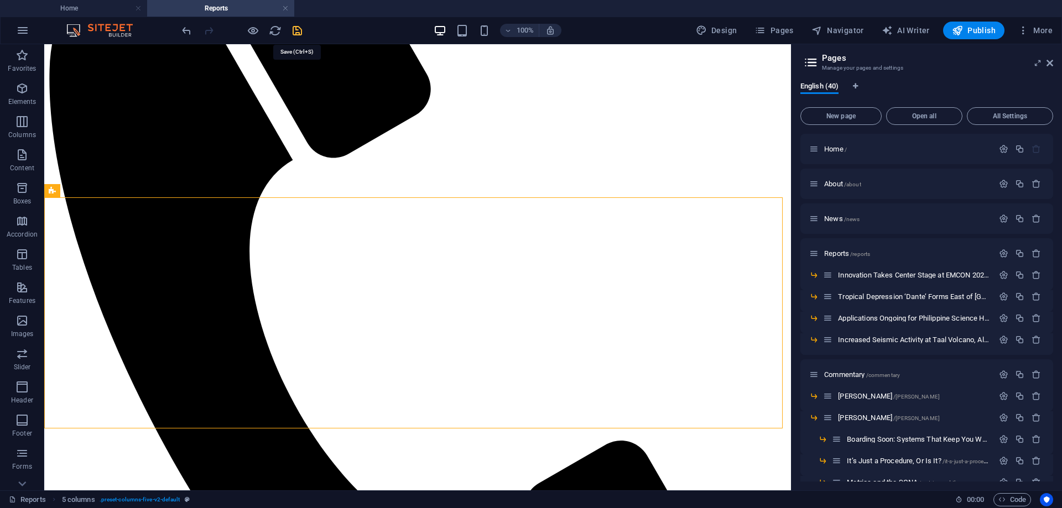
click at [299, 31] on icon "save" at bounding box center [297, 30] width 13 height 13
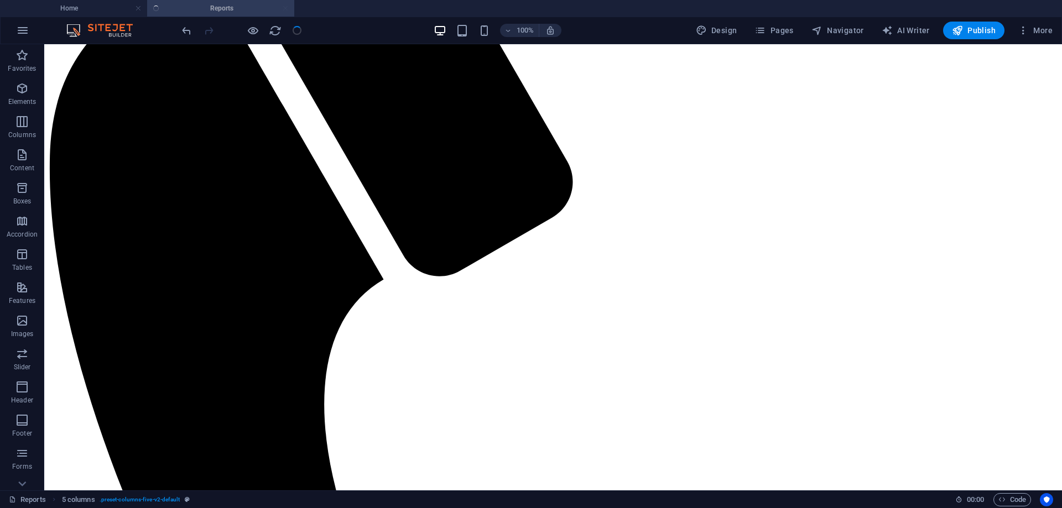
scroll to position [167, 0]
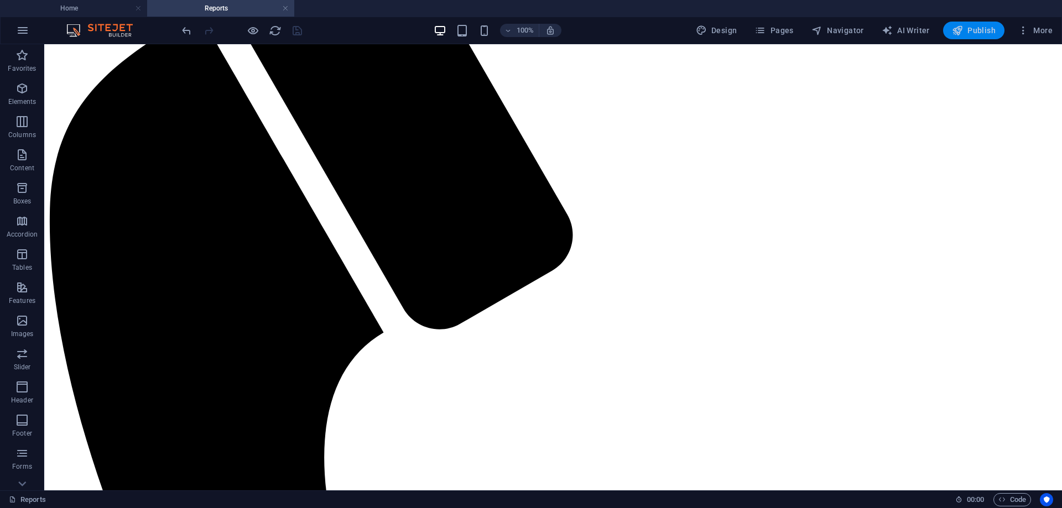
click at [975, 30] on span "Publish" at bounding box center [974, 30] width 44 height 11
